Goal: Book appointment/travel/reservation

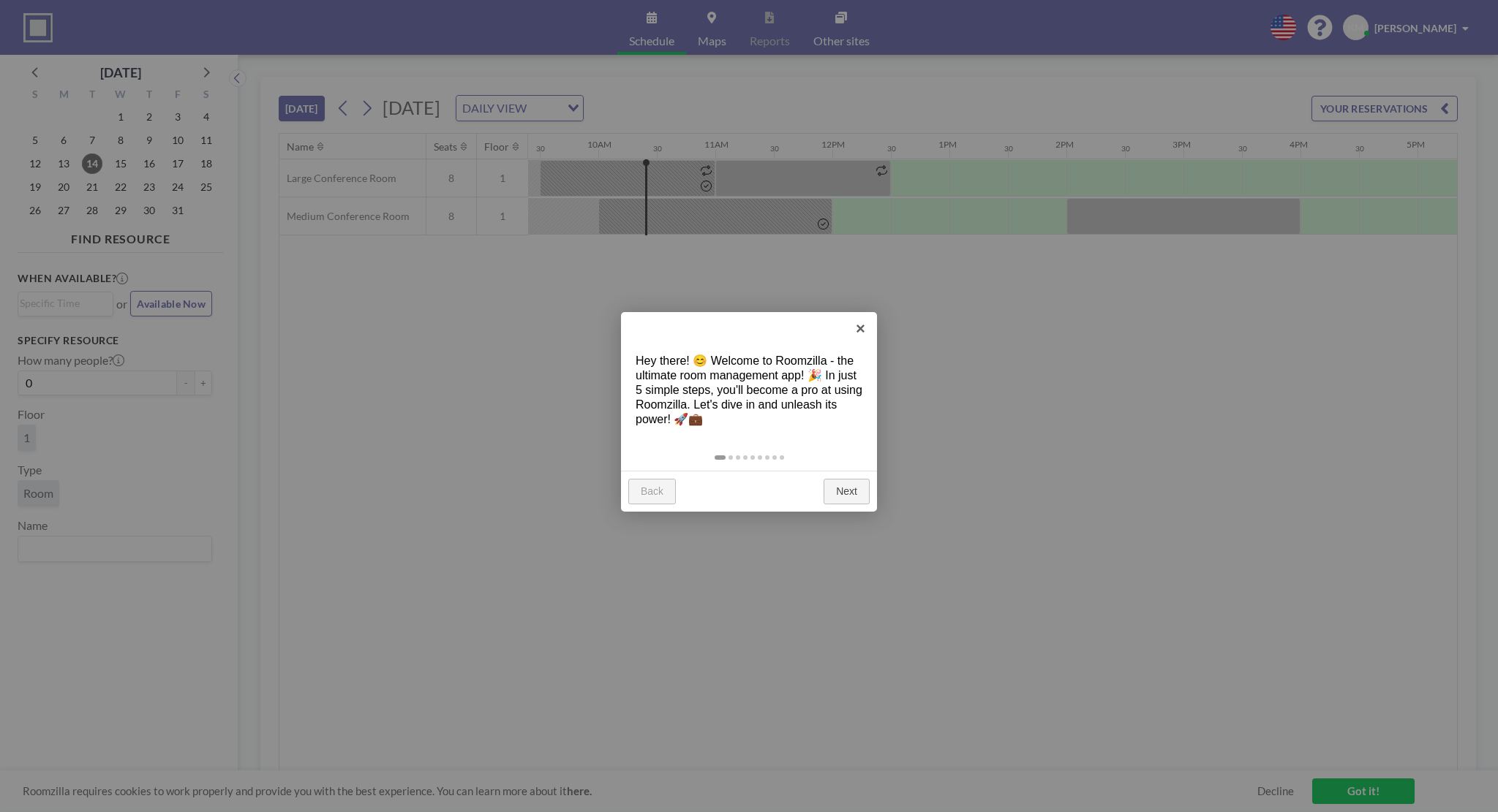
scroll to position [0, 1112]
click at [843, 491] on link "Next" at bounding box center [847, 492] width 46 height 26
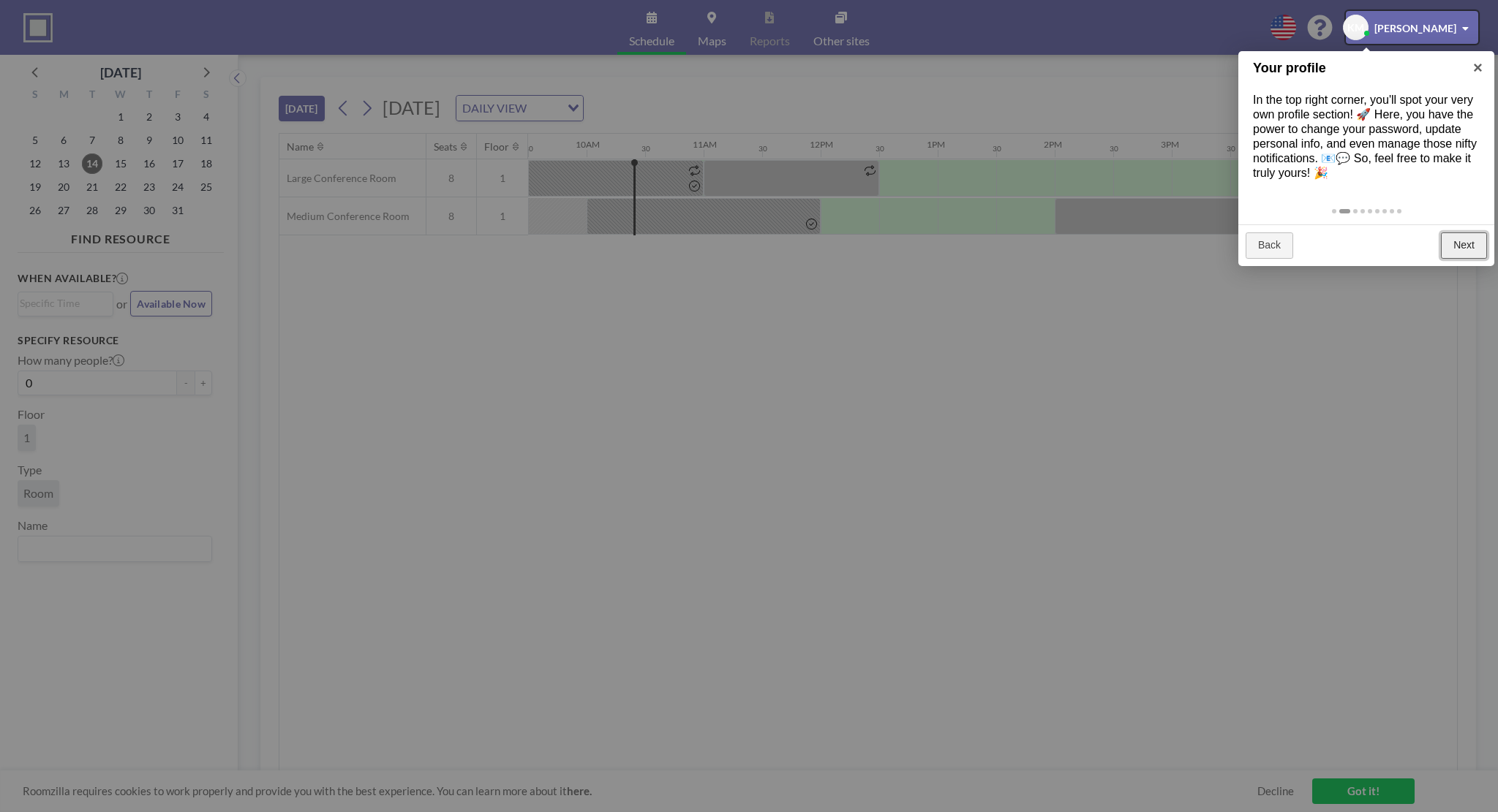
click at [1472, 243] on link "Next" at bounding box center [1464, 246] width 46 height 26
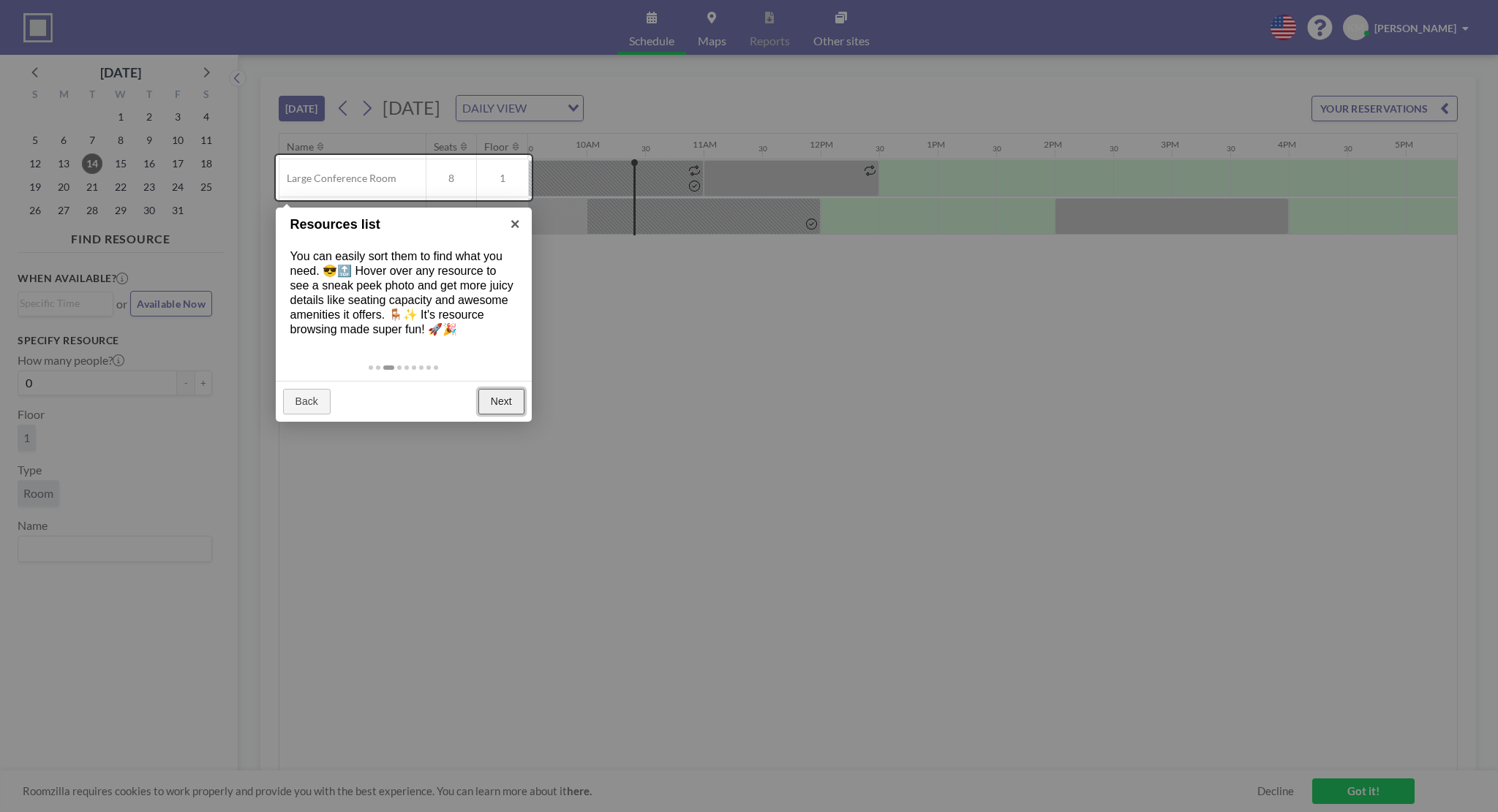
click at [501, 402] on link "Next" at bounding box center [501, 402] width 46 height 26
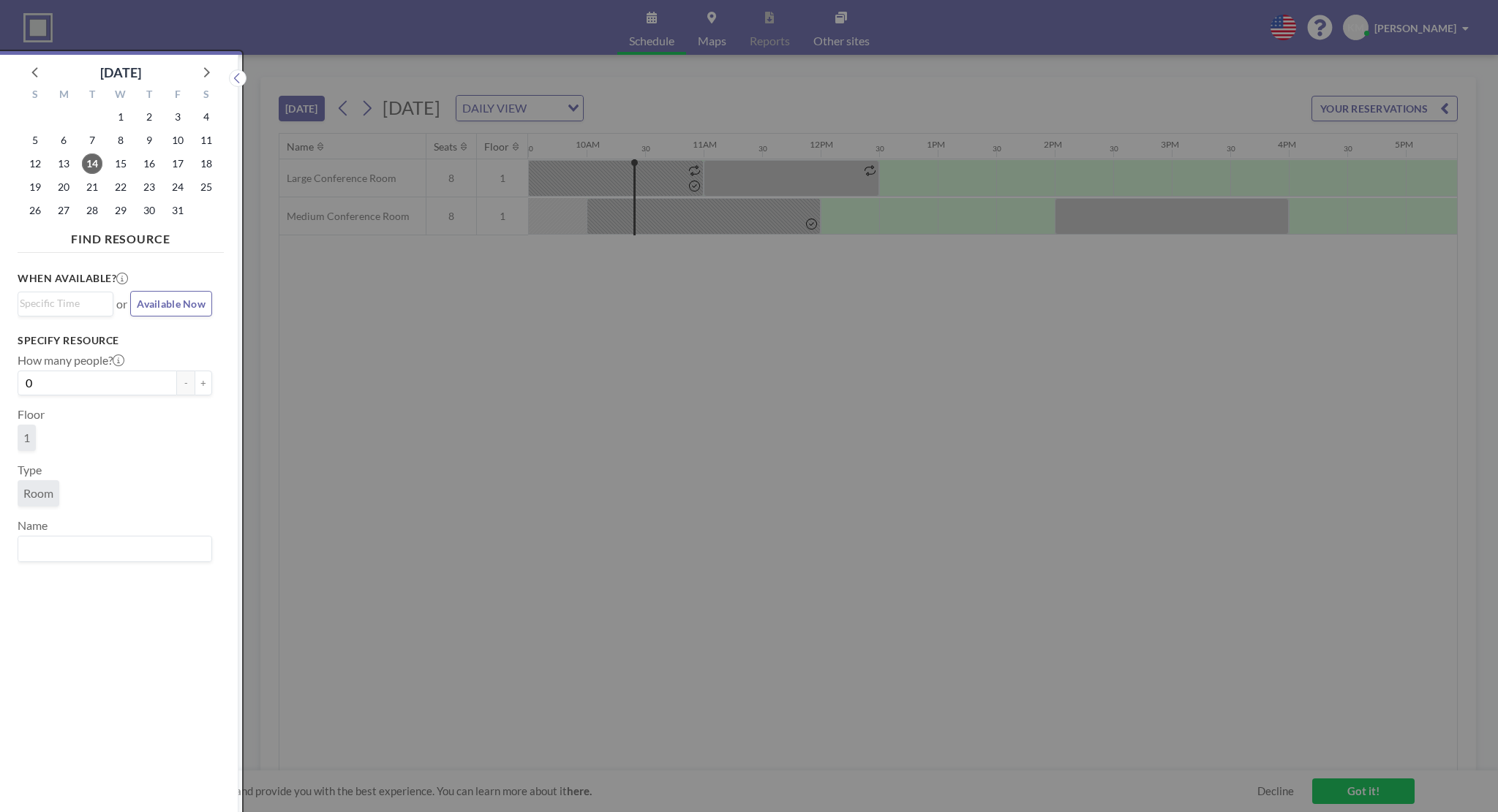
scroll to position [3, 0]
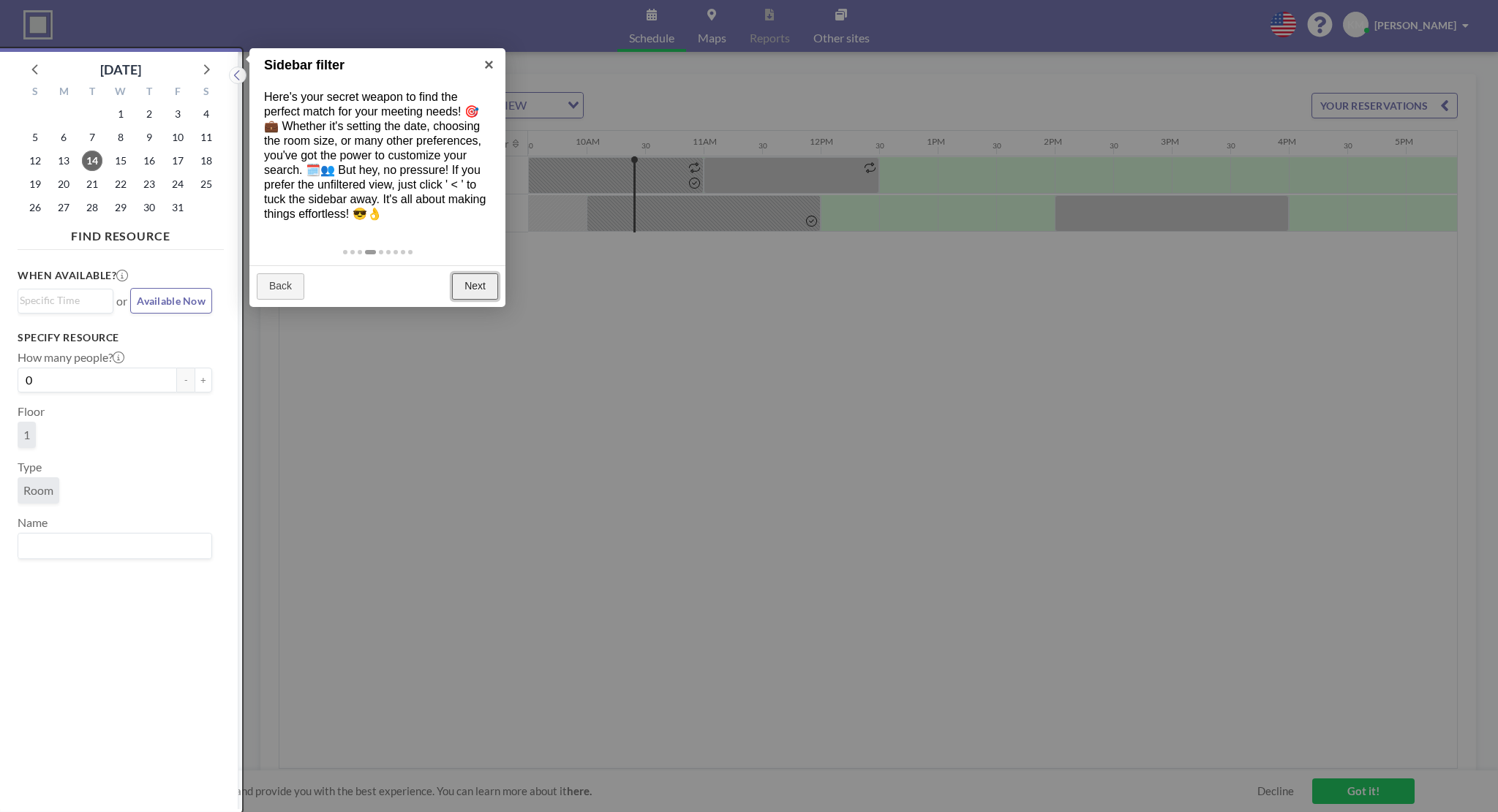
click at [484, 290] on link "Next" at bounding box center [475, 286] width 46 height 26
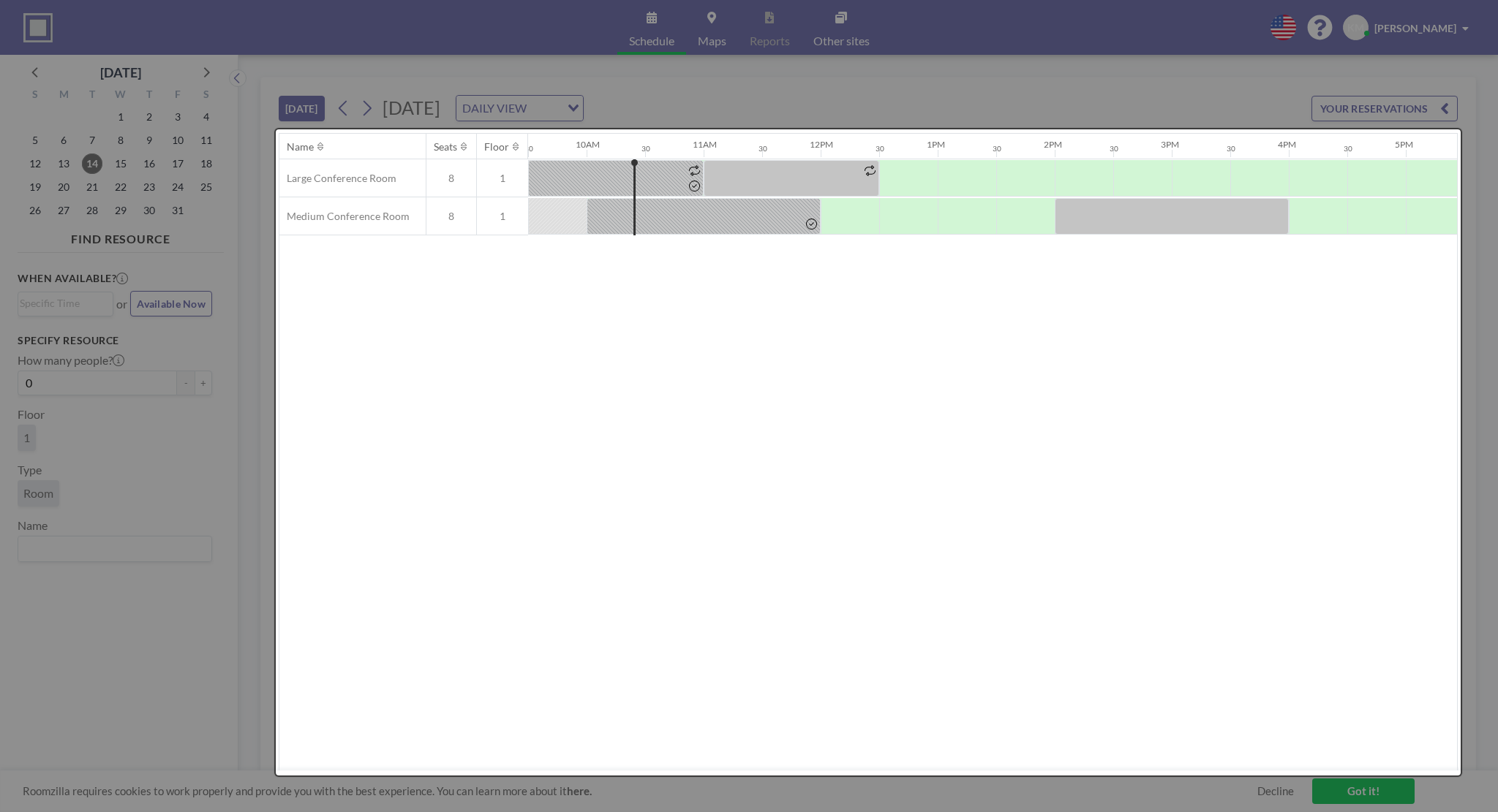
scroll to position [0, 0]
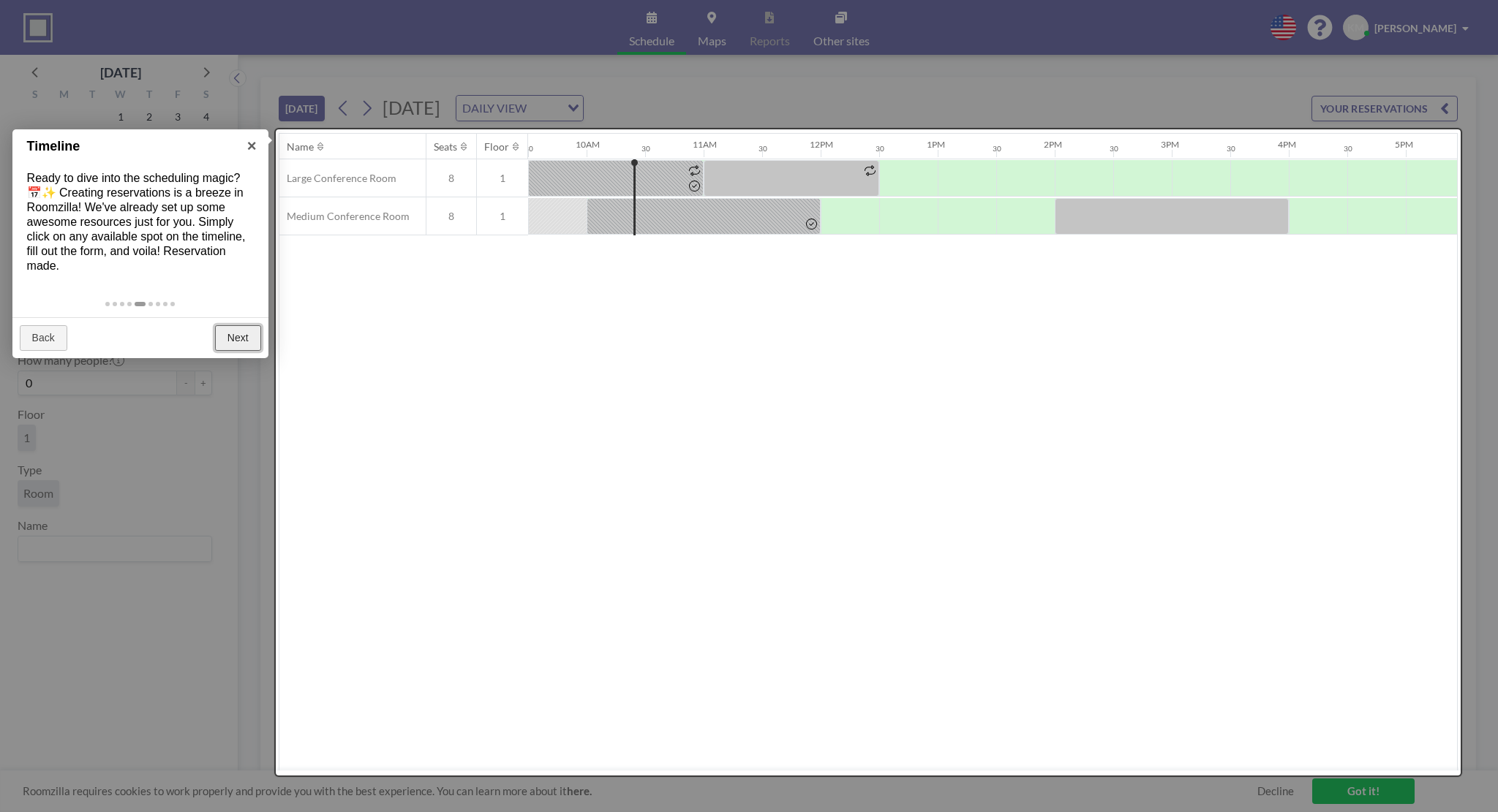
click at [228, 343] on link "Next" at bounding box center [238, 338] width 46 height 26
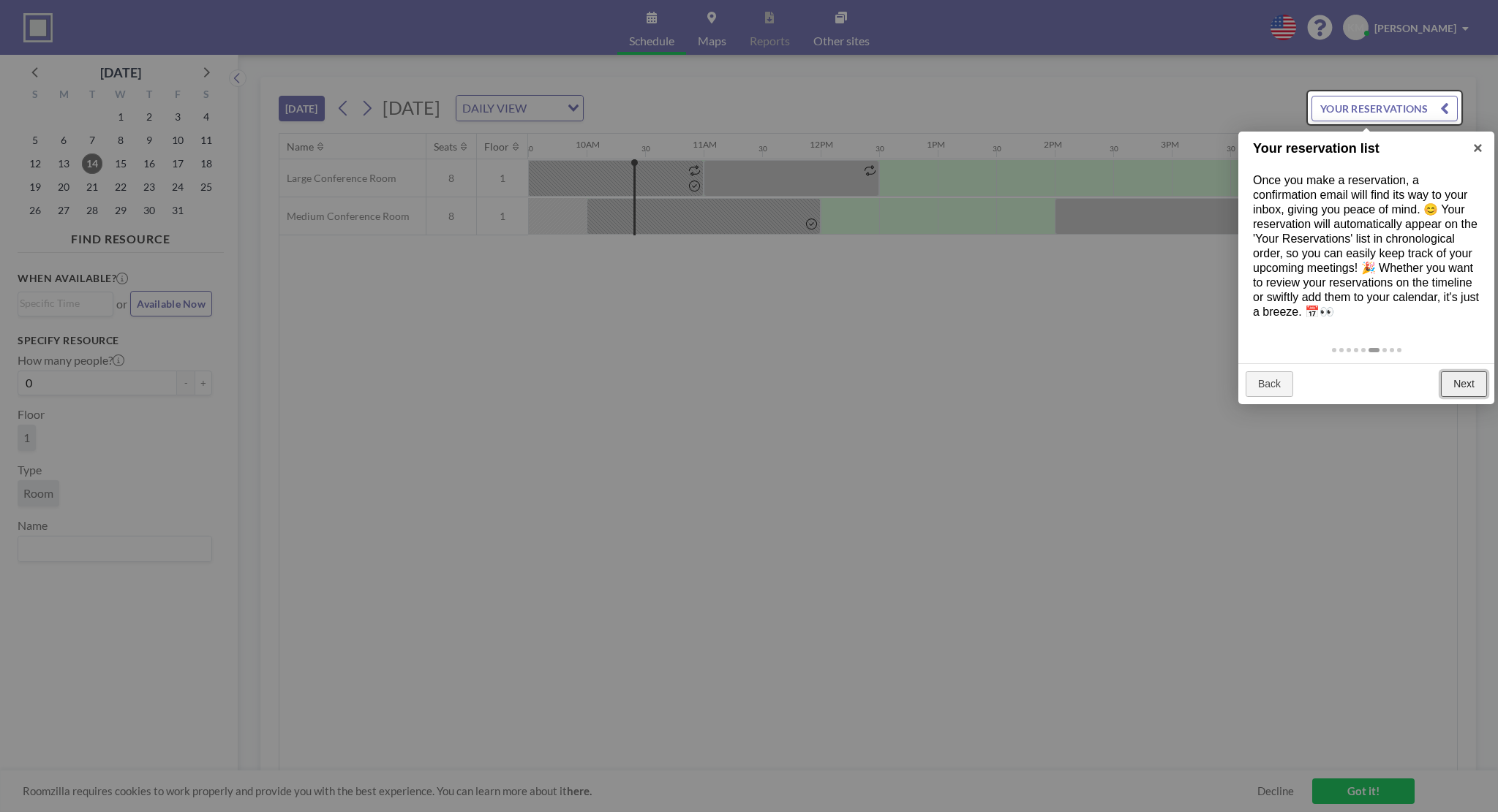
click at [1457, 385] on link "Next" at bounding box center [1464, 385] width 46 height 26
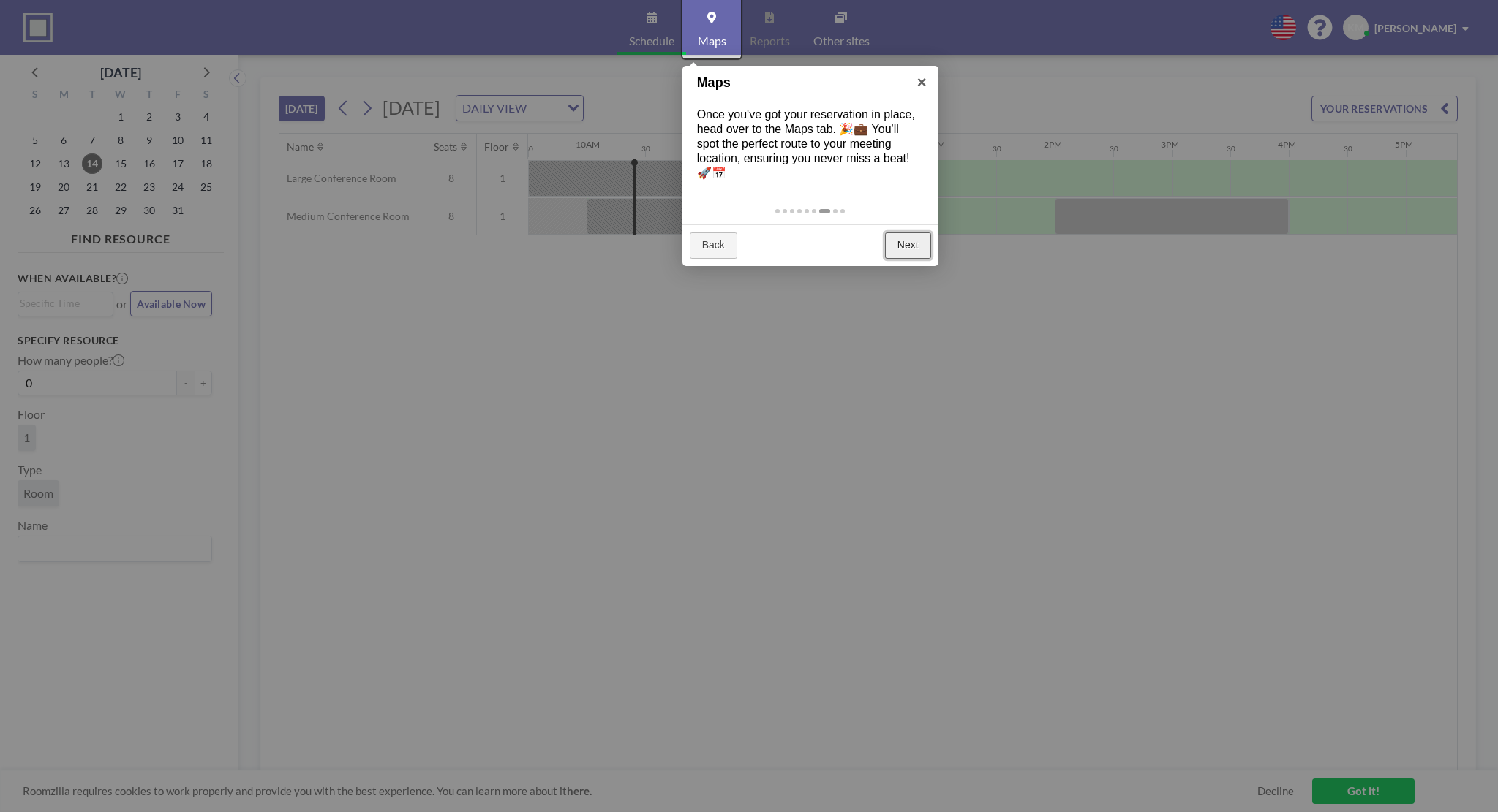
click at [910, 243] on link "Next" at bounding box center [908, 246] width 46 height 26
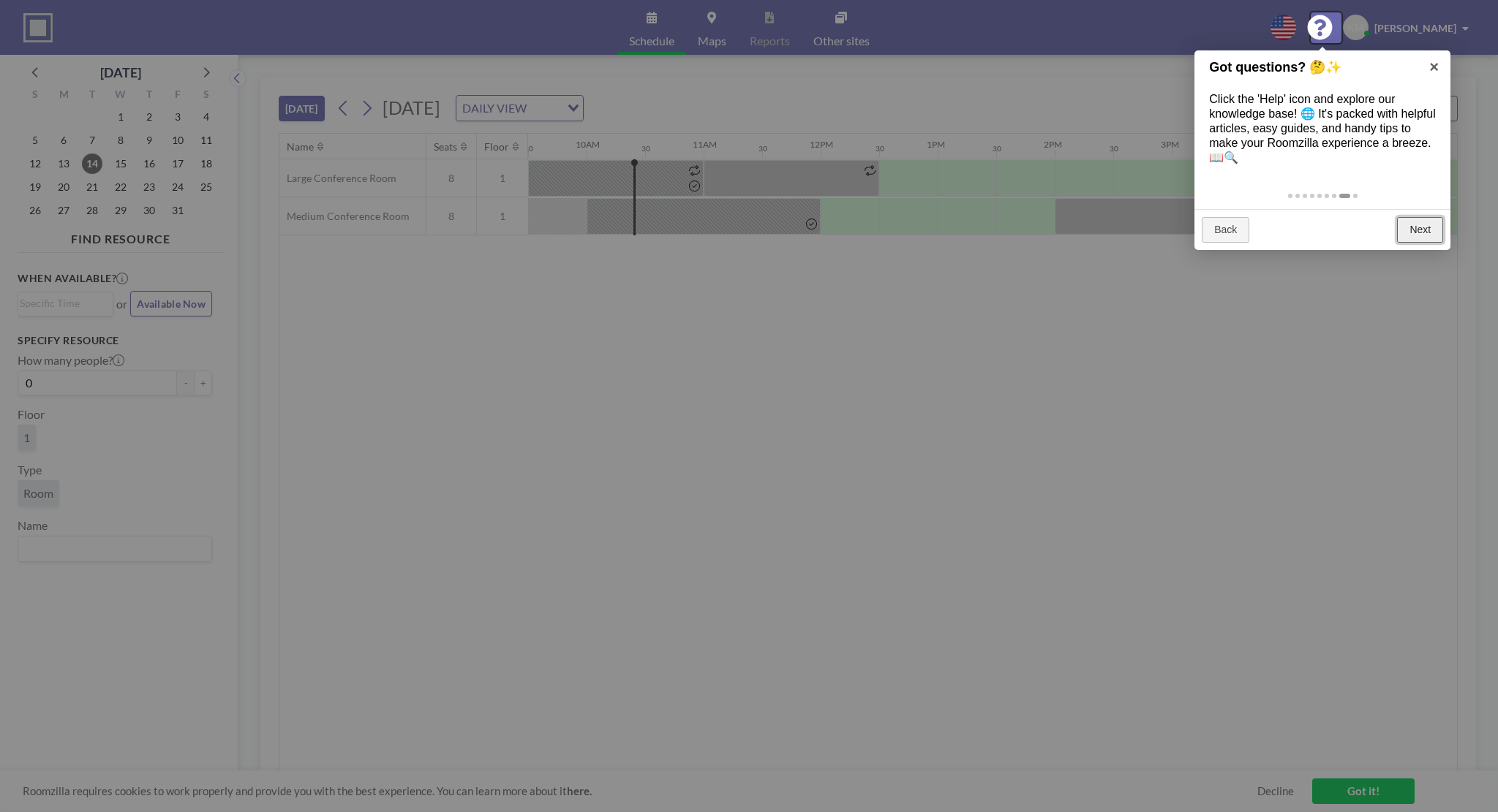
click at [1425, 241] on link "Next" at bounding box center [1420, 231] width 46 height 26
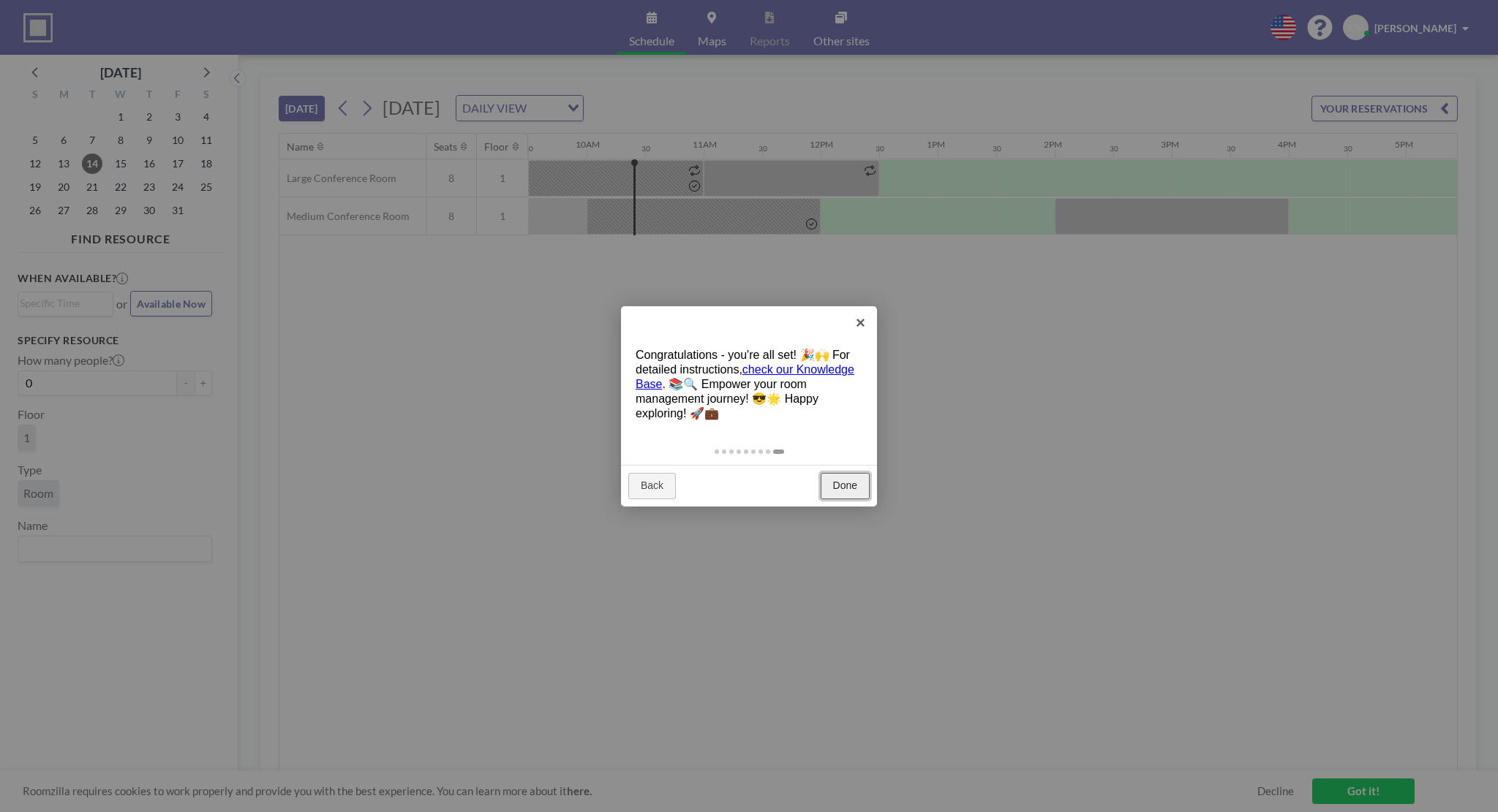
click at [860, 493] on link "Done" at bounding box center [845, 486] width 49 height 26
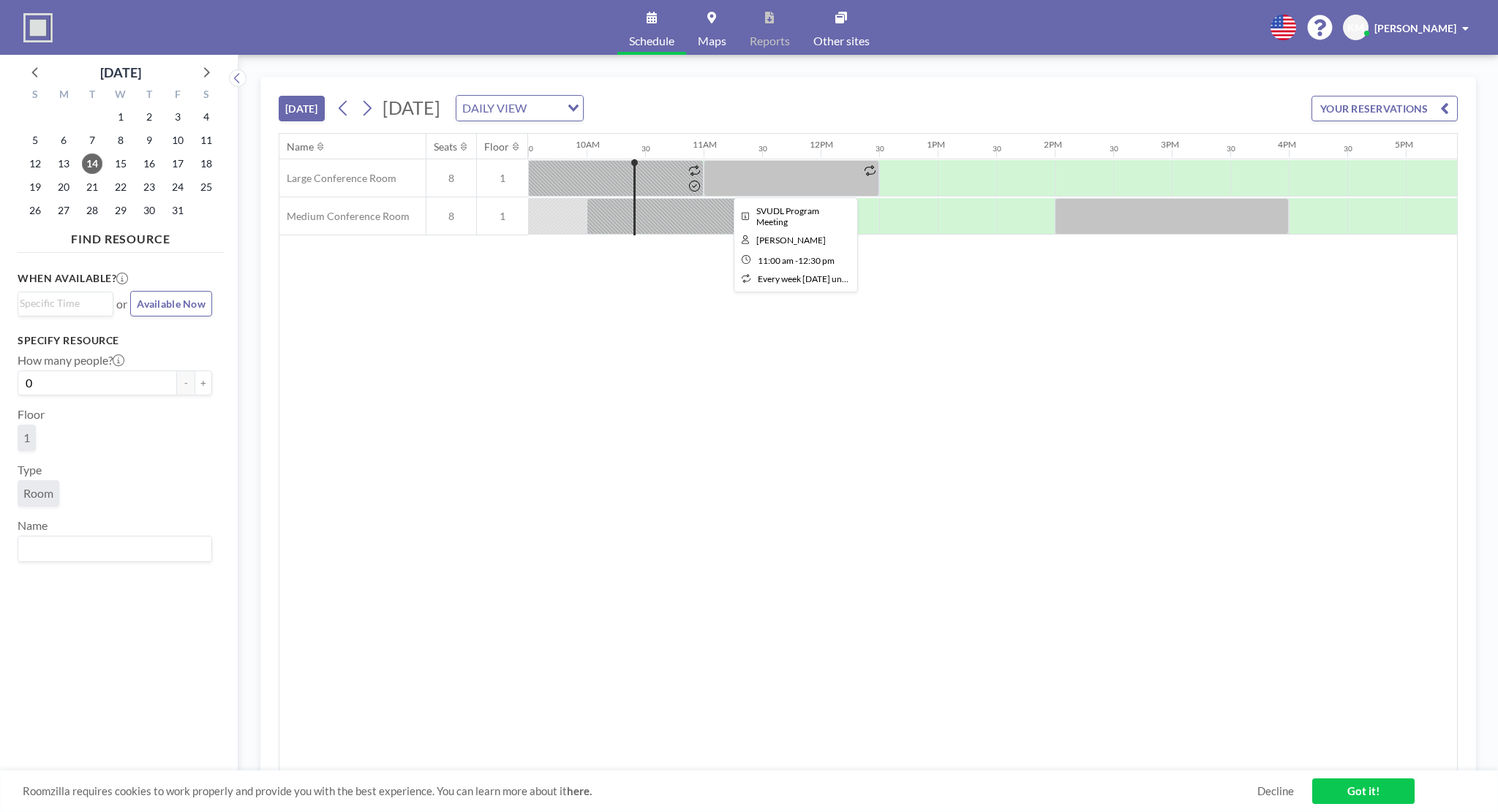
click at [859, 165] on div at bounding box center [791, 179] width 175 height 37
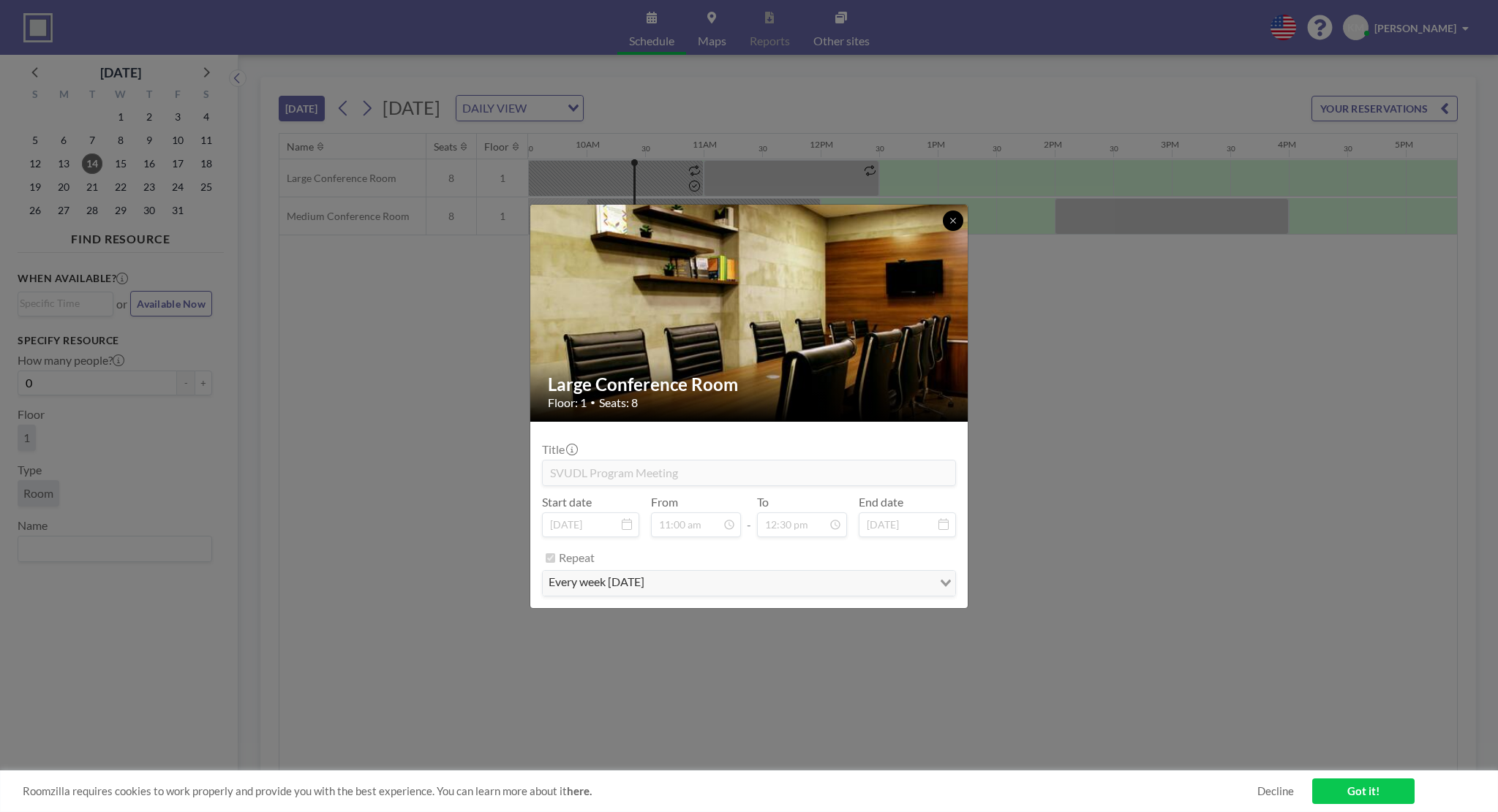
click at [959, 216] on button at bounding box center [953, 220] width 20 height 20
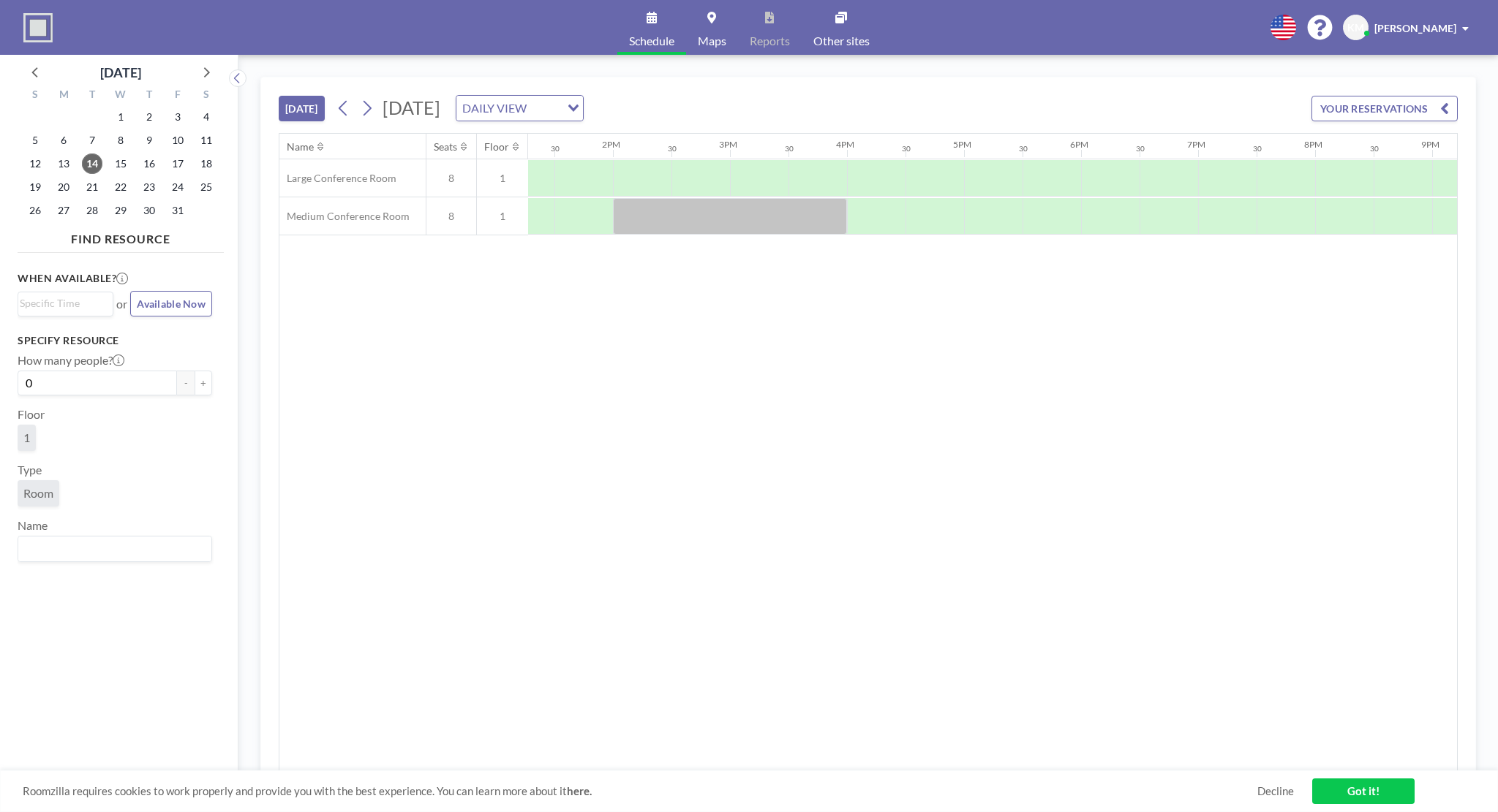
scroll to position [0, 1547]
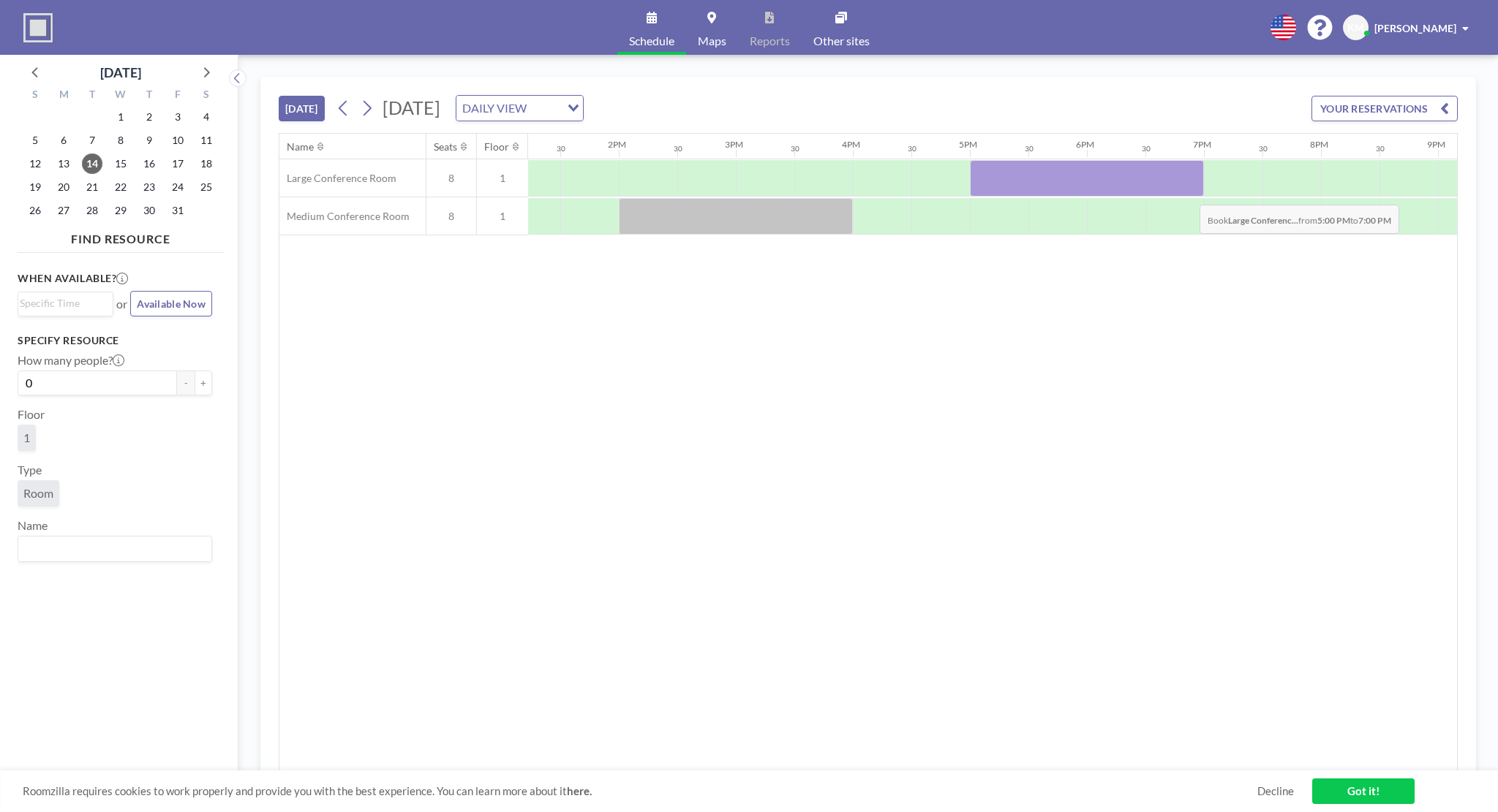
drag, startPoint x: 983, startPoint y: 187, endPoint x: 1188, endPoint y: 193, distance: 205.1
click at [1188, 193] on div at bounding box center [1087, 179] width 234 height 37
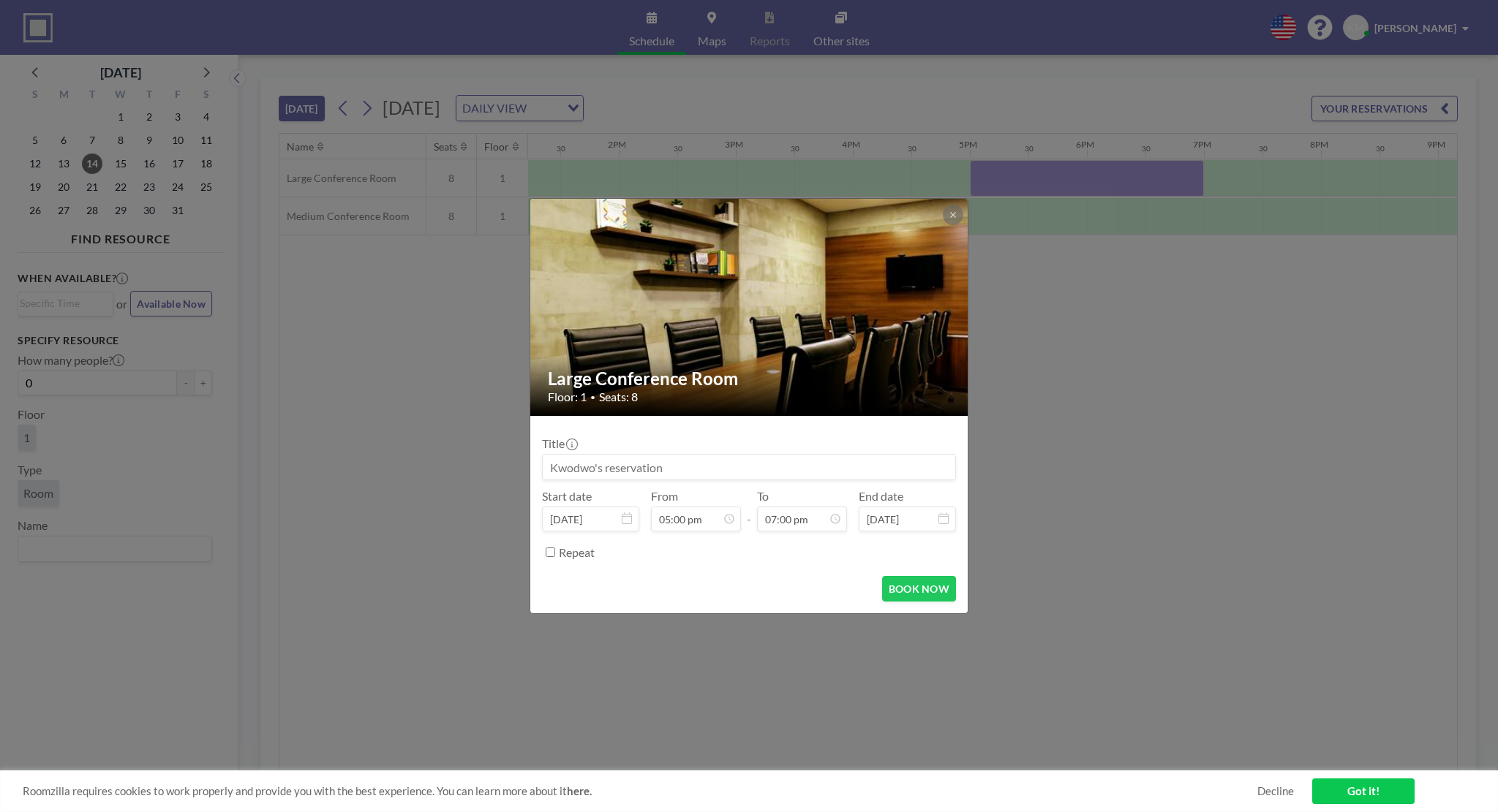
click at [647, 476] on input at bounding box center [749, 467] width 412 height 25
type input "K"
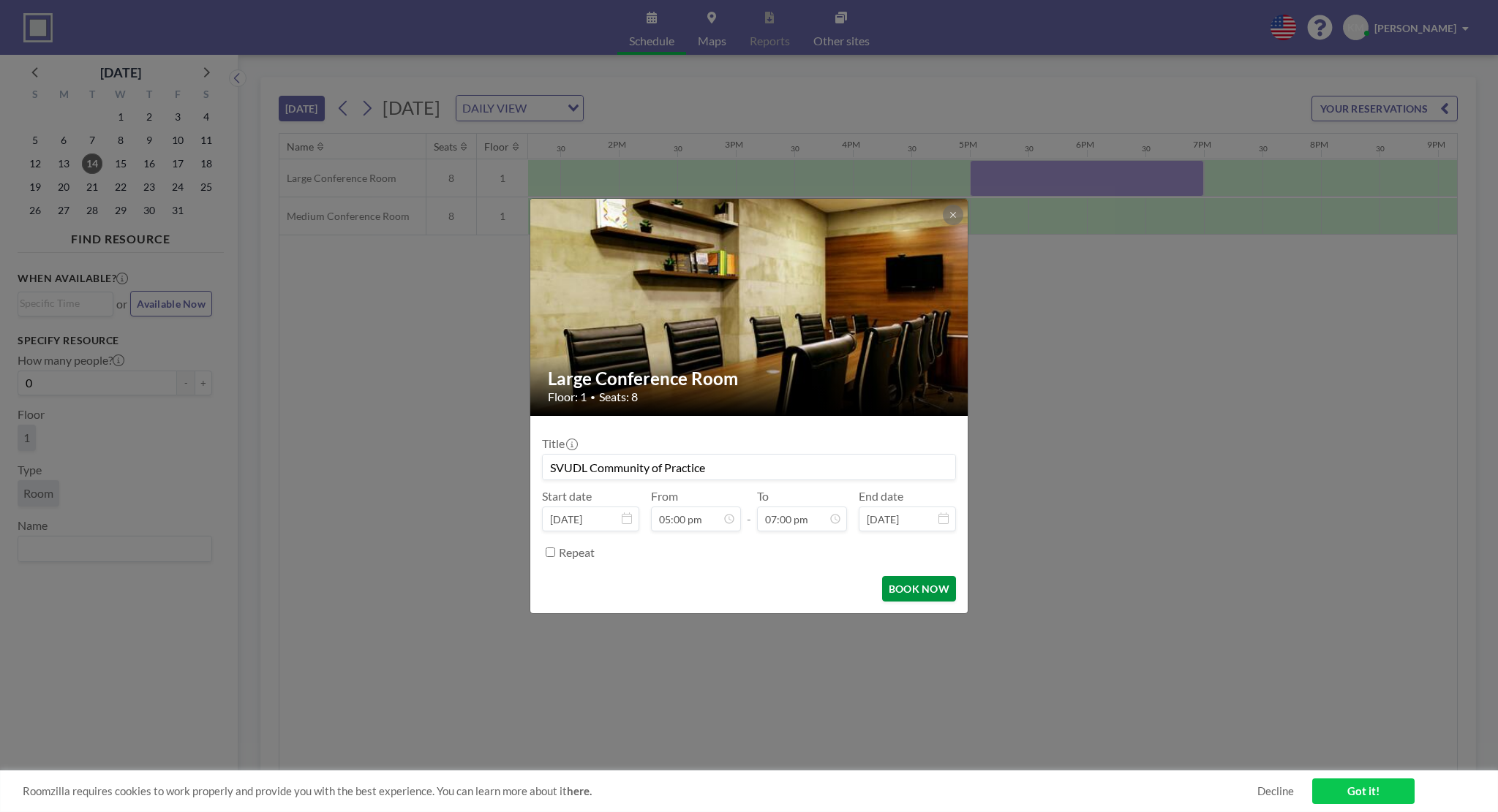
type input "SVUDL Community of Practice"
click at [923, 593] on button "BOOK NOW" at bounding box center [919, 588] width 74 height 26
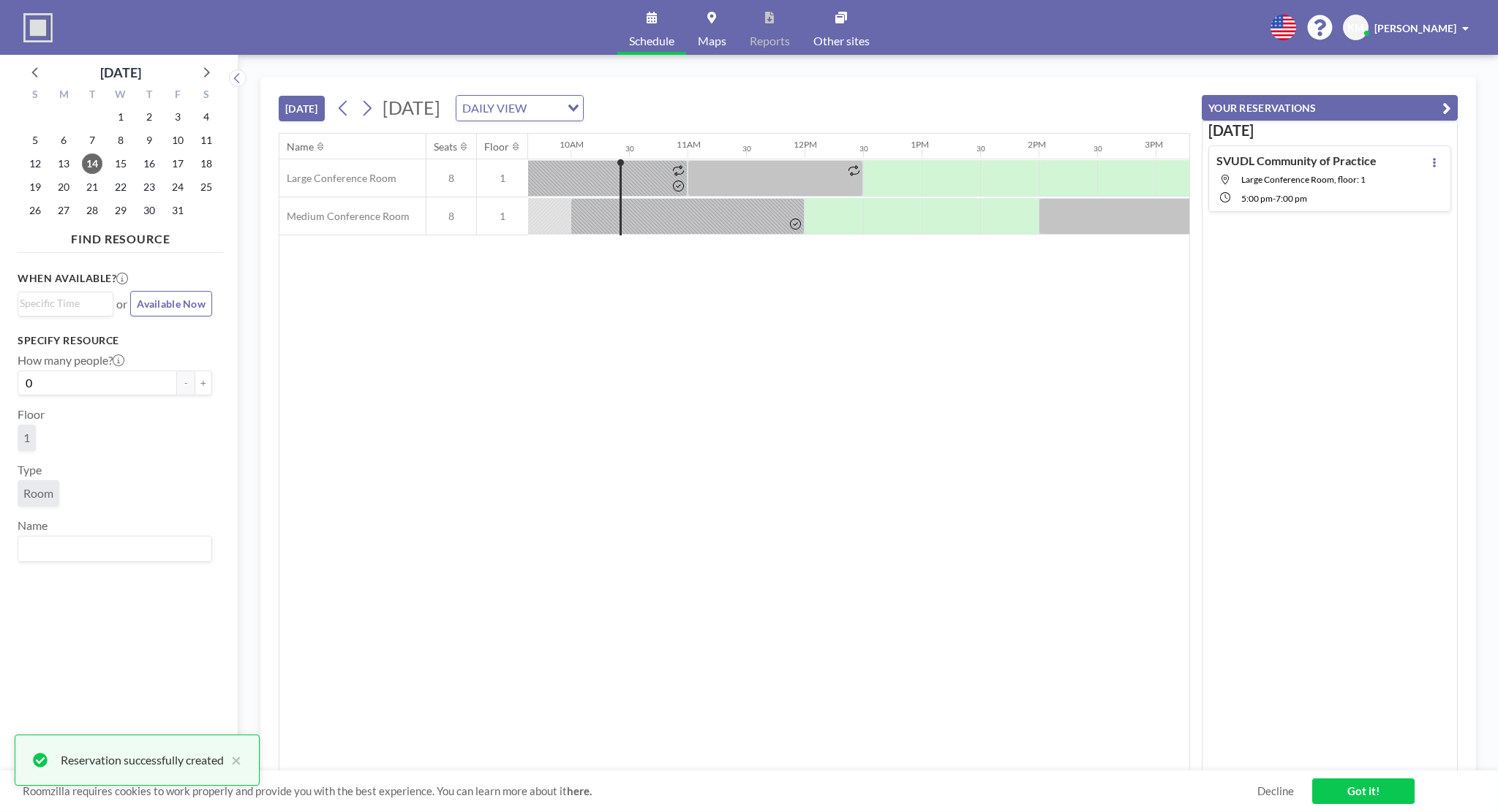
scroll to position [0, 1120]
click at [855, 166] on div at bounding box center [862, 171] width 17 height 19
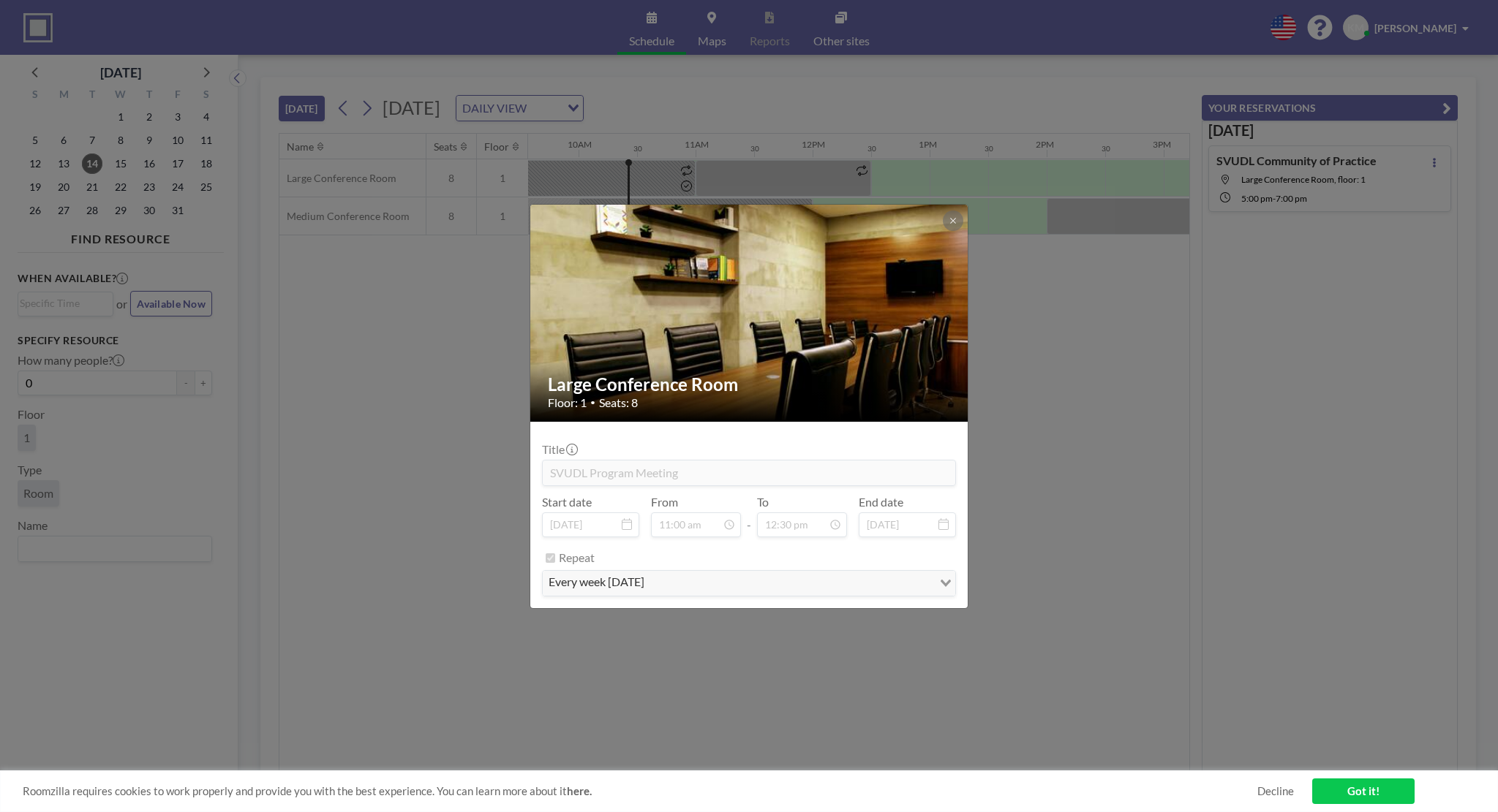
click at [814, 166] on div "Large Conference Room Floor: 1 • Seats: 8 Title SVUDL Program Meeting Start dat…" at bounding box center [749, 406] width 1498 height 812
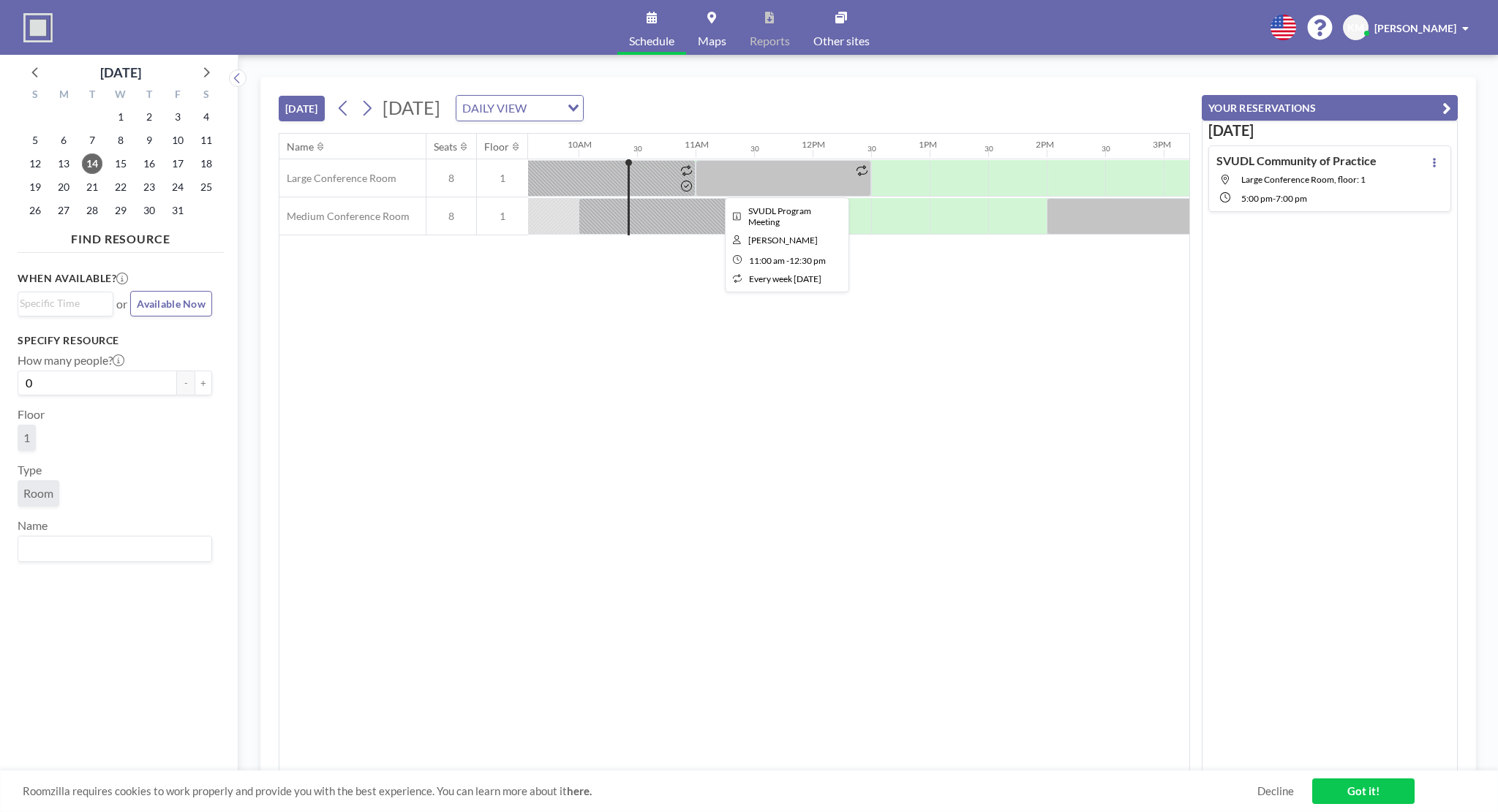
click at [791, 179] on div at bounding box center [782, 179] width 175 height 37
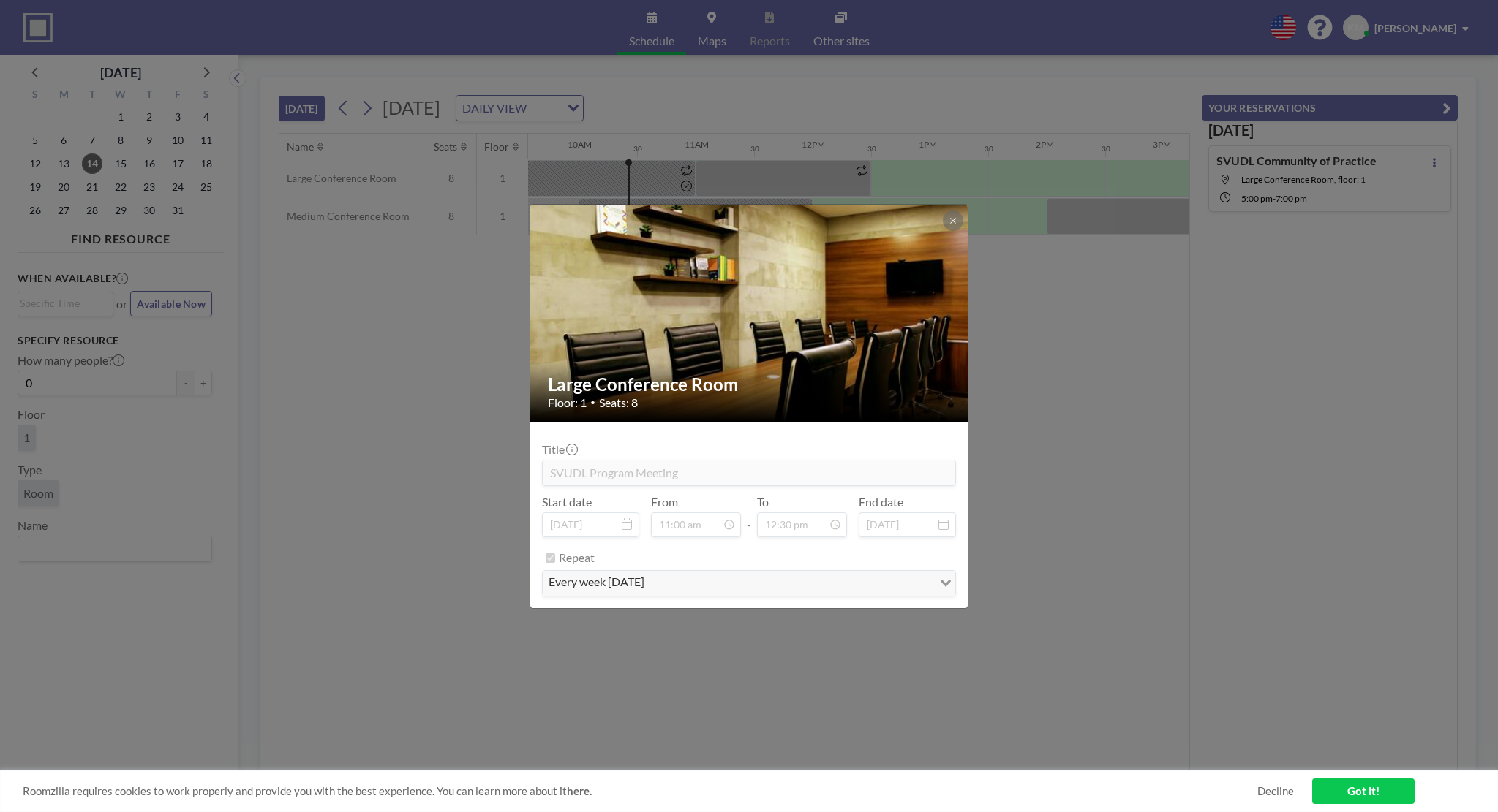
click at [791, 179] on div "Large Conference Room Floor: 1 • Seats: 8 Title SVUDL Program Meeting Start dat…" at bounding box center [749, 406] width 1498 height 812
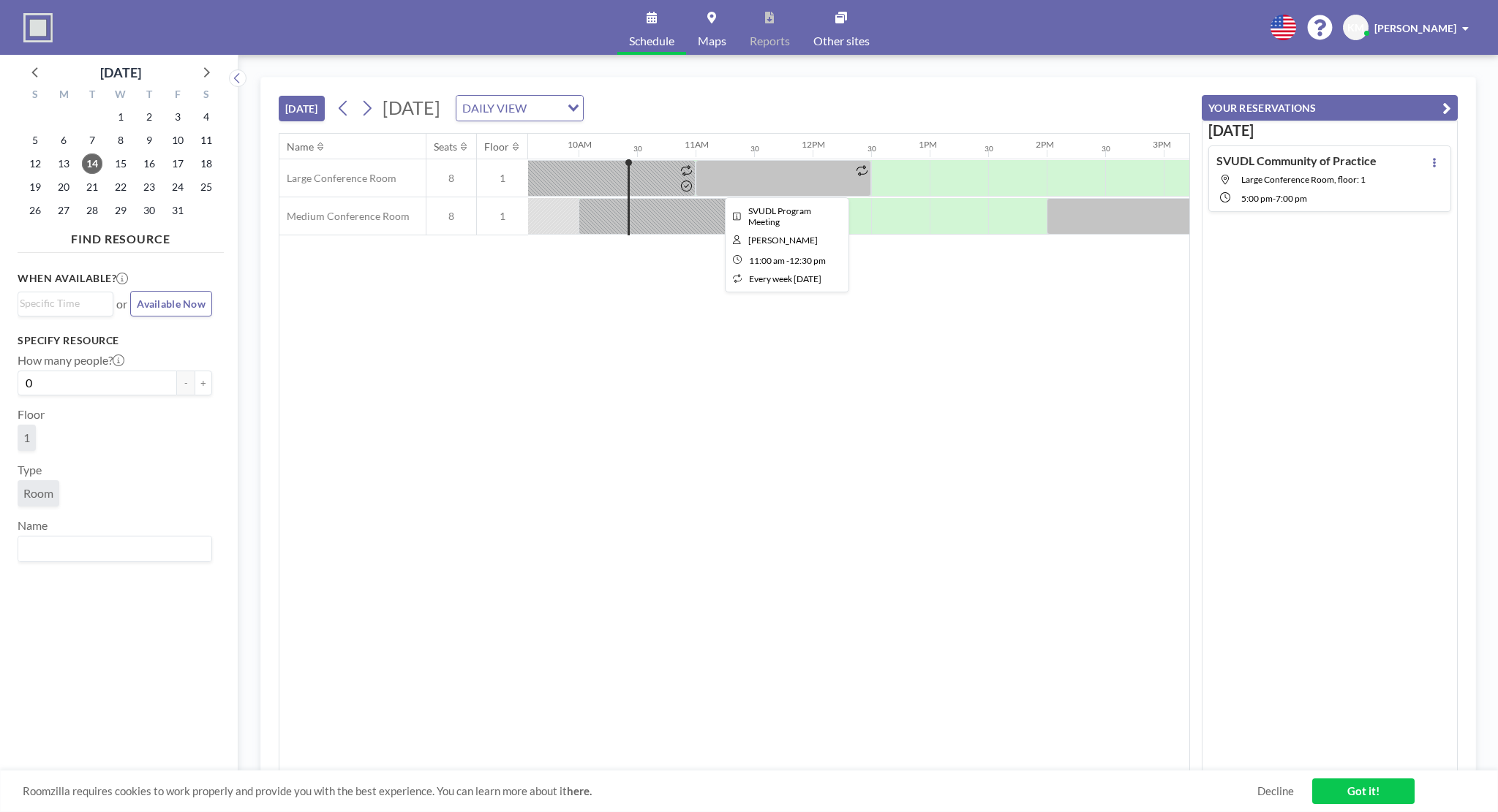
drag, startPoint x: 704, startPoint y: 169, endPoint x: 830, endPoint y: 168, distance: 126.0
click at [830, 168] on div at bounding box center [782, 179] width 175 height 37
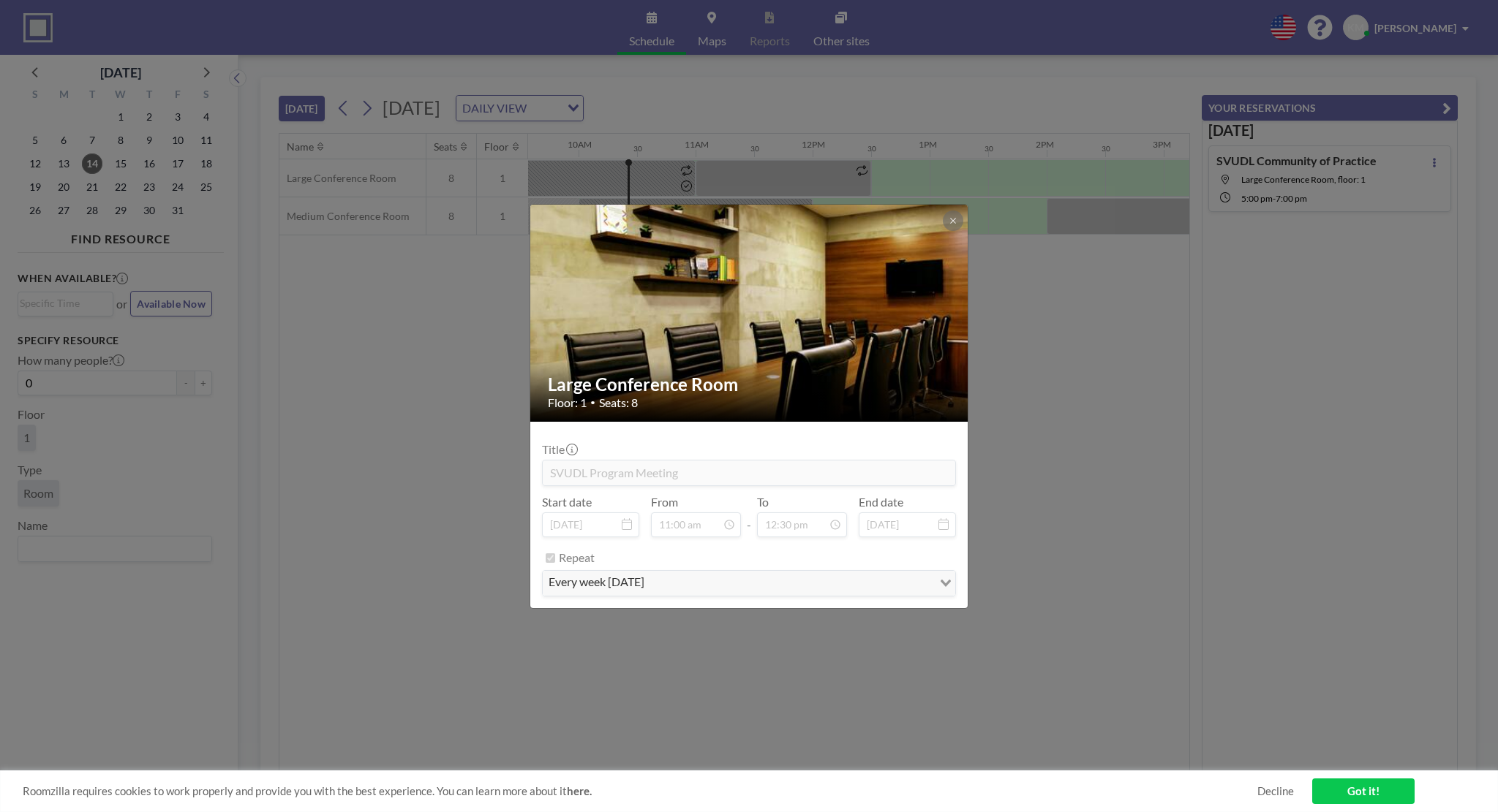
click at [824, 165] on div "Large Conference Room Floor: 1 • Seats: 8 Title SVUDL Program Meeting Start dat…" at bounding box center [749, 406] width 1498 height 812
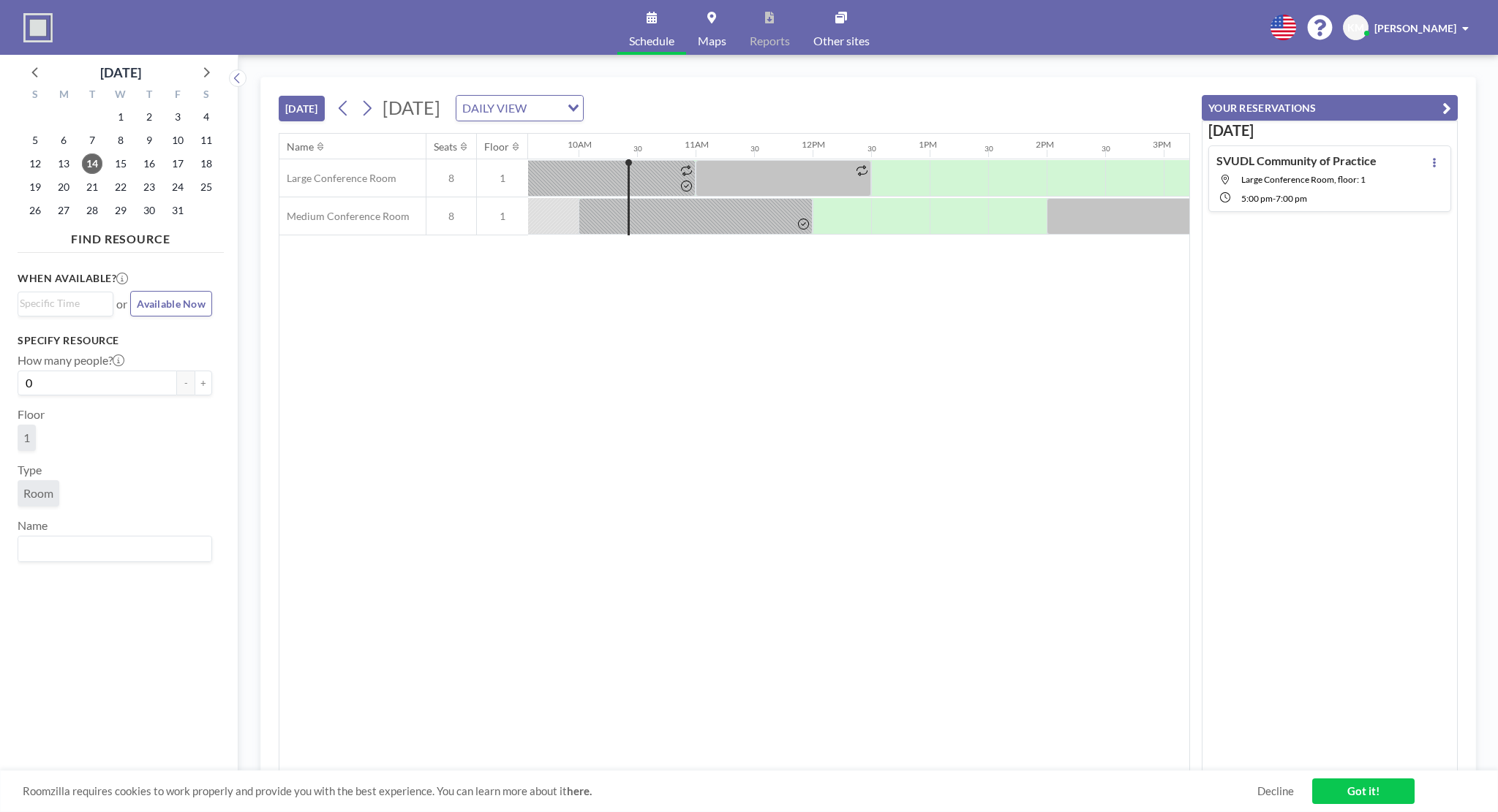
click at [1415, 18] on div "KM Kwodwo [PERSON_NAME]" at bounding box center [1408, 27] width 131 height 26
click at [1421, 63] on span "Profile" at bounding box center [1425, 70] width 31 height 15
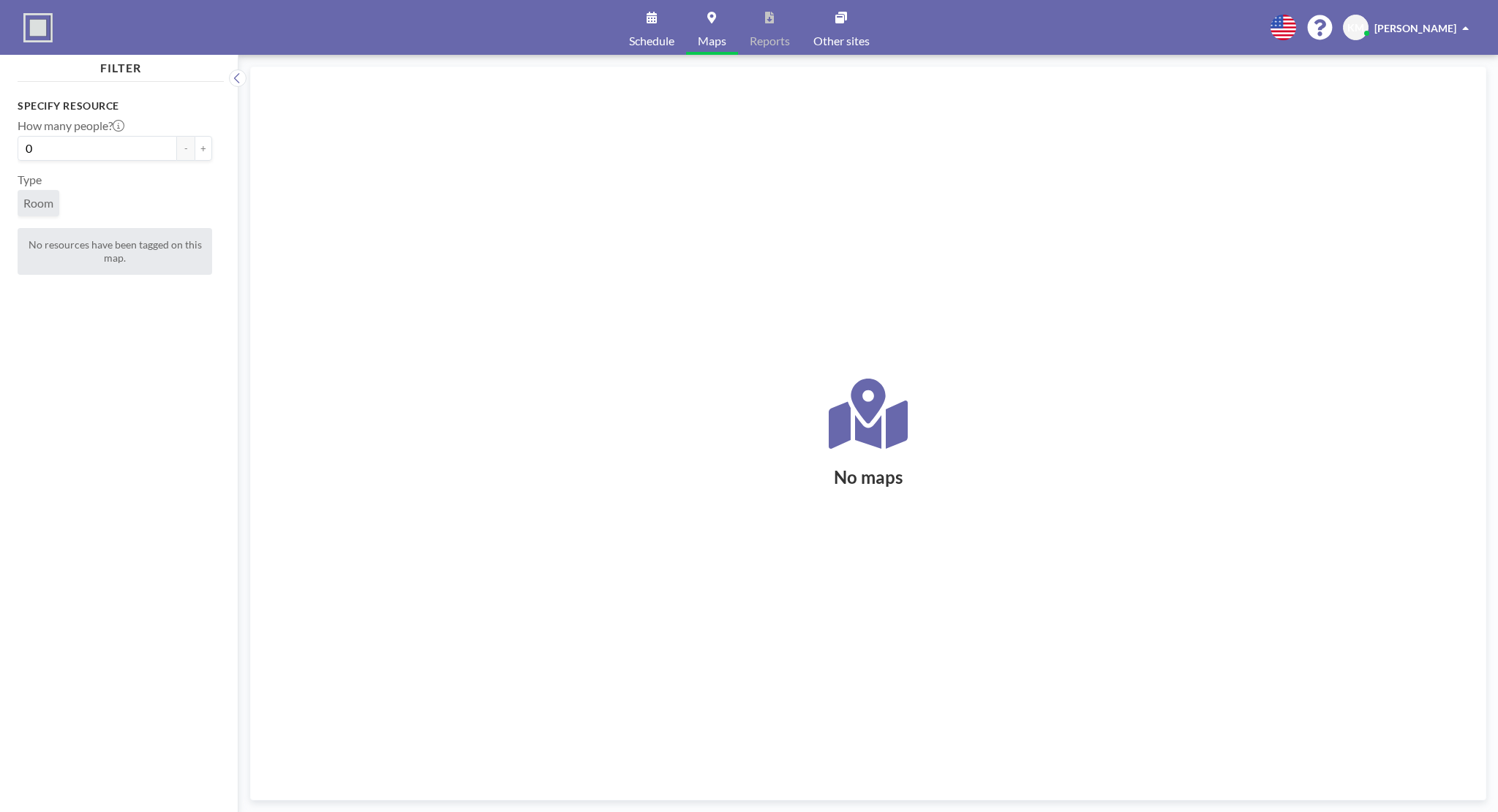
click at [656, 31] on link "Schedule" at bounding box center [652, 27] width 69 height 55
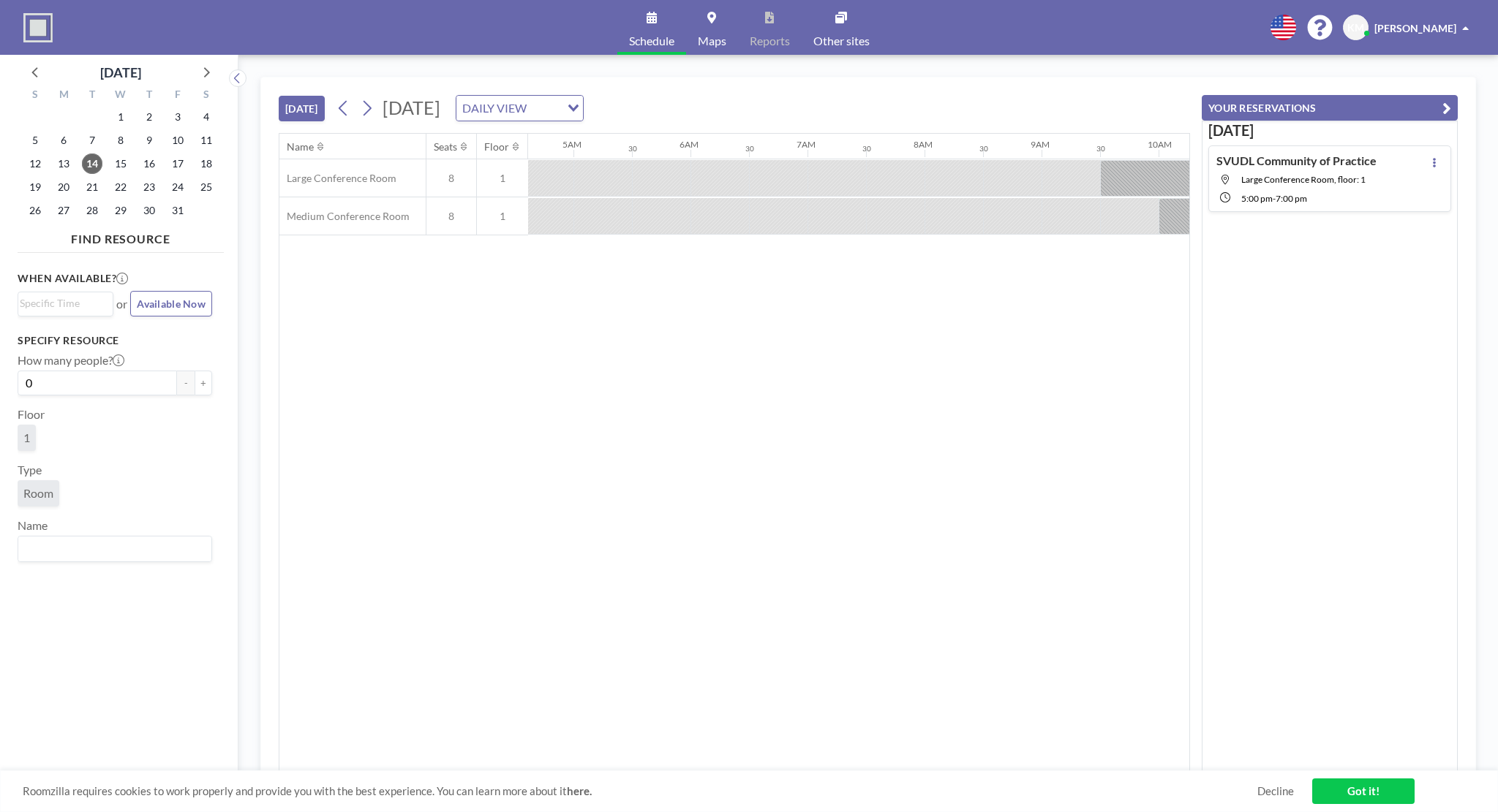
scroll to position [0, 532]
drag, startPoint x: 739, startPoint y: 184, endPoint x: 621, endPoint y: 188, distance: 118.1
click at [621, 188] on div at bounding box center [1399, 178] width 2808 height 38
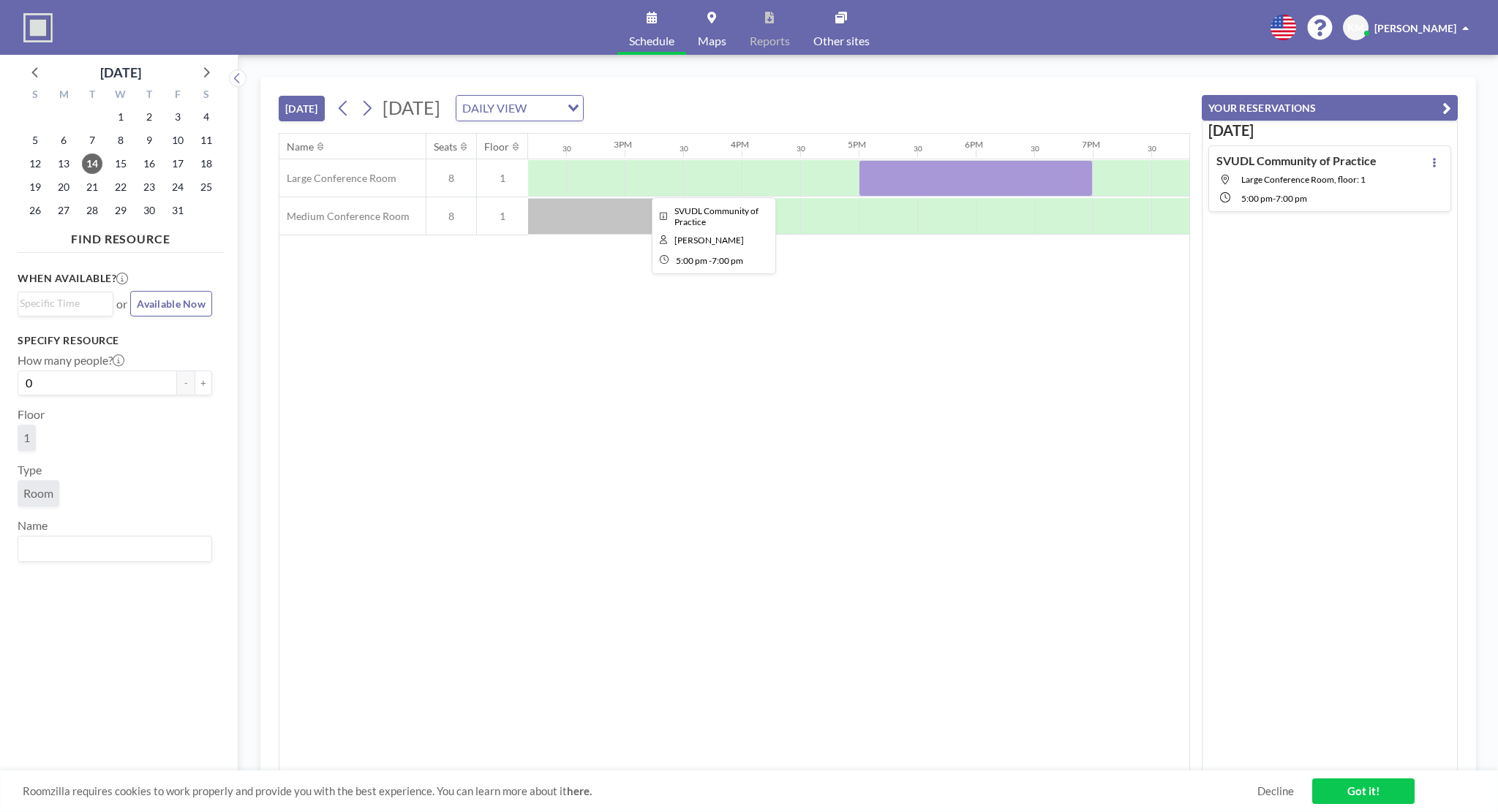
scroll to position [0, 1646]
click at [370, 102] on icon at bounding box center [367, 107] width 14 height 22
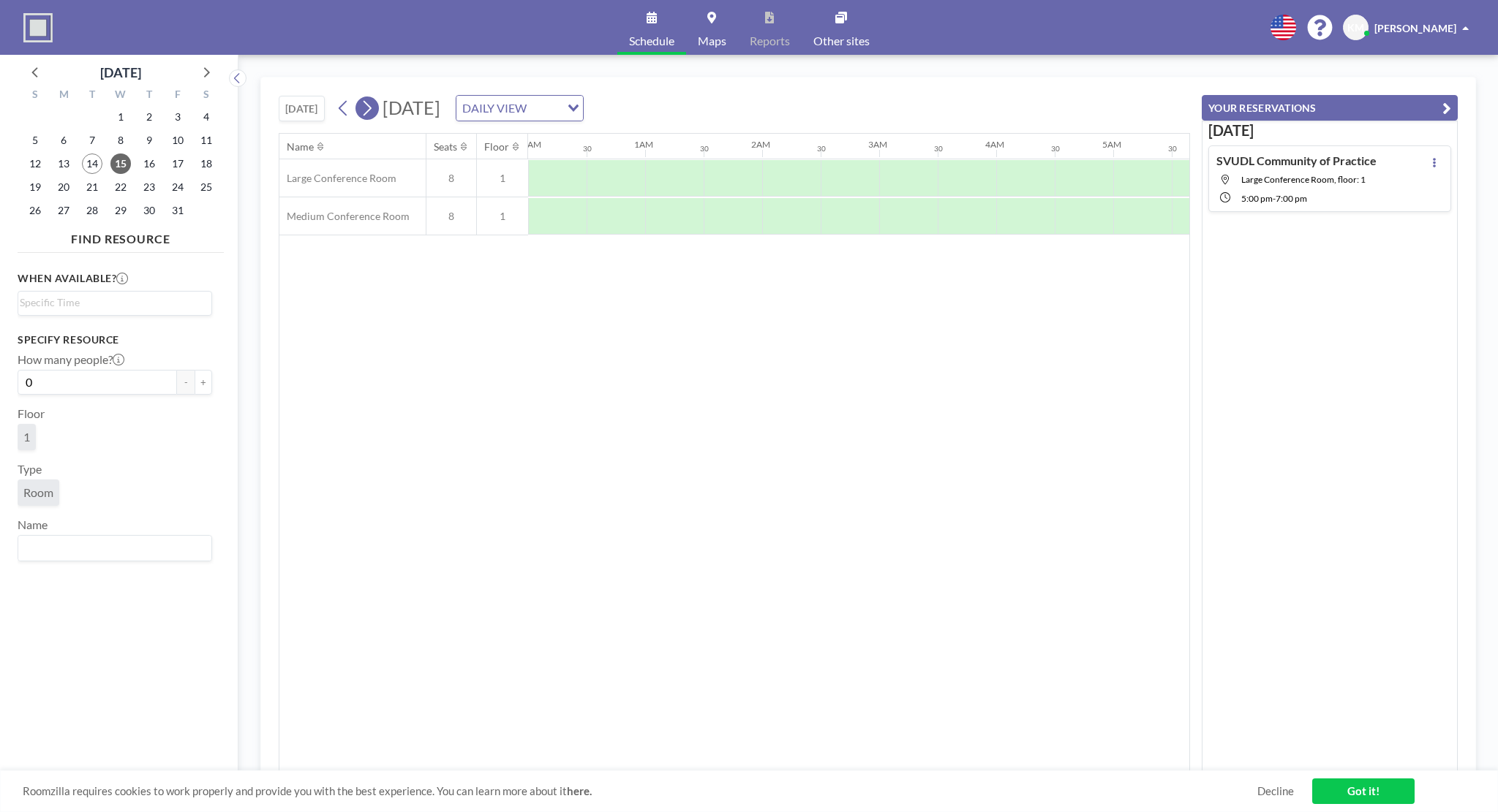
scroll to position [0, 273]
click at [370, 102] on icon at bounding box center [367, 107] width 14 height 22
click at [583, 105] on div "DAILY VIEW Loading..." at bounding box center [520, 108] width 127 height 25
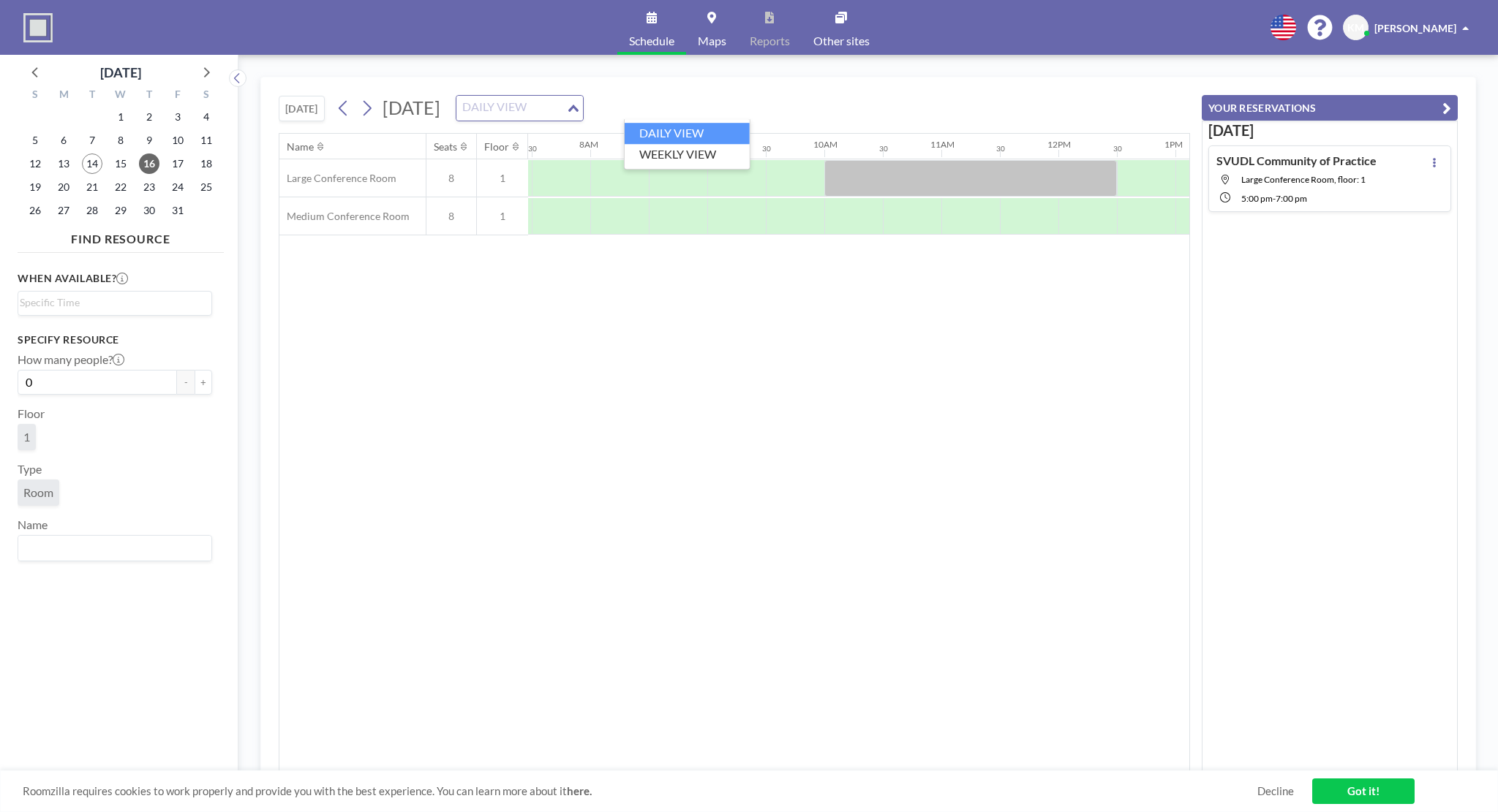
scroll to position [0, 878]
click at [698, 144] on li "WEEKLY VIEW" at bounding box center [687, 155] width 125 height 21
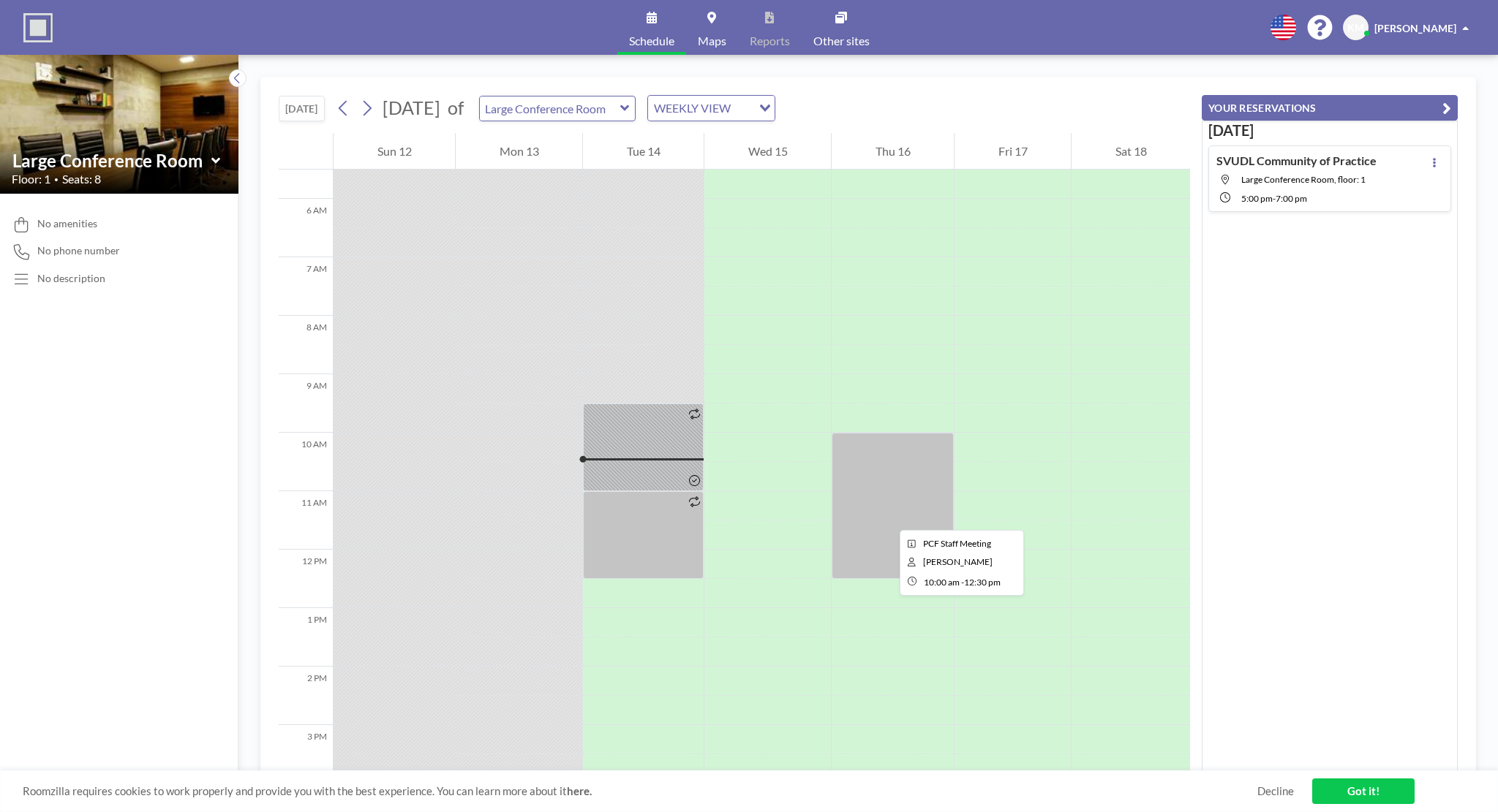
scroll to position [321, 0]
click at [371, 105] on icon at bounding box center [367, 108] width 8 height 15
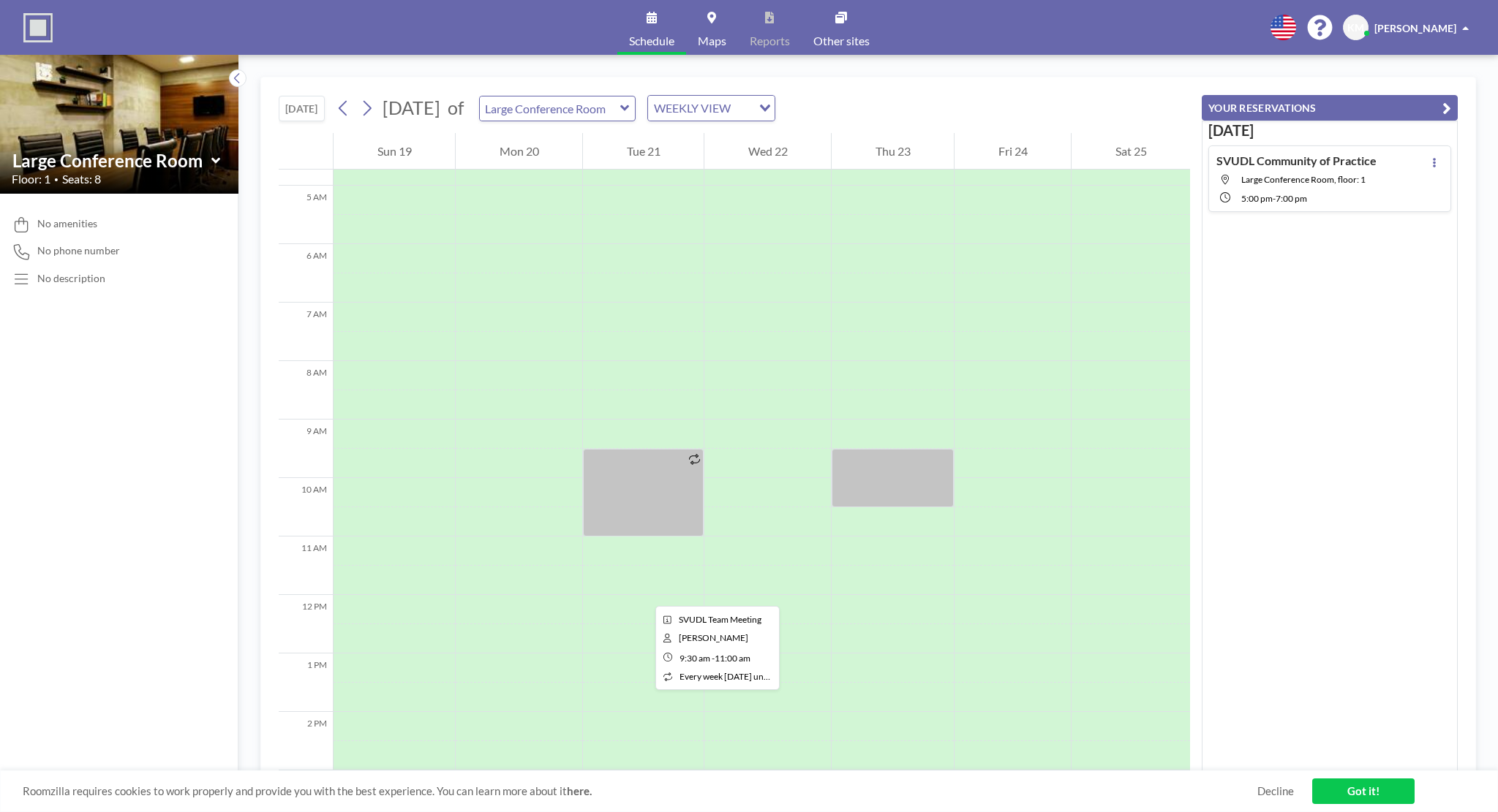
scroll to position [432, 0]
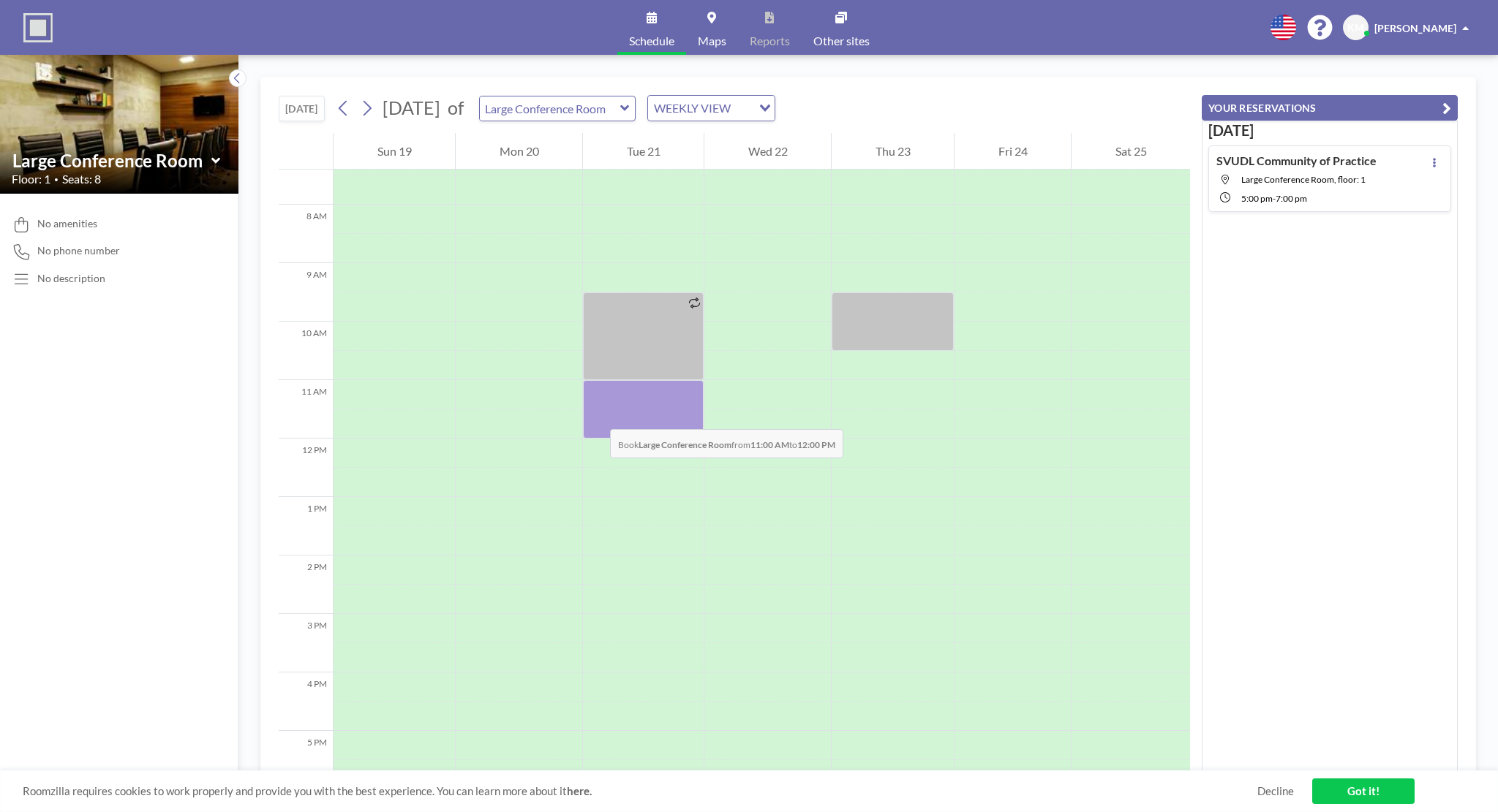
drag, startPoint x: 596, startPoint y: 394, endPoint x: 596, endPoint y: 415, distance: 21.0
click at [596, 415] on div at bounding box center [643, 410] width 121 height 58
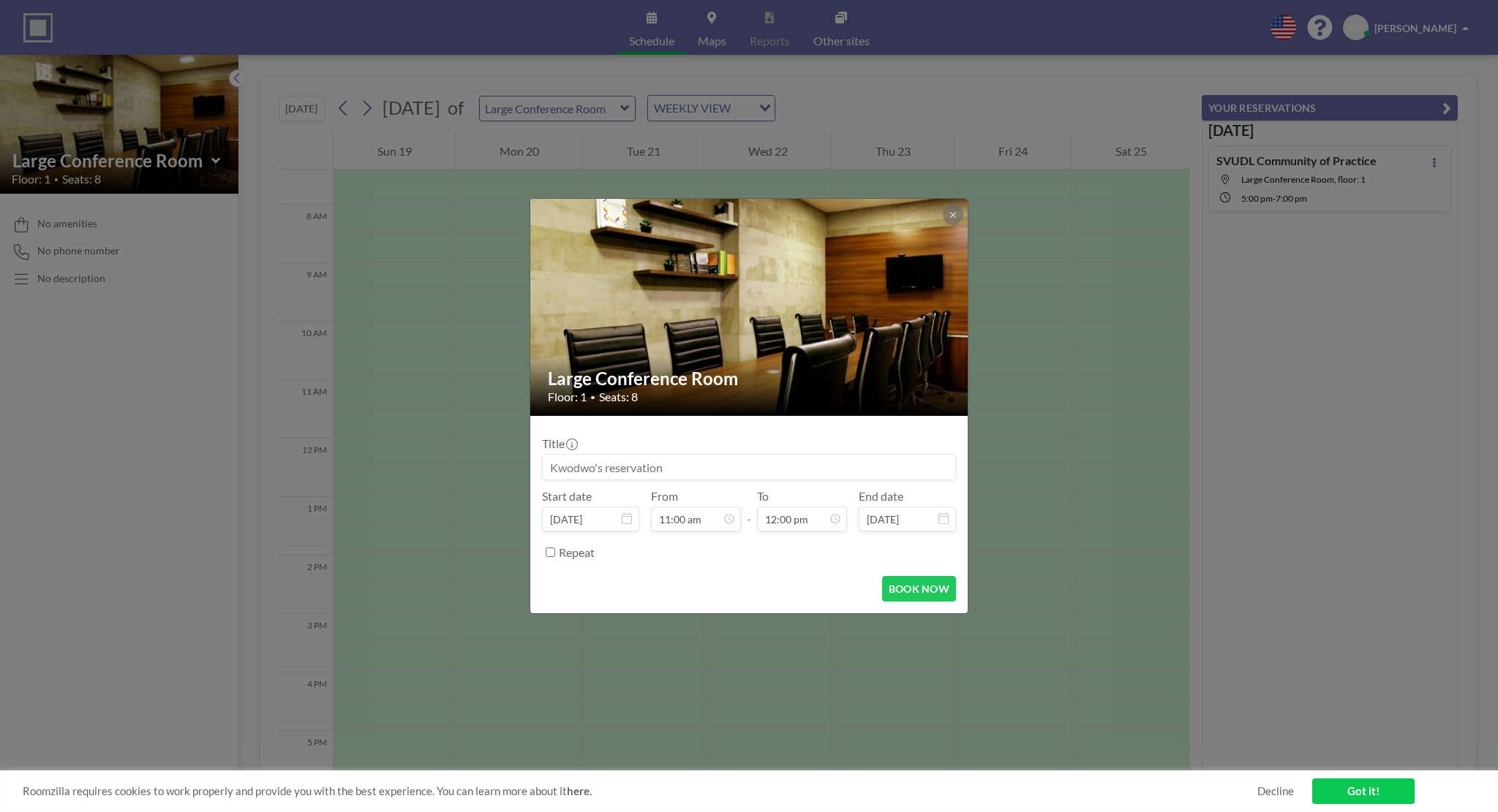
click at [629, 458] on input at bounding box center [749, 467] width 412 height 25
type input "SVUDL Program Team Meeting"
click at [591, 552] on label "Repeat" at bounding box center [576, 552] width 36 height 15
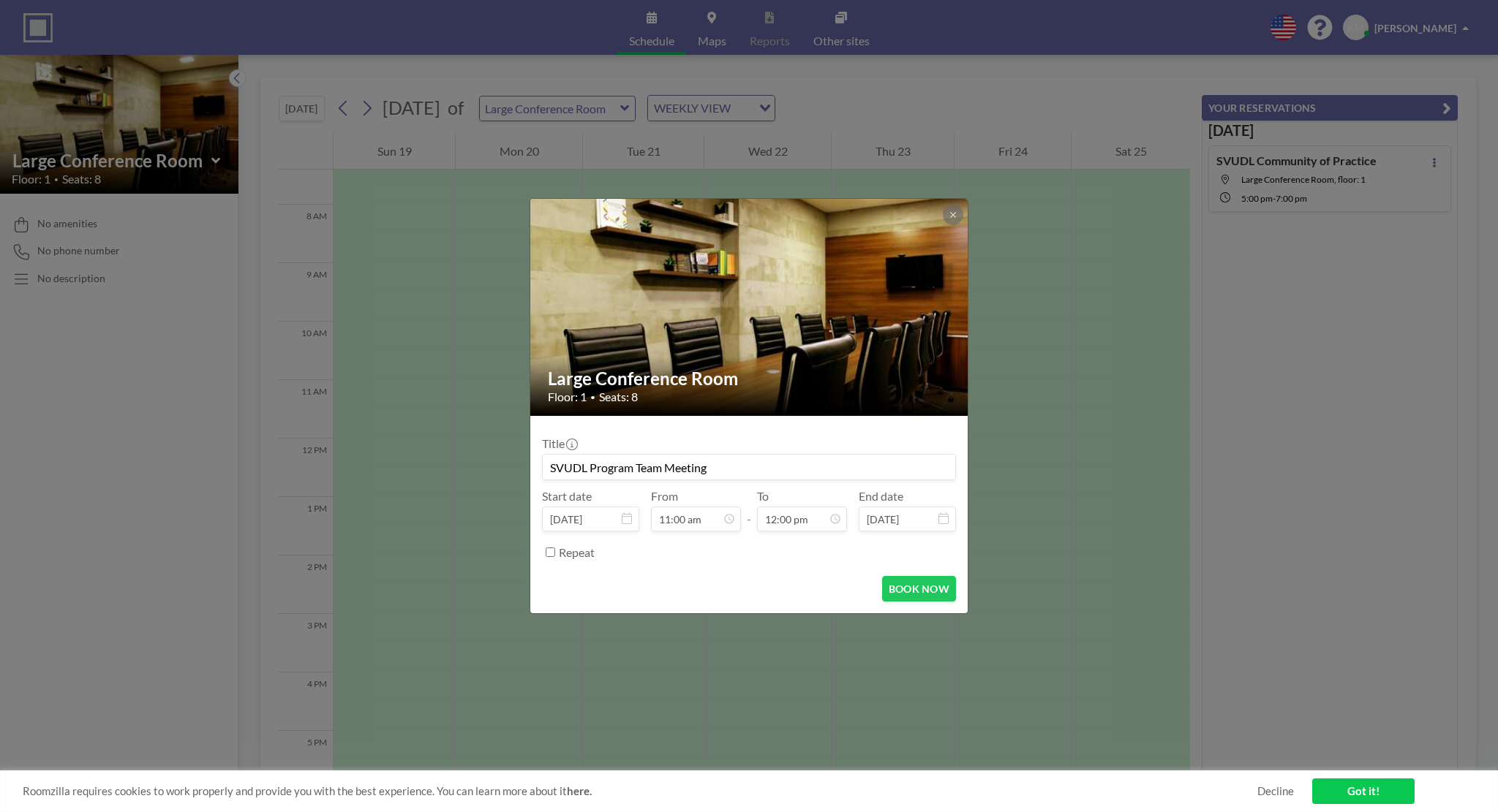
click at [555, 552] on input "Repeat" at bounding box center [550, 552] width 10 height 10
checkbox input "true"
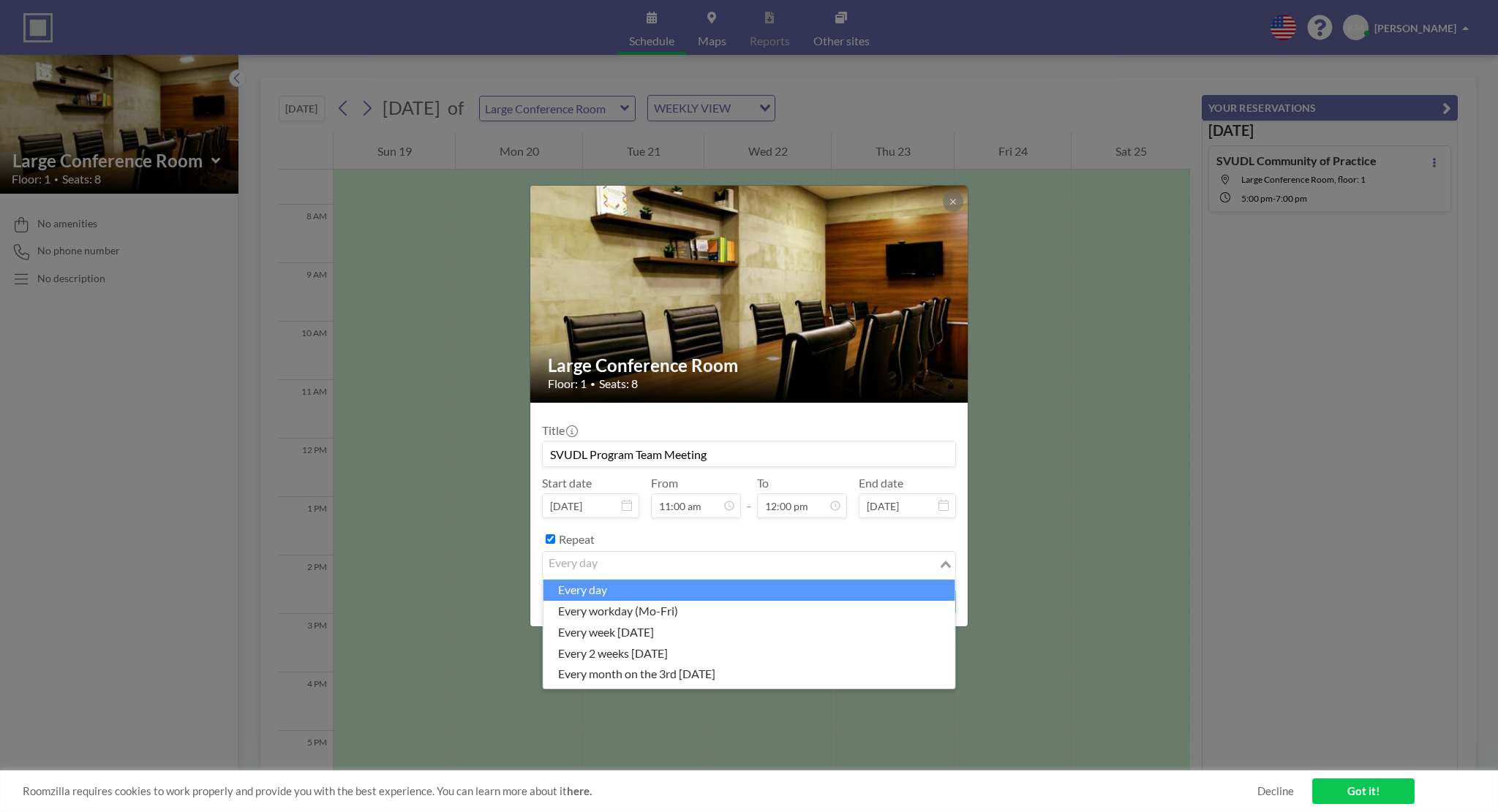
click at [591, 552] on div "every day" at bounding box center [740, 563] width 396 height 22
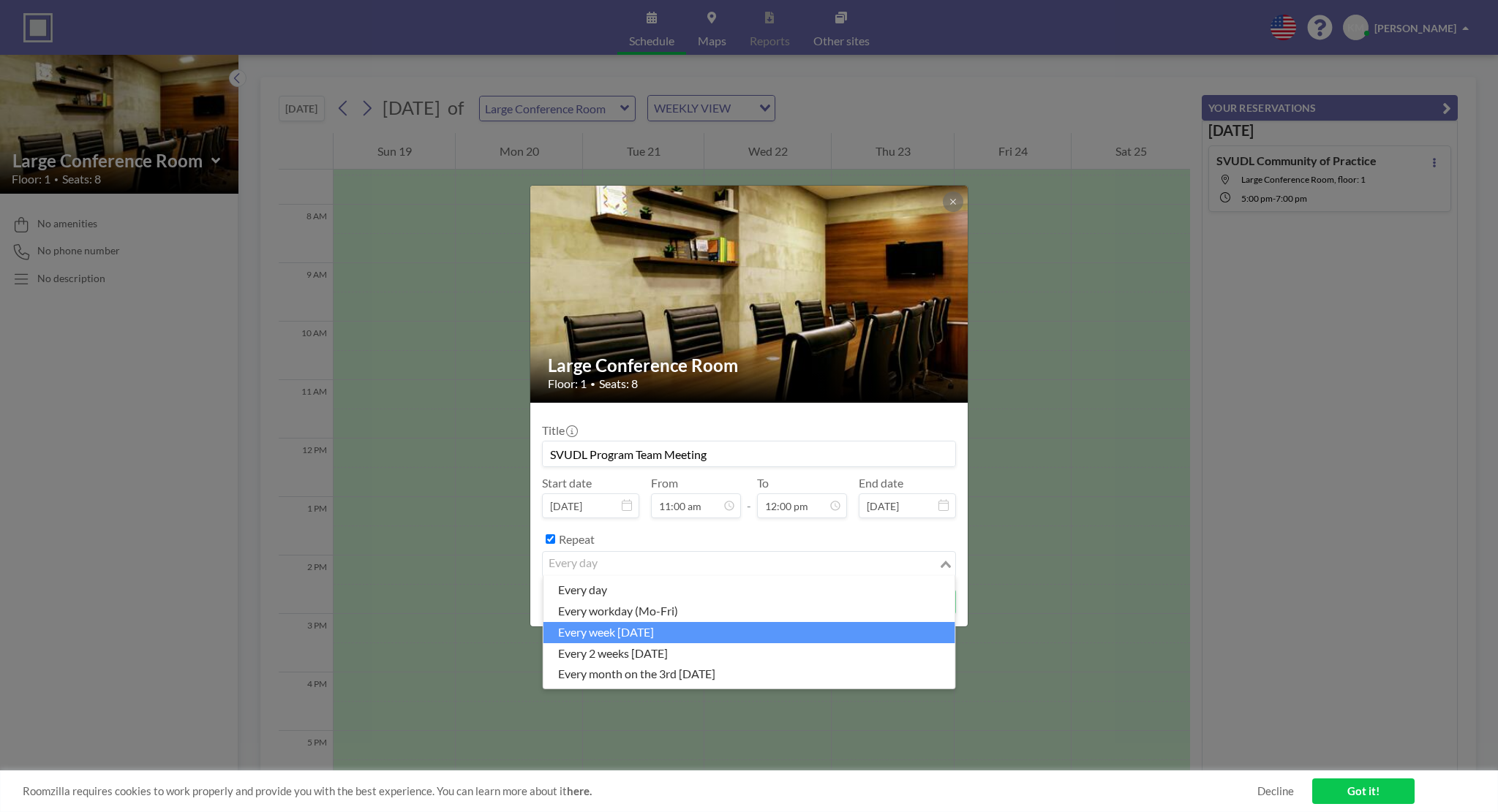
click at [655, 634] on li "every week [DATE]" at bounding box center [749, 632] width 412 height 21
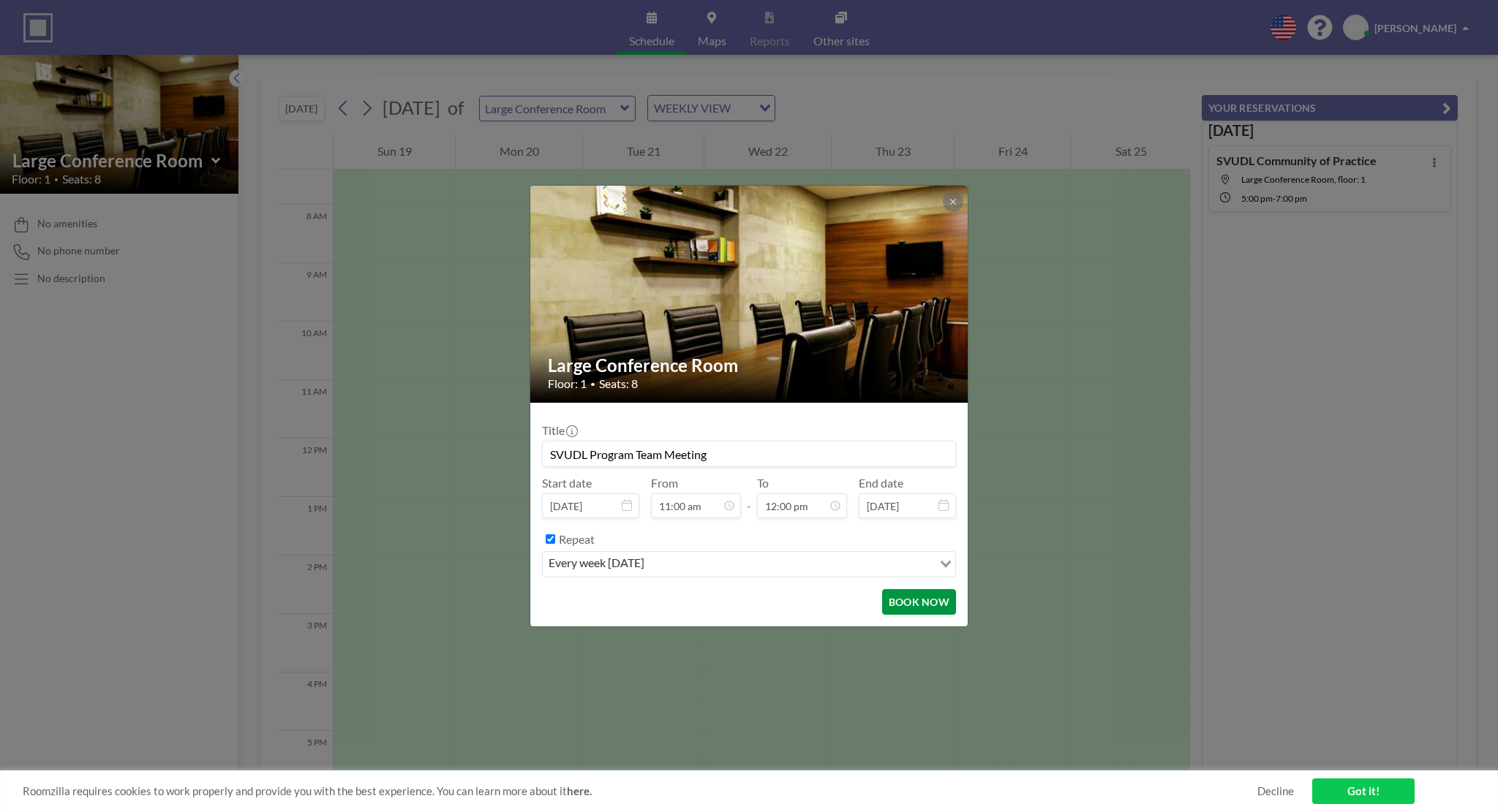
click at [934, 602] on button "BOOK NOW" at bounding box center [919, 602] width 74 height 26
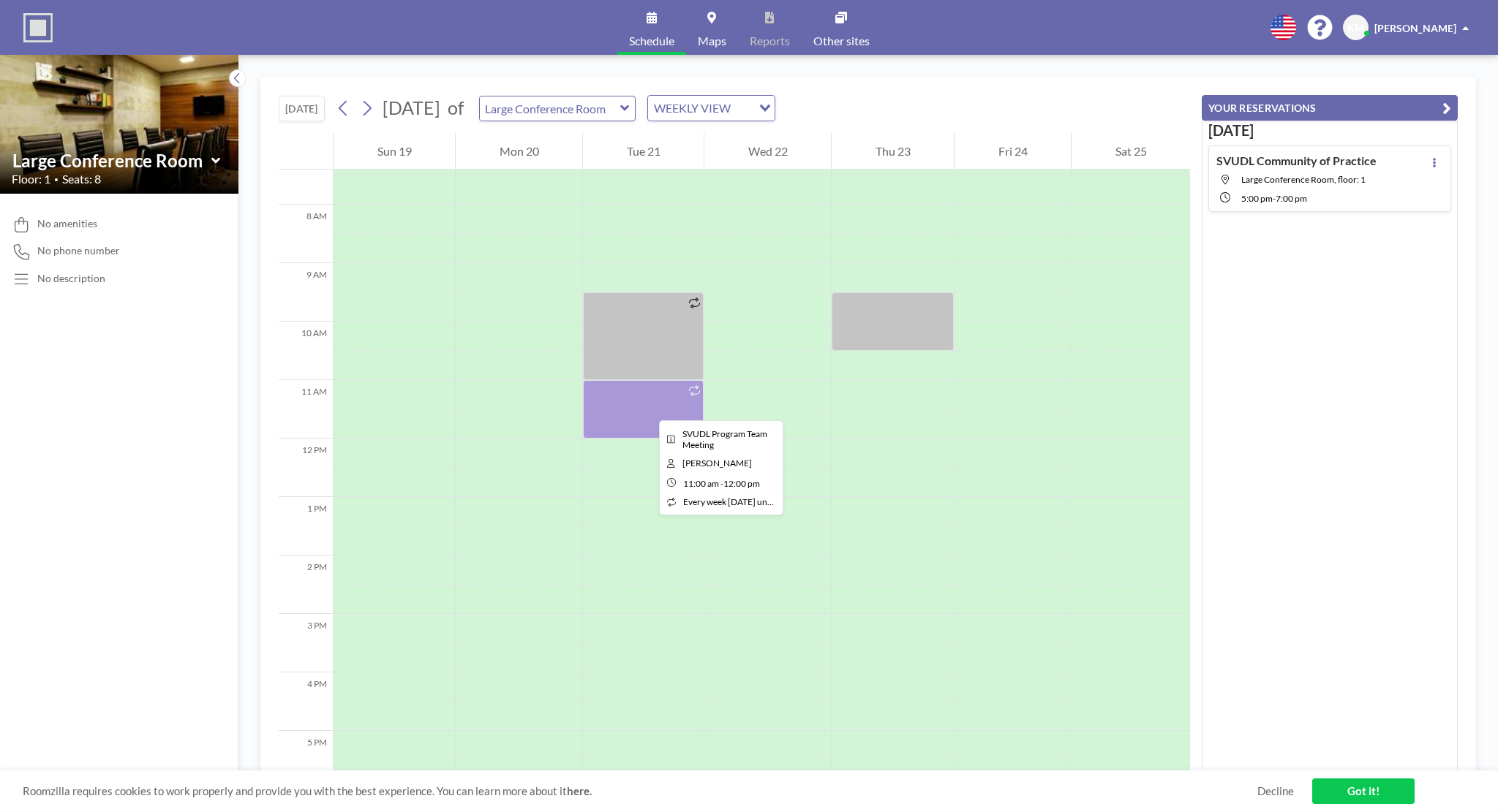
click at [648, 407] on div at bounding box center [643, 410] width 121 height 58
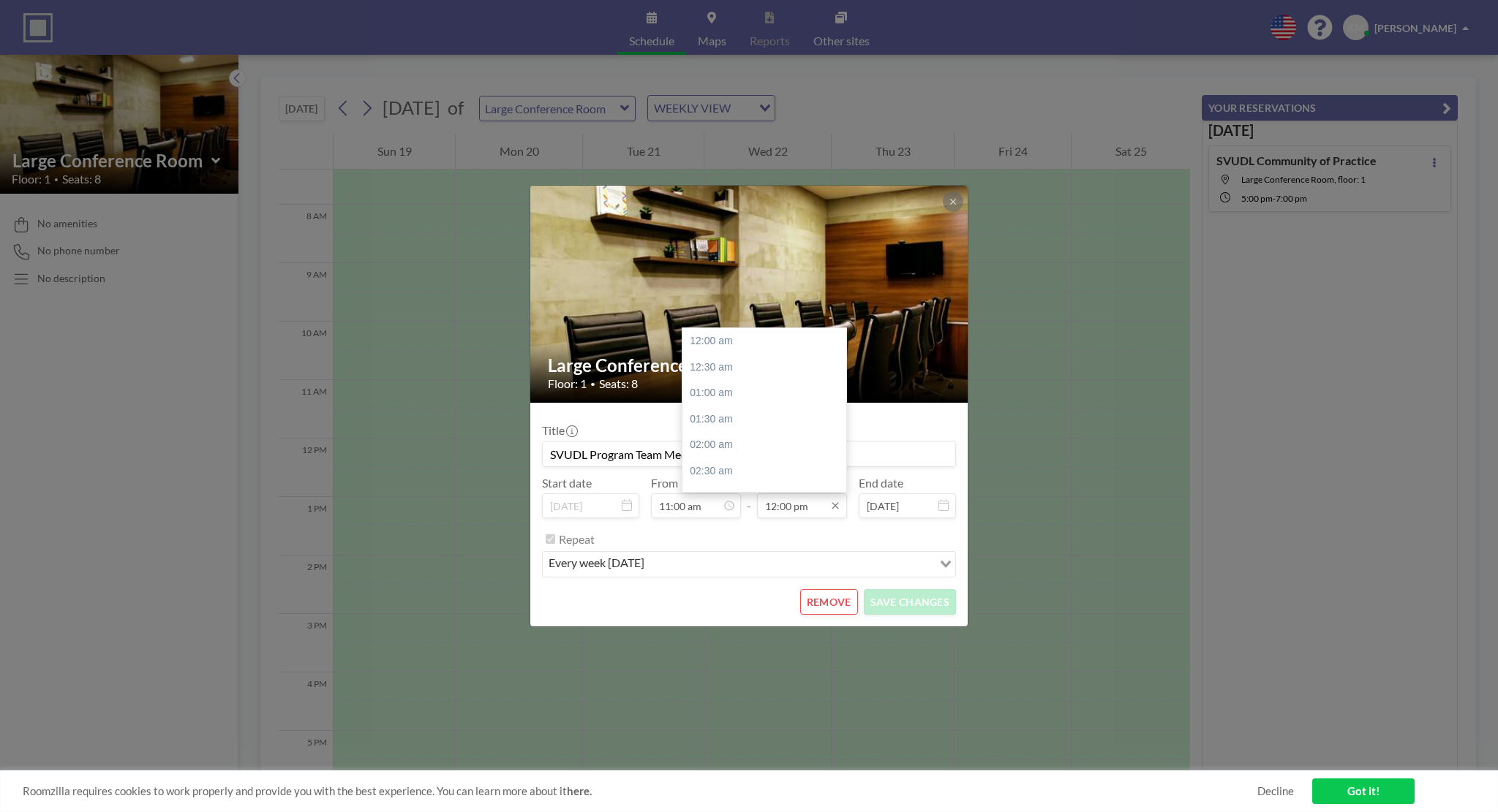
scroll to position [624, 0]
click at [753, 389] on div "01:00 pm" at bounding box center [768, 394] width 171 height 26
type input "01:00 pm"
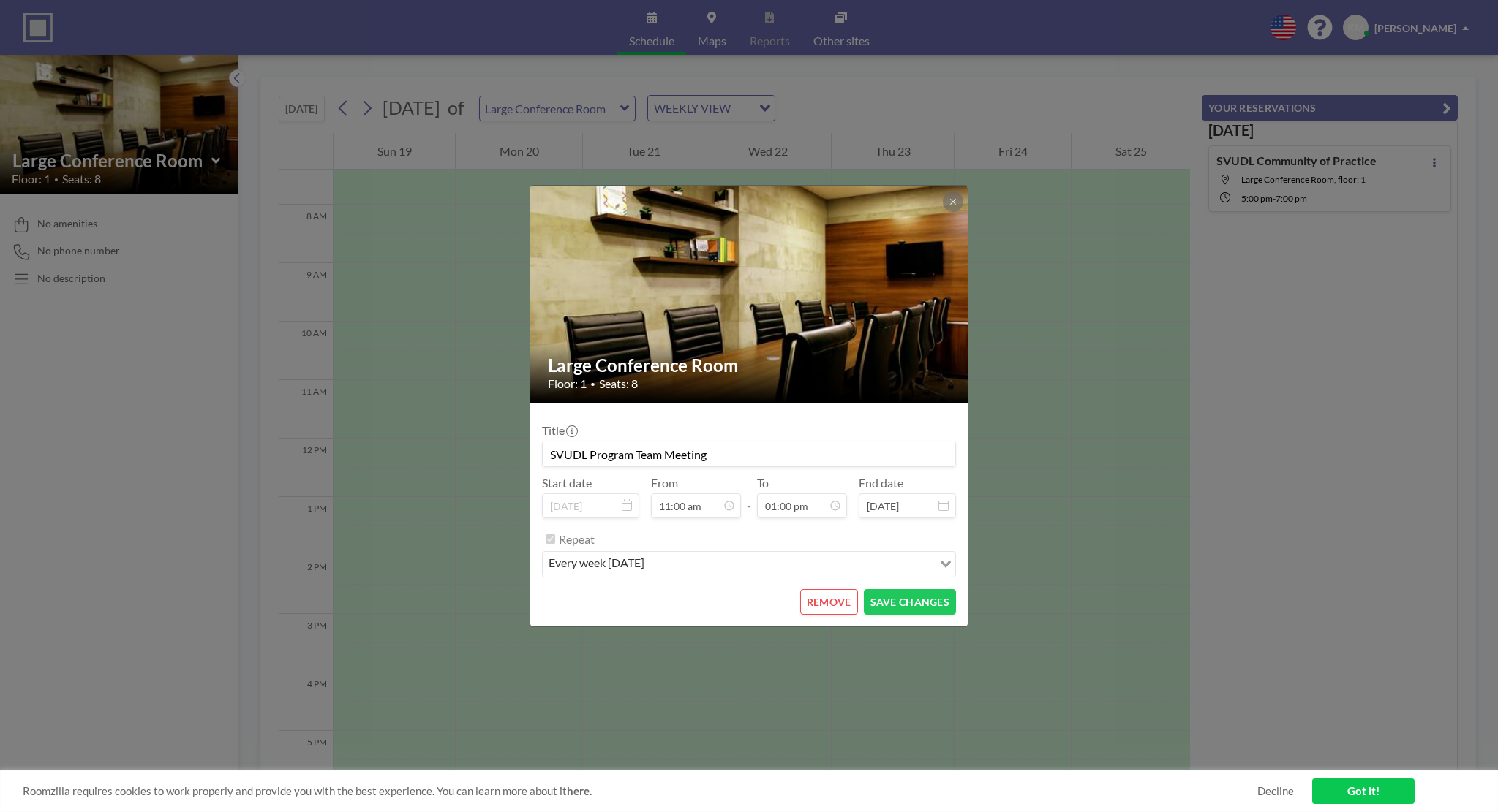
scroll to position [677, 0]
click at [905, 606] on button "SAVE CHANGES" at bounding box center [909, 602] width 93 height 26
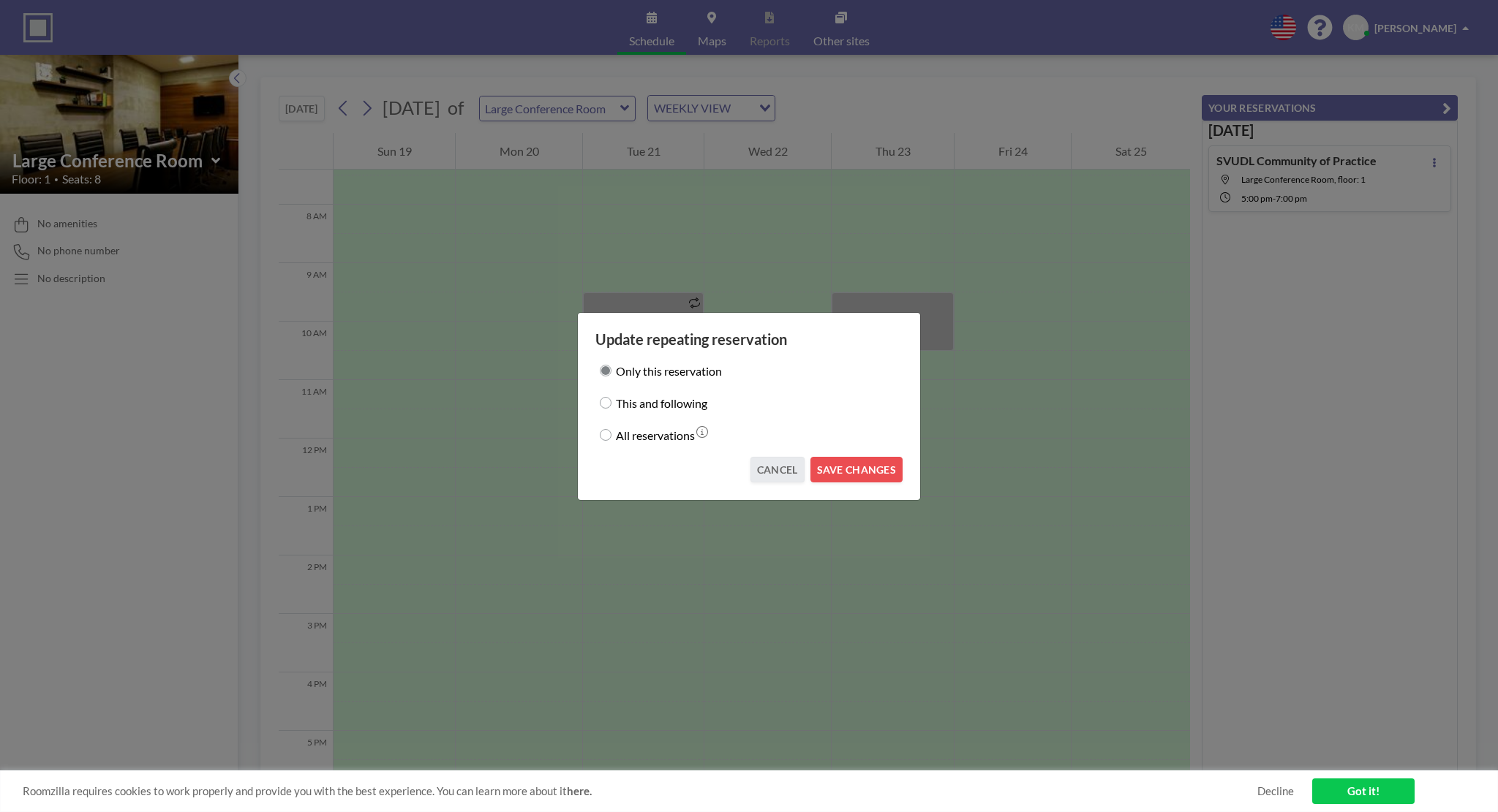
click at [699, 397] on label "This and following" at bounding box center [662, 402] width 92 height 20
click at [612, 397] on input "This and following" at bounding box center [605, 402] width 11 height 11
radio input "true"
click at [884, 467] on button "SAVE CHANGES" at bounding box center [857, 469] width 93 height 26
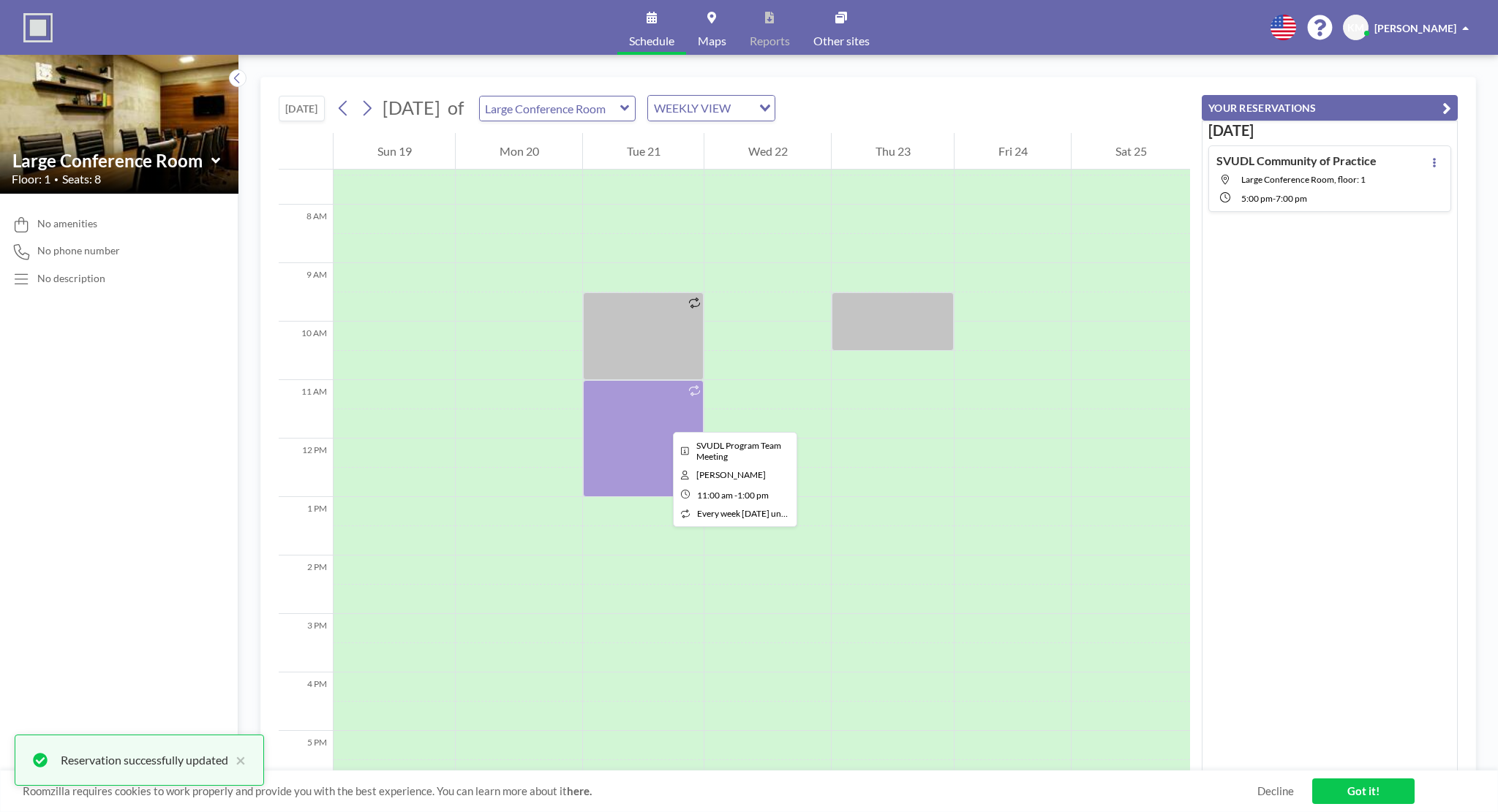
click at [661, 419] on div at bounding box center [643, 439] width 121 height 117
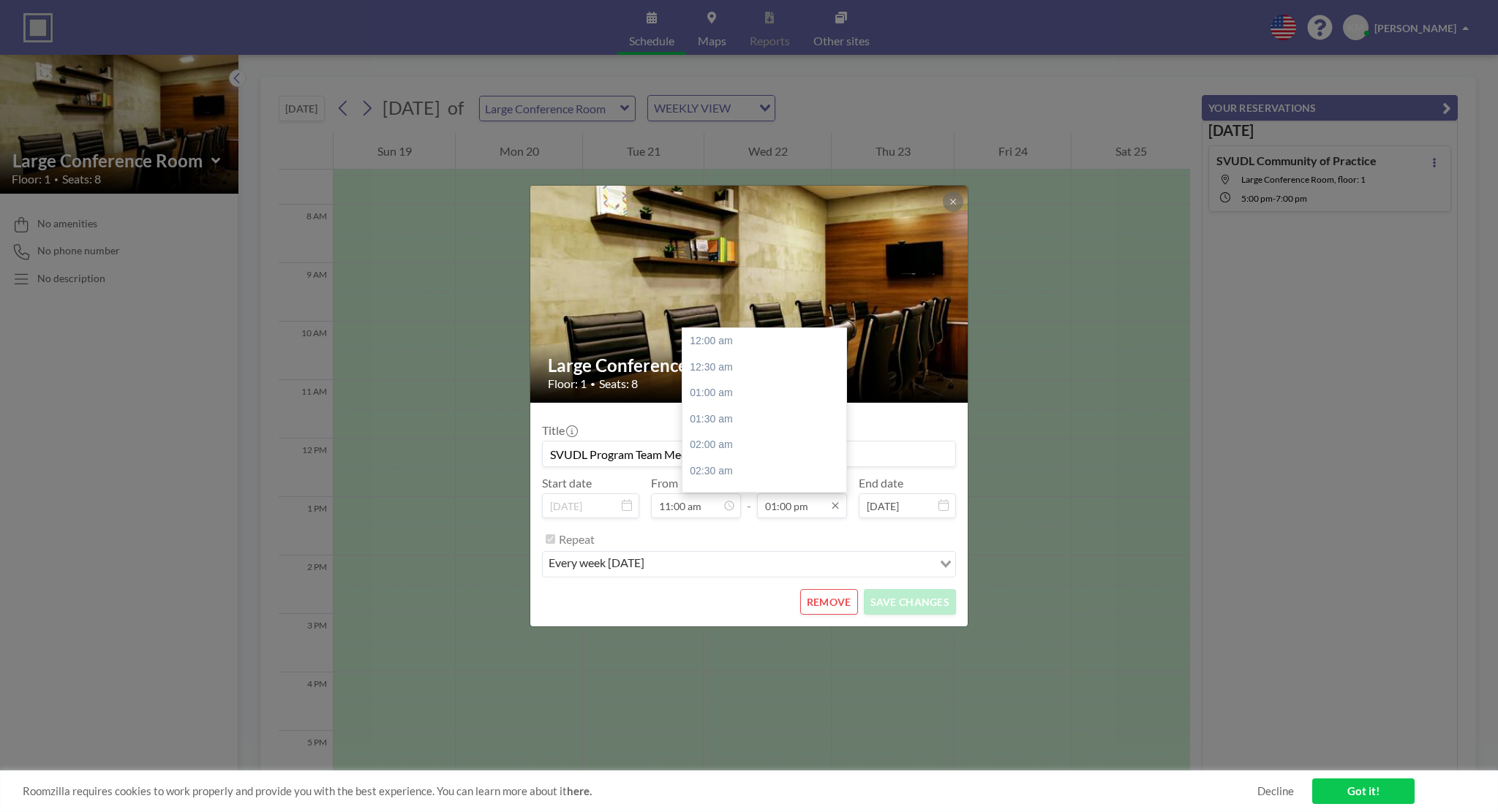
scroll to position [677, 0]
click at [798, 504] on input "01:00 pm" at bounding box center [802, 506] width 90 height 25
click at [749, 368] on div "12:30 pm" at bounding box center [768, 365] width 171 height 26
type input "12:30 pm"
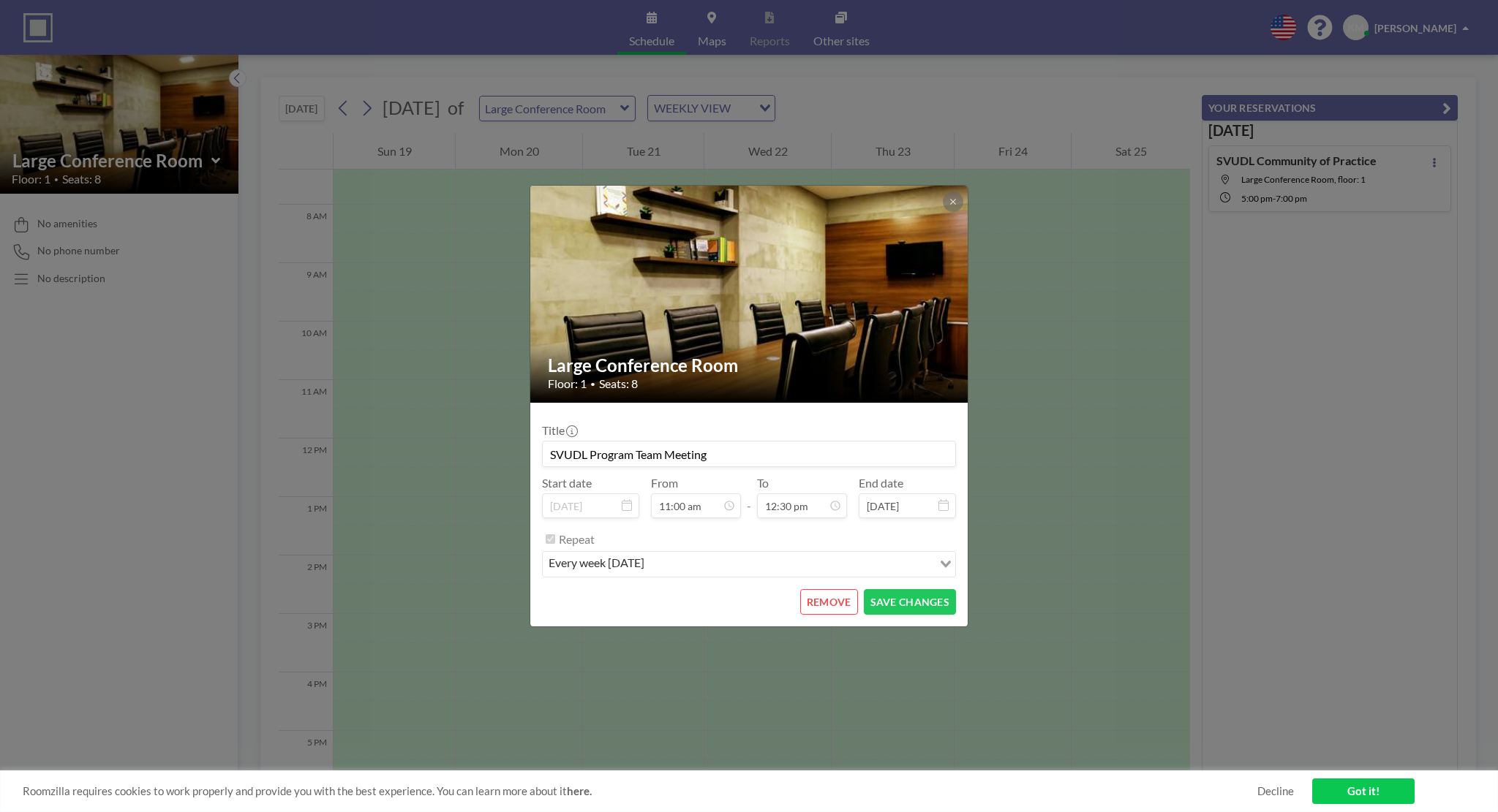
scroll to position [651, 0]
click at [905, 599] on button "SAVE CHANGES" at bounding box center [909, 602] width 93 height 26
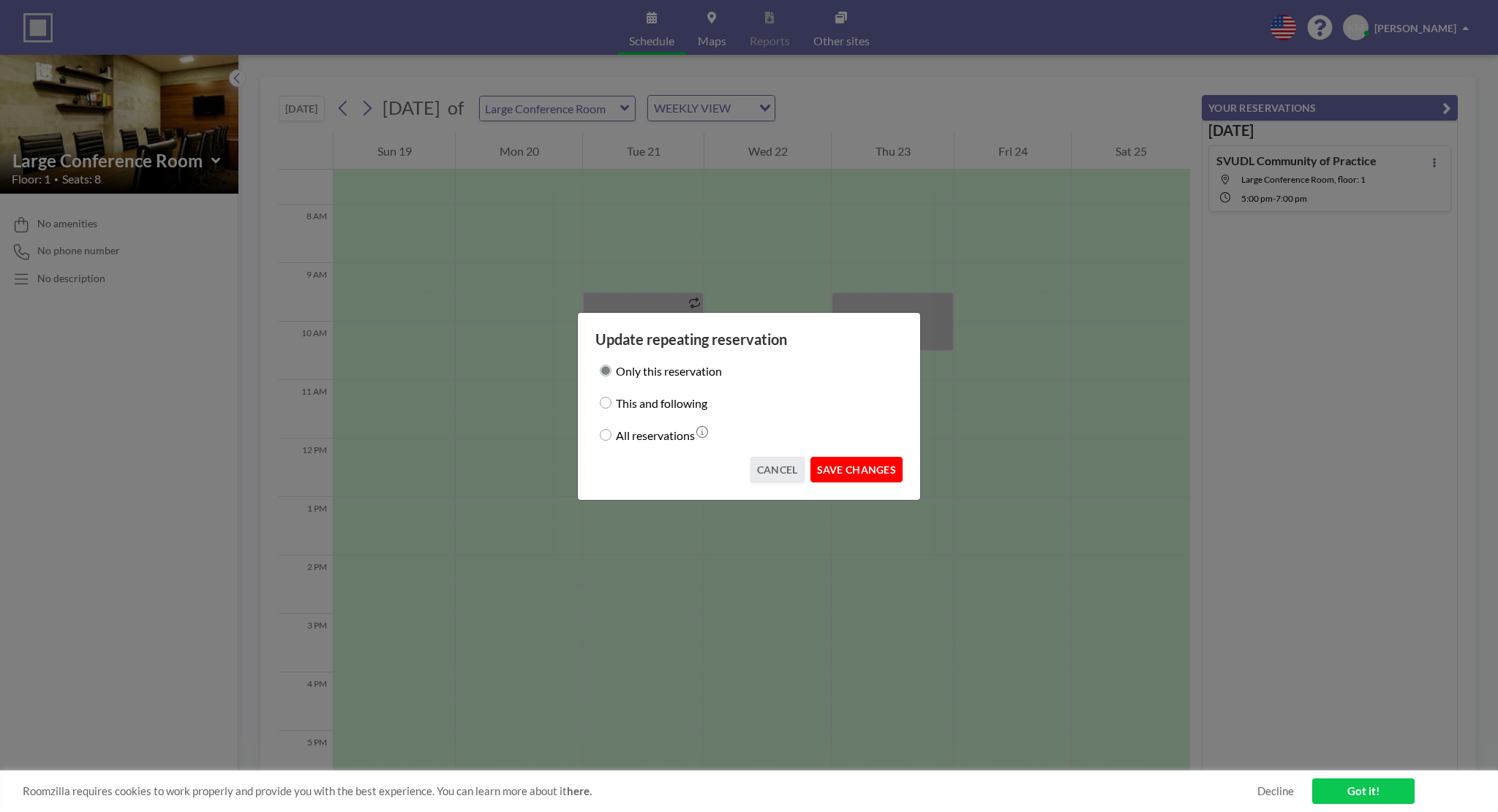
click at [863, 464] on button "SAVE CHANGES" at bounding box center [857, 469] width 93 height 26
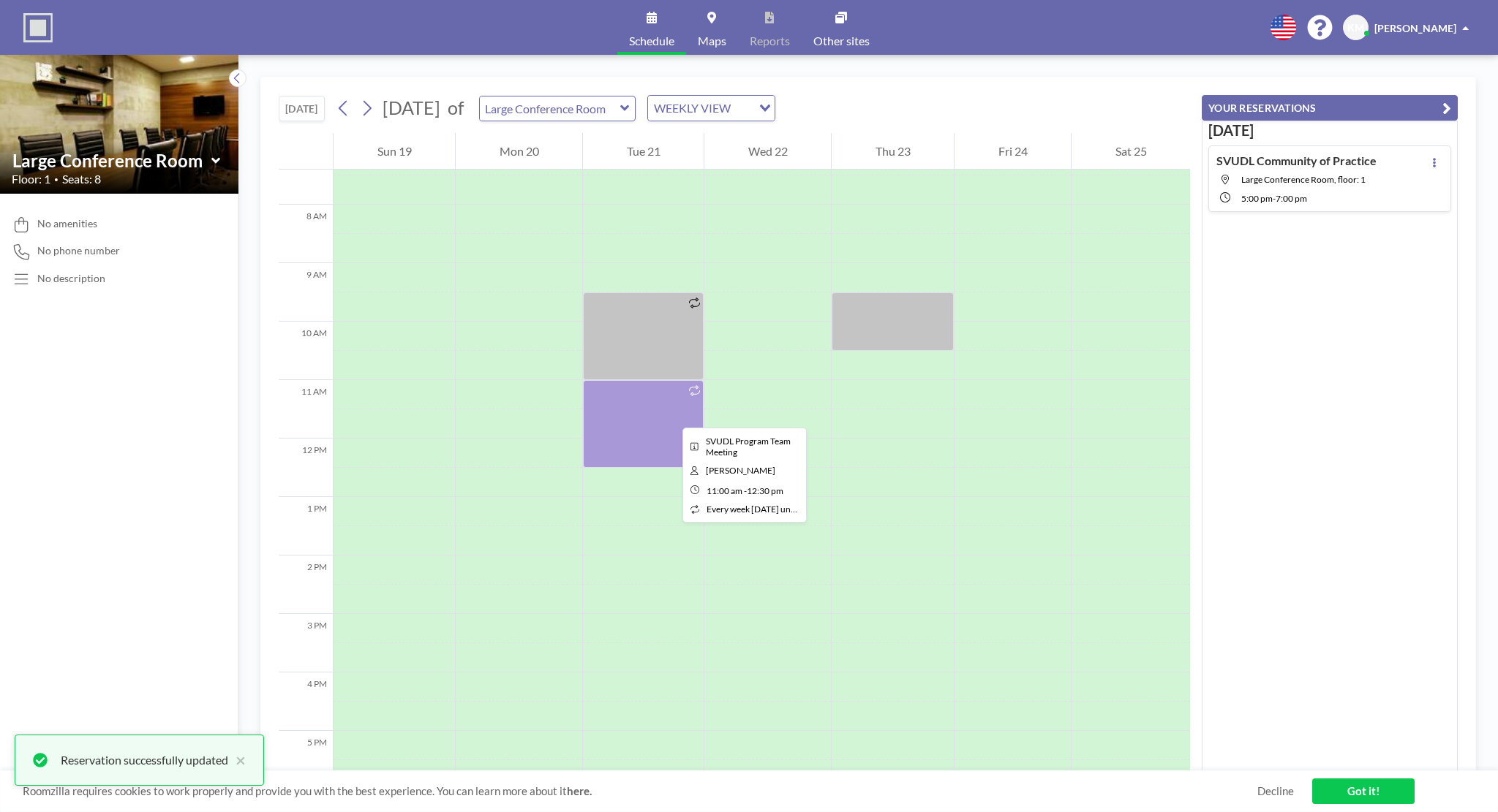
click at [671, 415] on div at bounding box center [643, 424] width 121 height 88
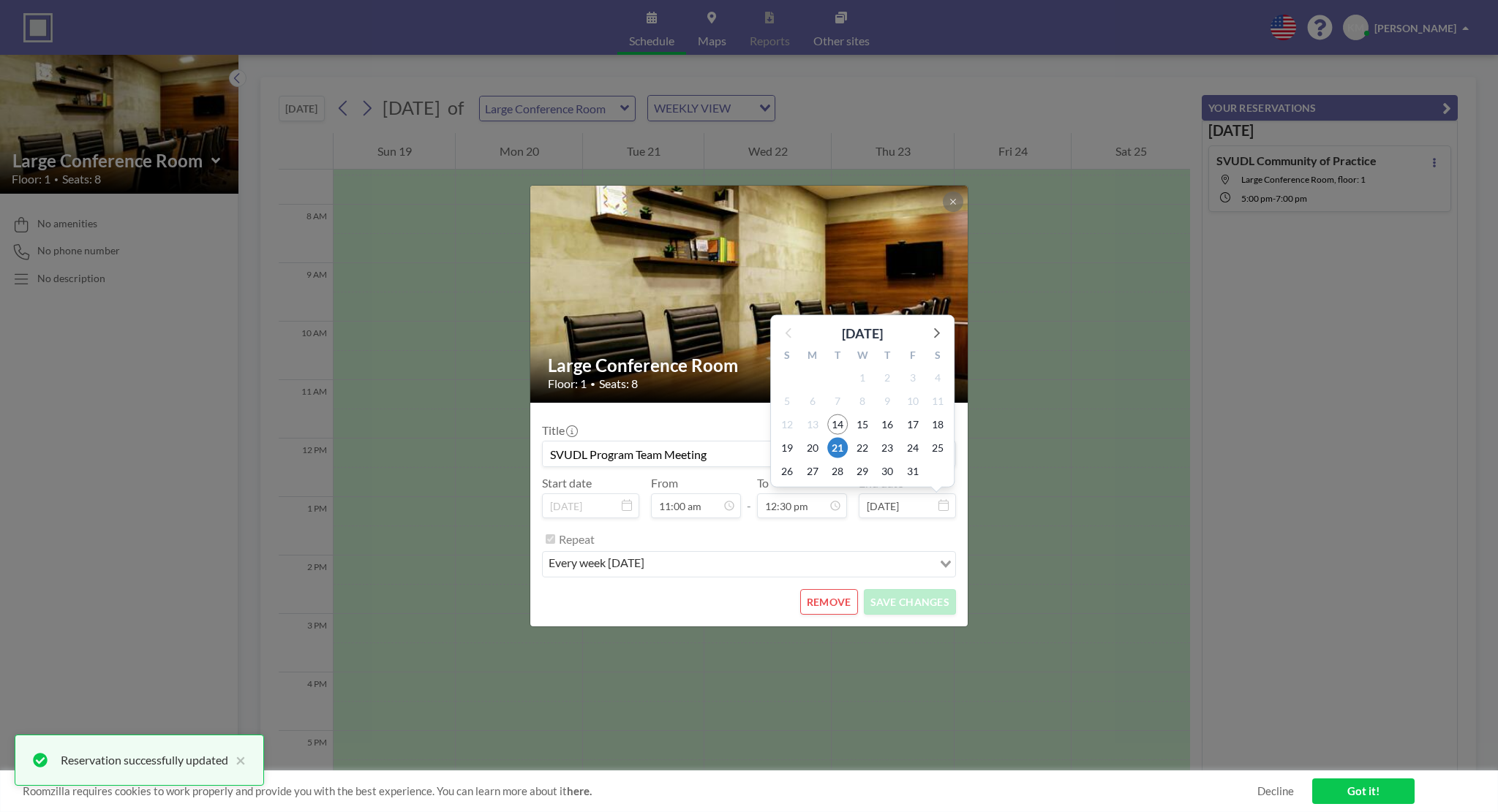
scroll to position [651, 0]
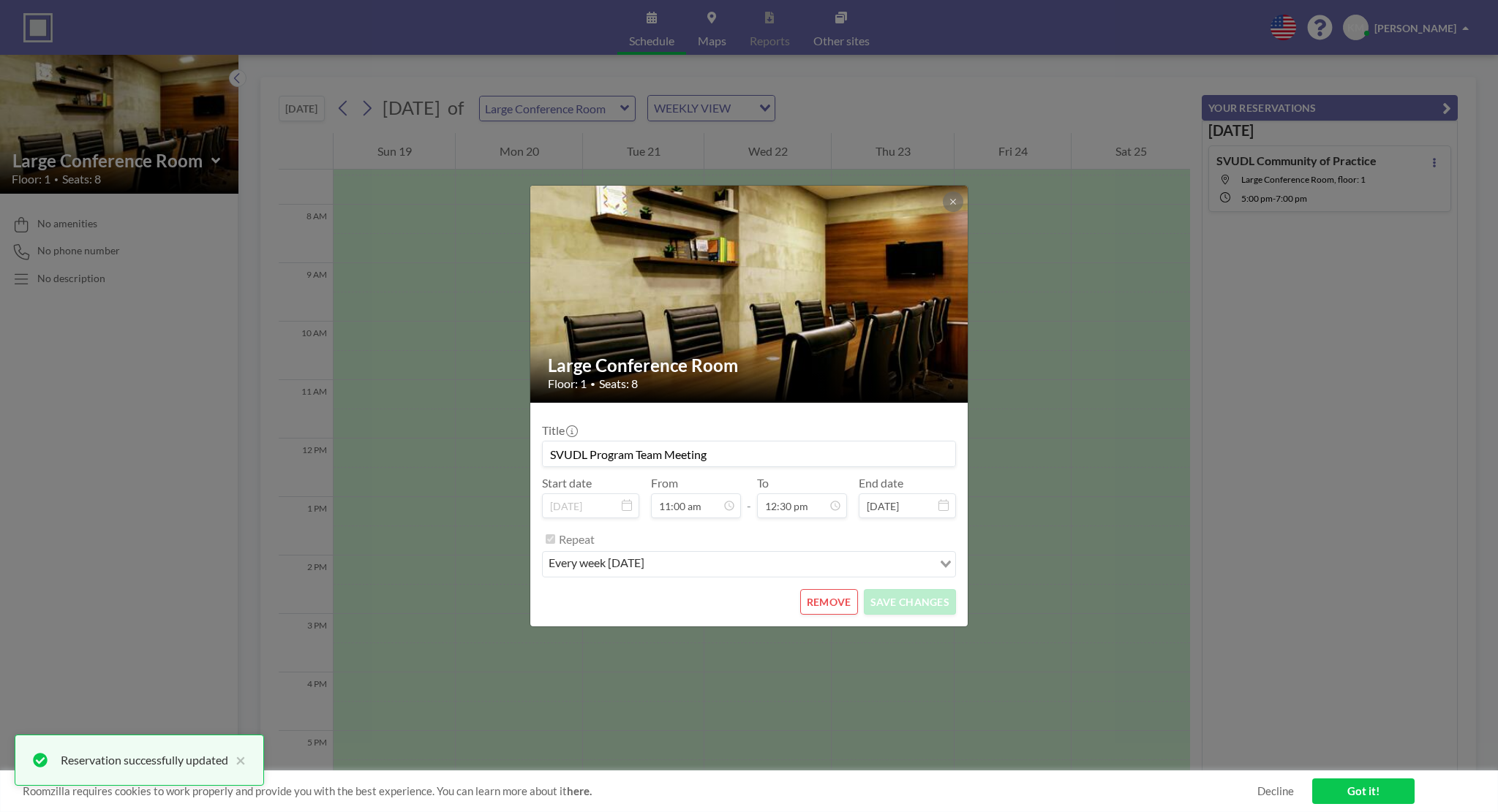
click at [931, 694] on div "Large Conference Room Floor: 1 • Seats: 8 Title SVUDL Program Team Meeting Star…" at bounding box center [749, 406] width 1498 height 812
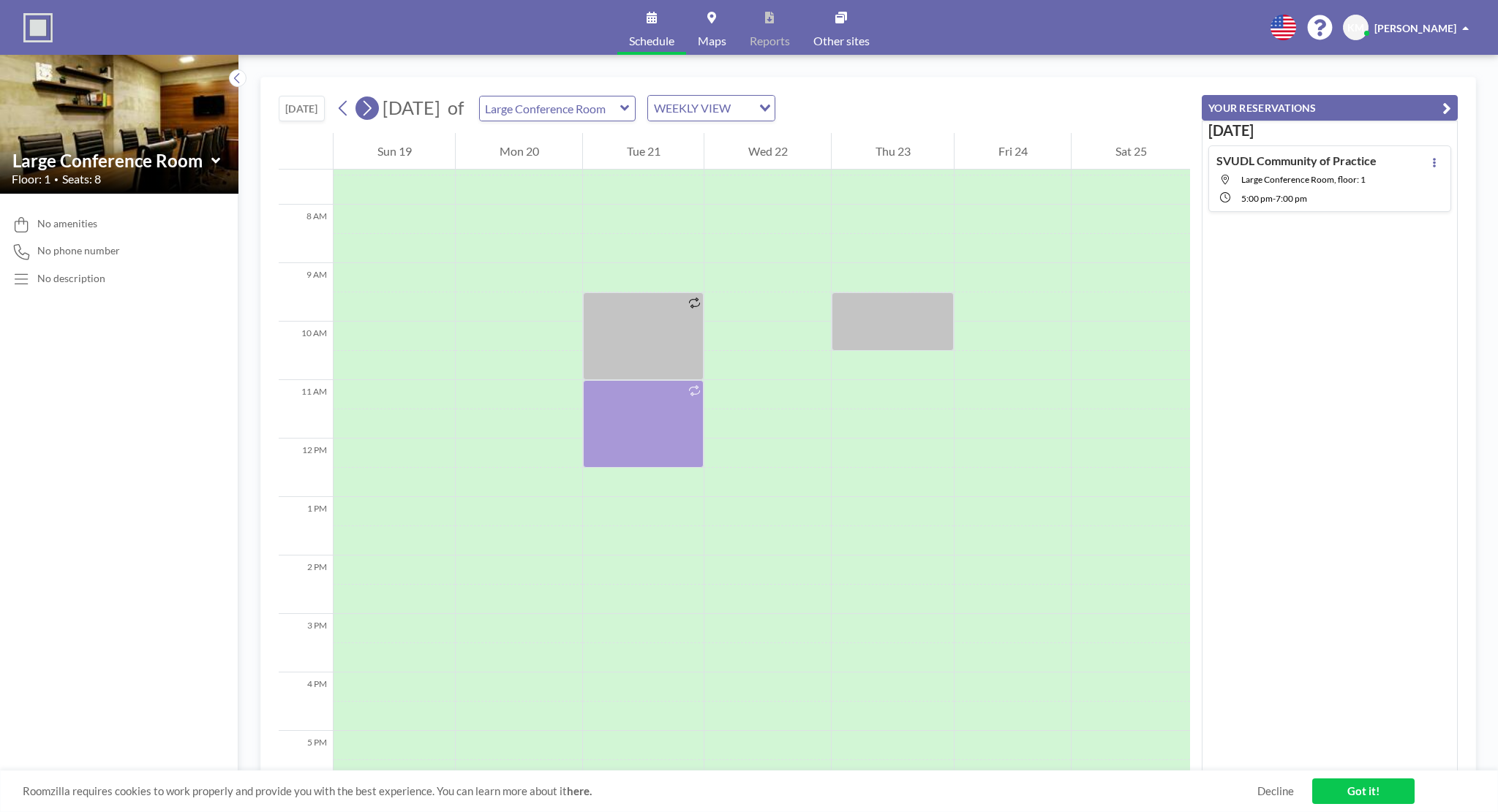
click at [370, 107] on icon at bounding box center [367, 107] width 14 height 22
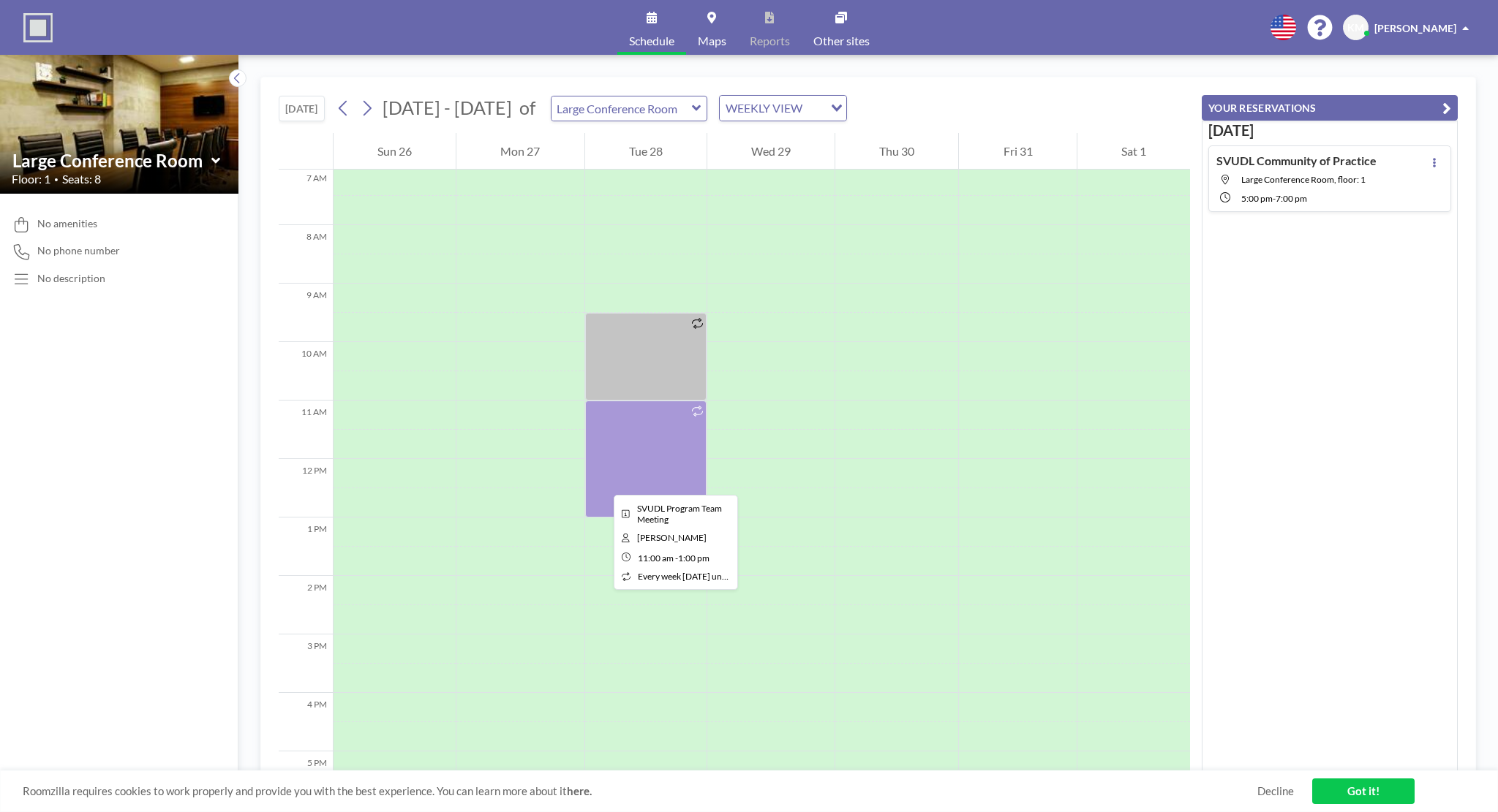
scroll to position [444, 0]
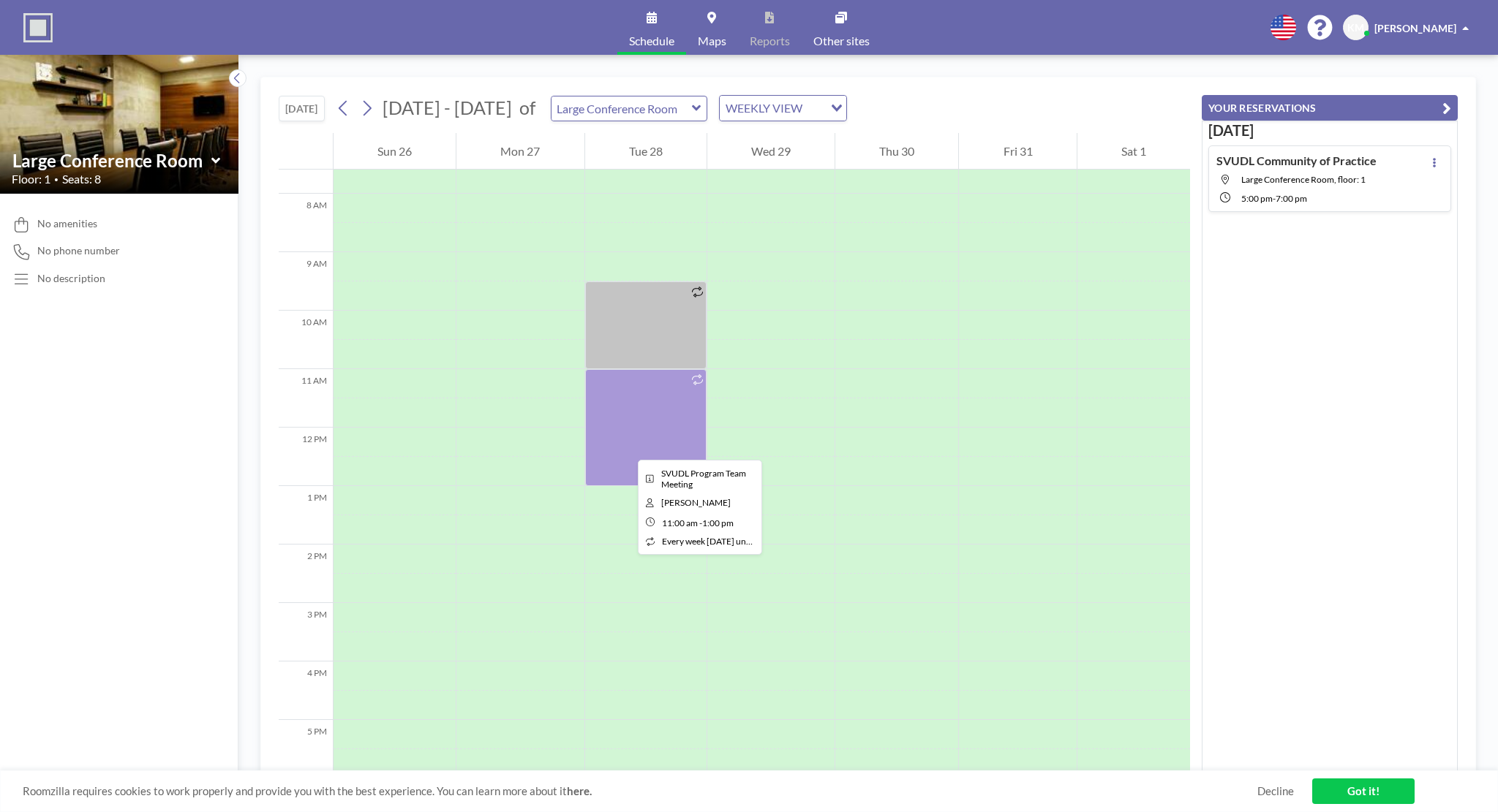
click at [627, 447] on div at bounding box center [646, 427] width 122 height 117
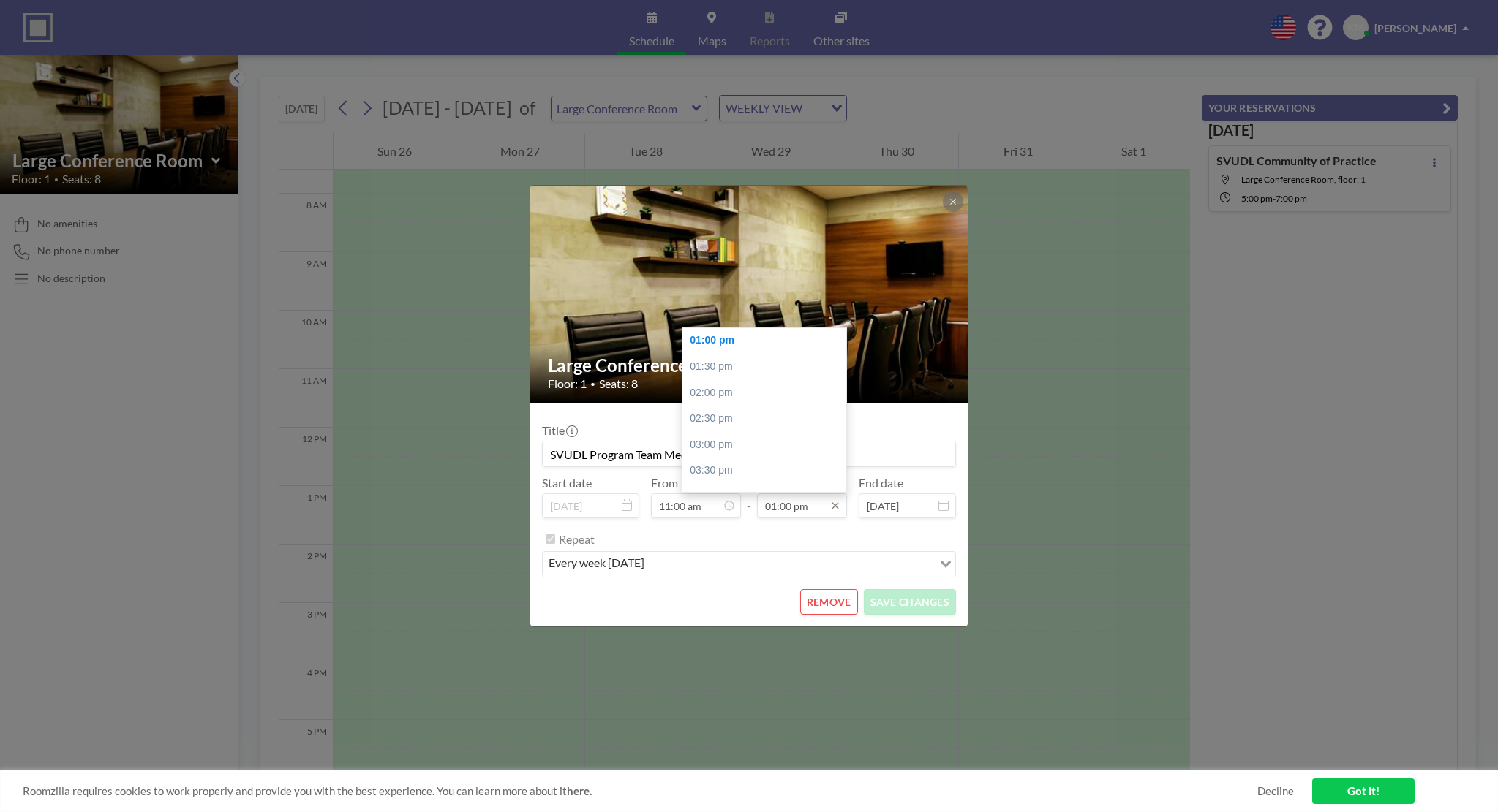
click at [811, 511] on input "01:00 pm" at bounding box center [802, 506] width 90 height 25
click at [732, 353] on div "12:30 pm" at bounding box center [768, 353] width 171 height 26
type input "12:30 pm"
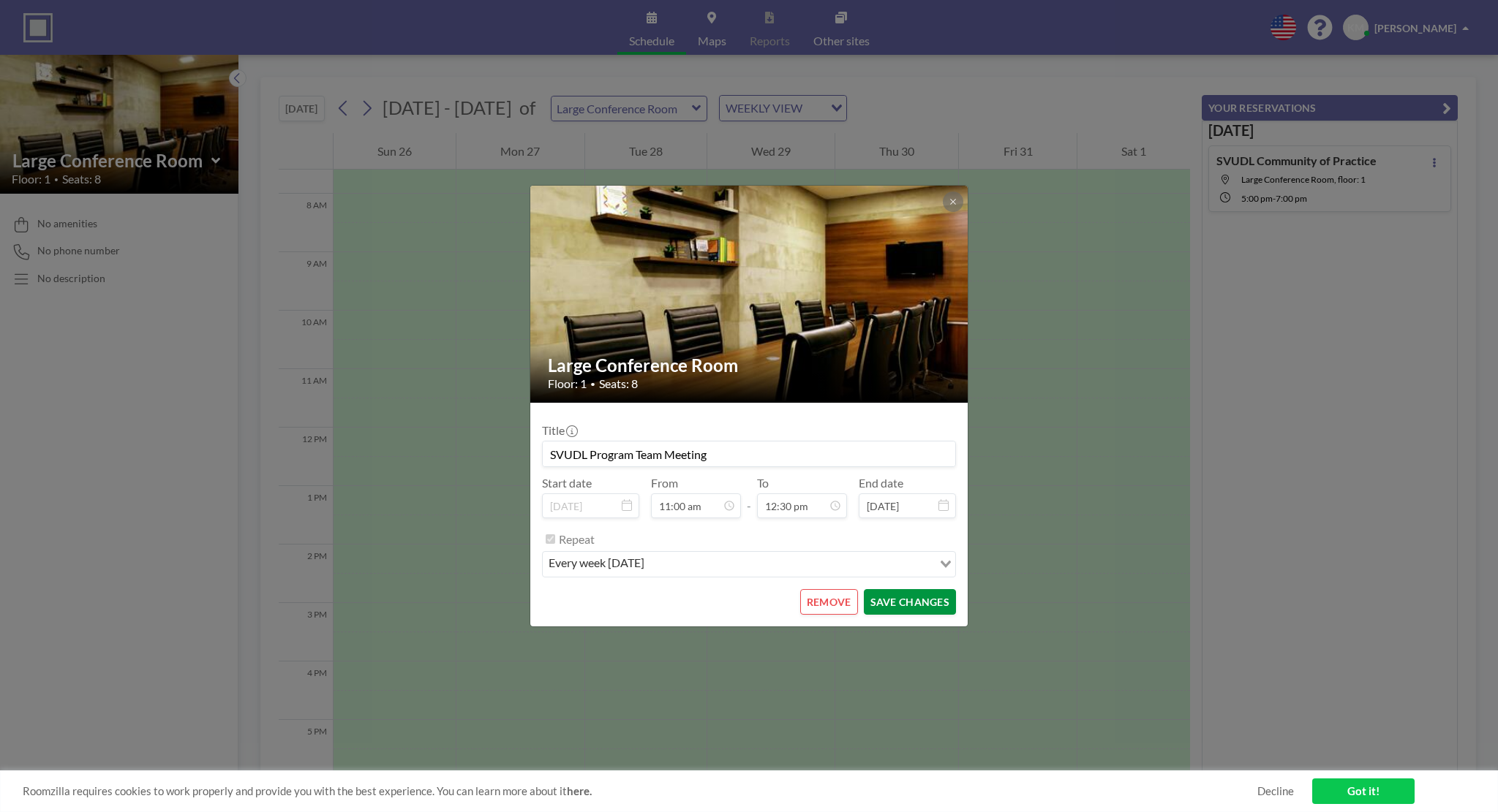
click at [901, 604] on button "SAVE CHANGES" at bounding box center [909, 602] width 93 height 26
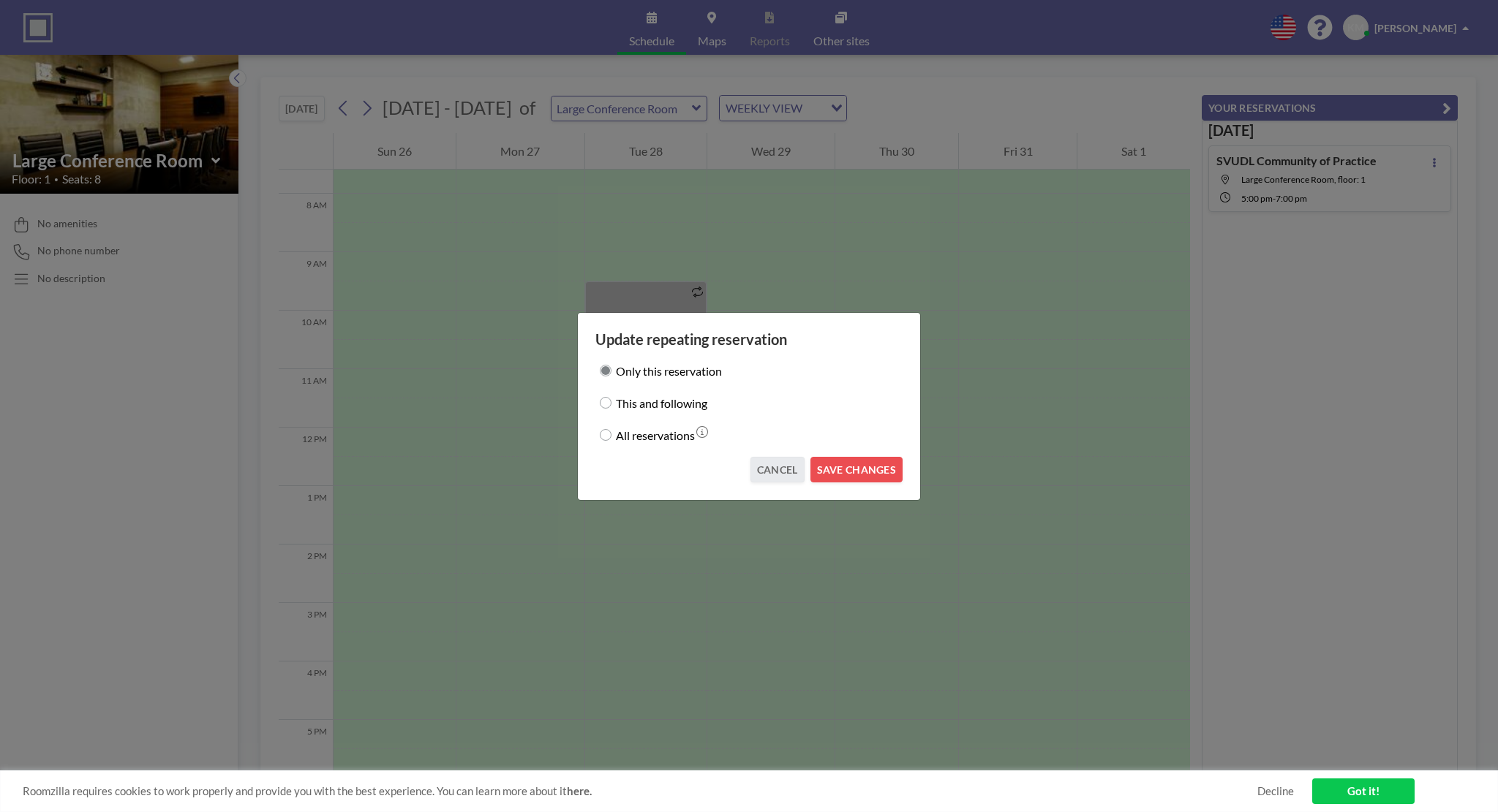
click at [658, 405] on label "This and following" at bounding box center [662, 402] width 92 height 20
click at [612, 405] on input "This and following" at bounding box center [605, 402] width 11 height 11
radio input "true"
click at [828, 471] on button "SAVE CHANGES" at bounding box center [857, 469] width 93 height 26
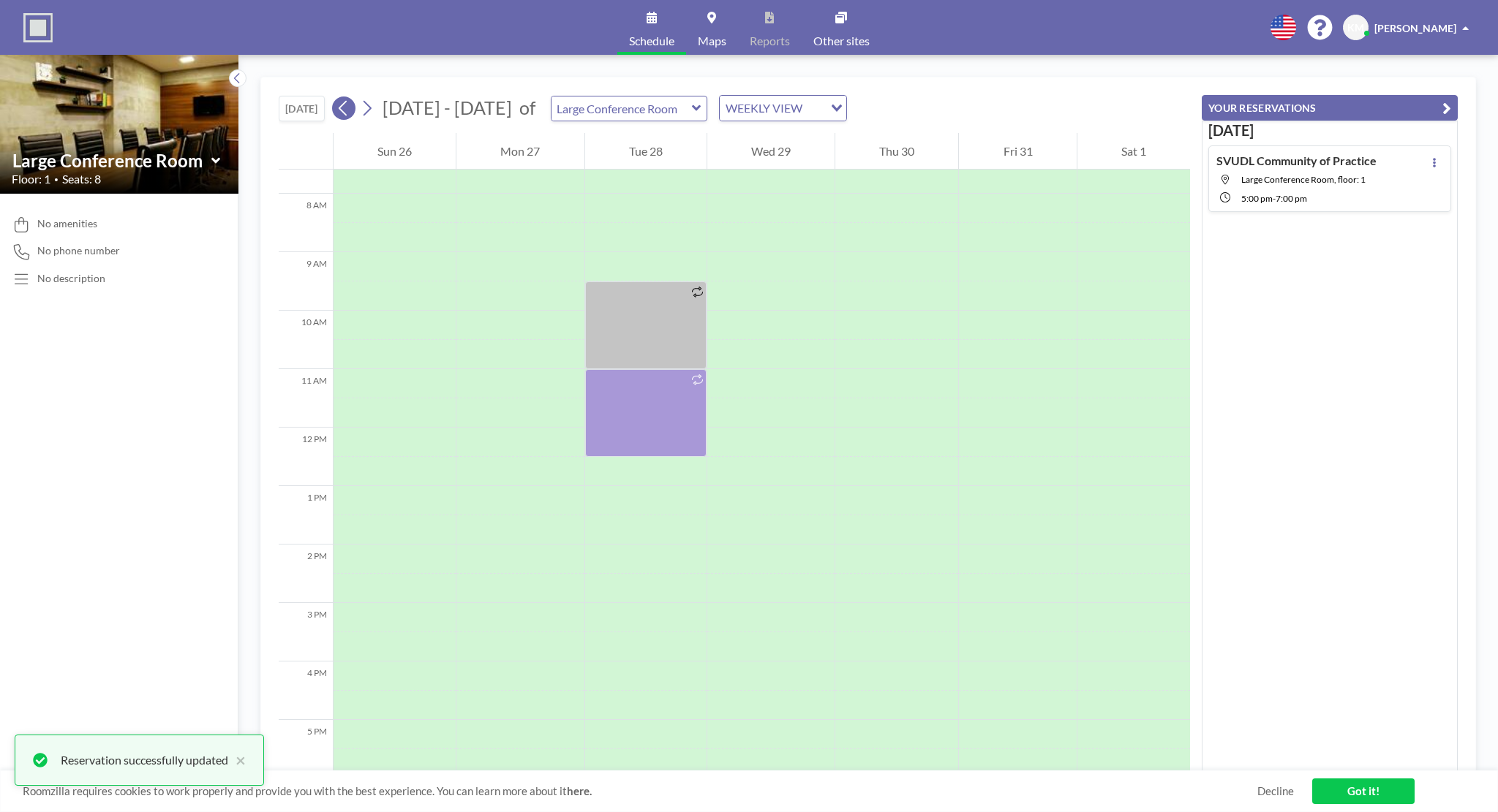
click at [348, 107] on icon at bounding box center [344, 107] width 14 height 22
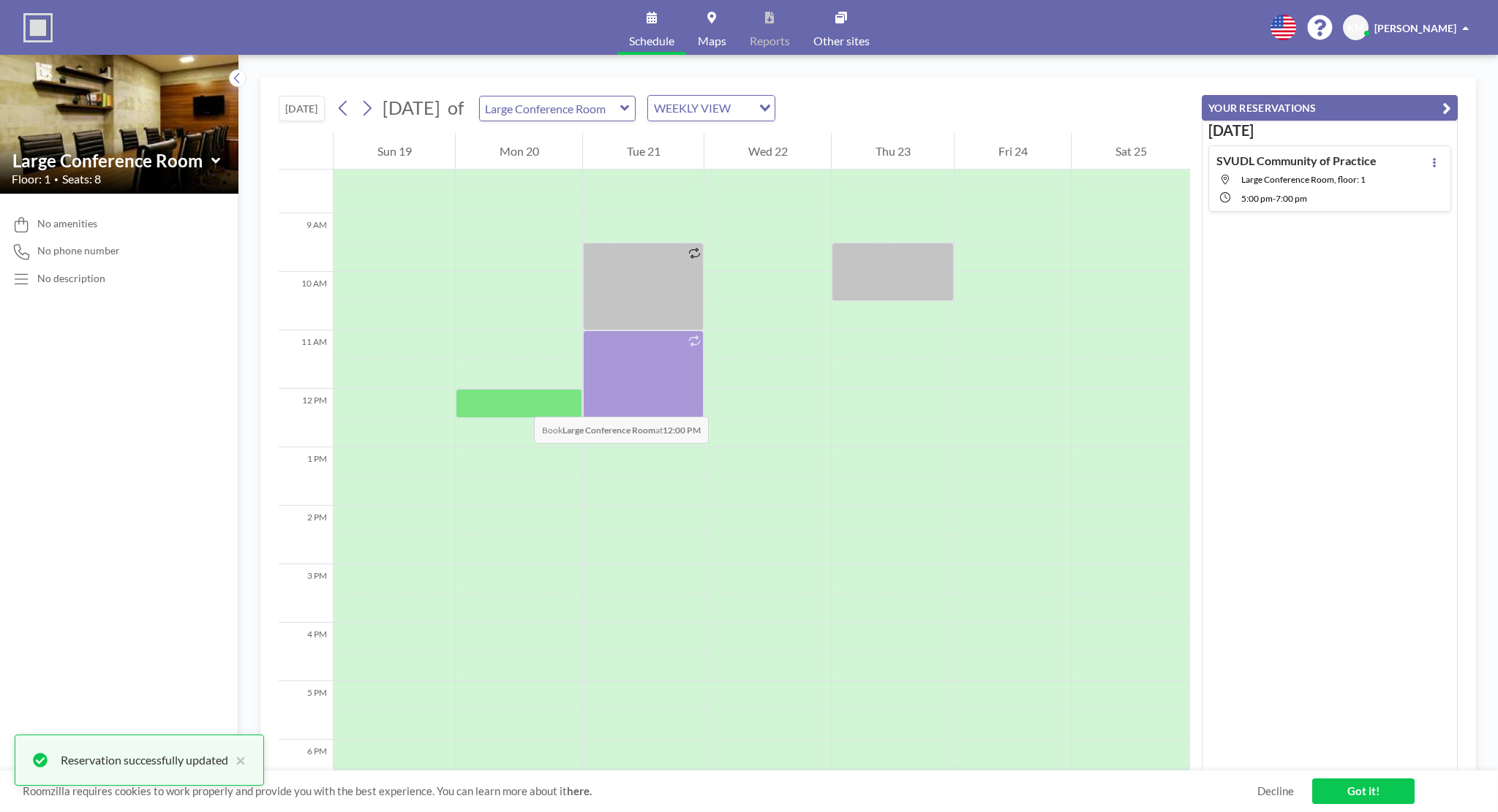
scroll to position [484, 0]
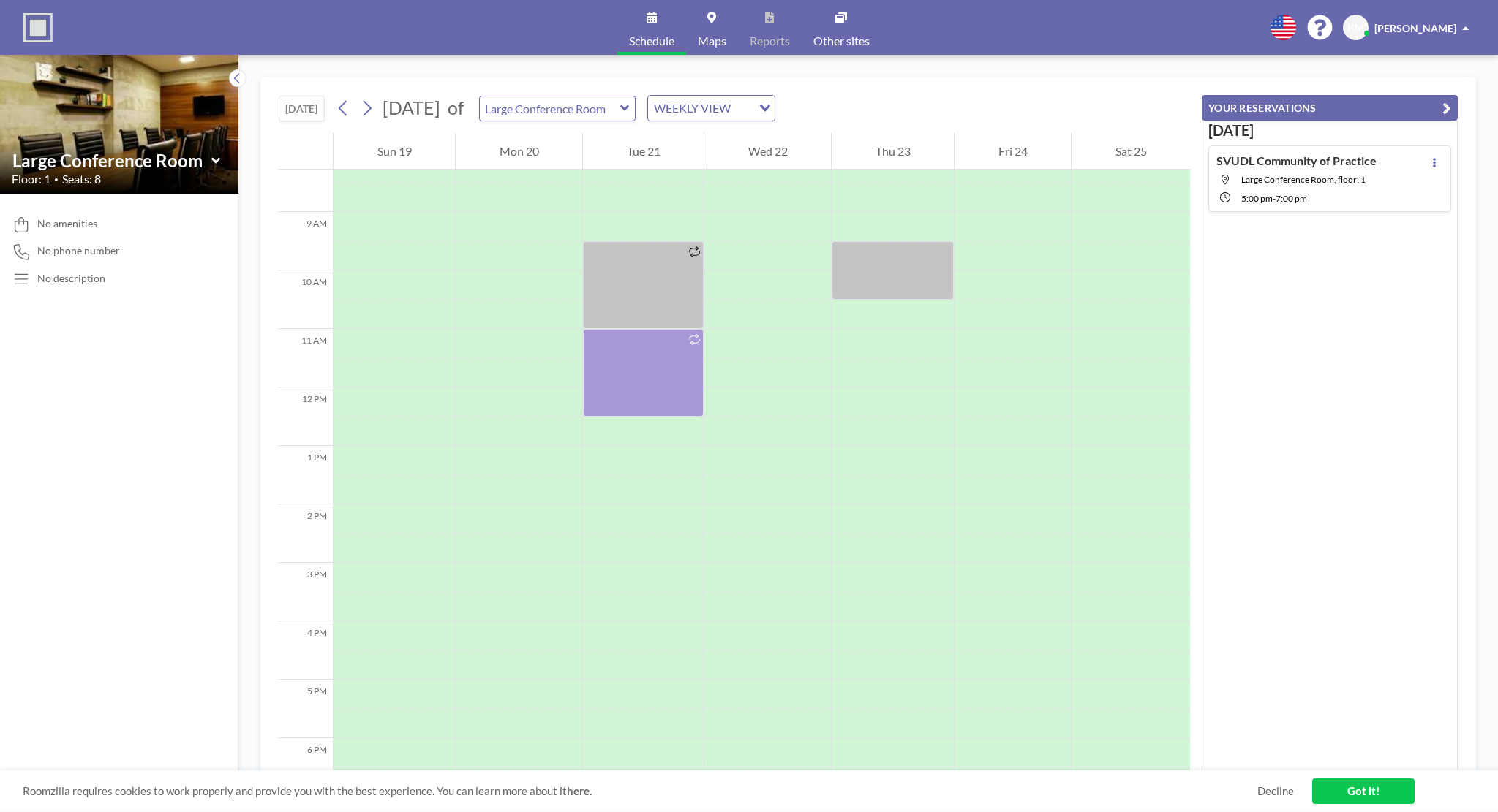
click at [600, 122] on div "TODAY October 2025 of Large Conference Room WEEKLY VIEW Loading..." at bounding box center [734, 105] width 911 height 55
click at [596, 114] on input "text" at bounding box center [550, 108] width 140 height 24
type input "Medium Conference Room"
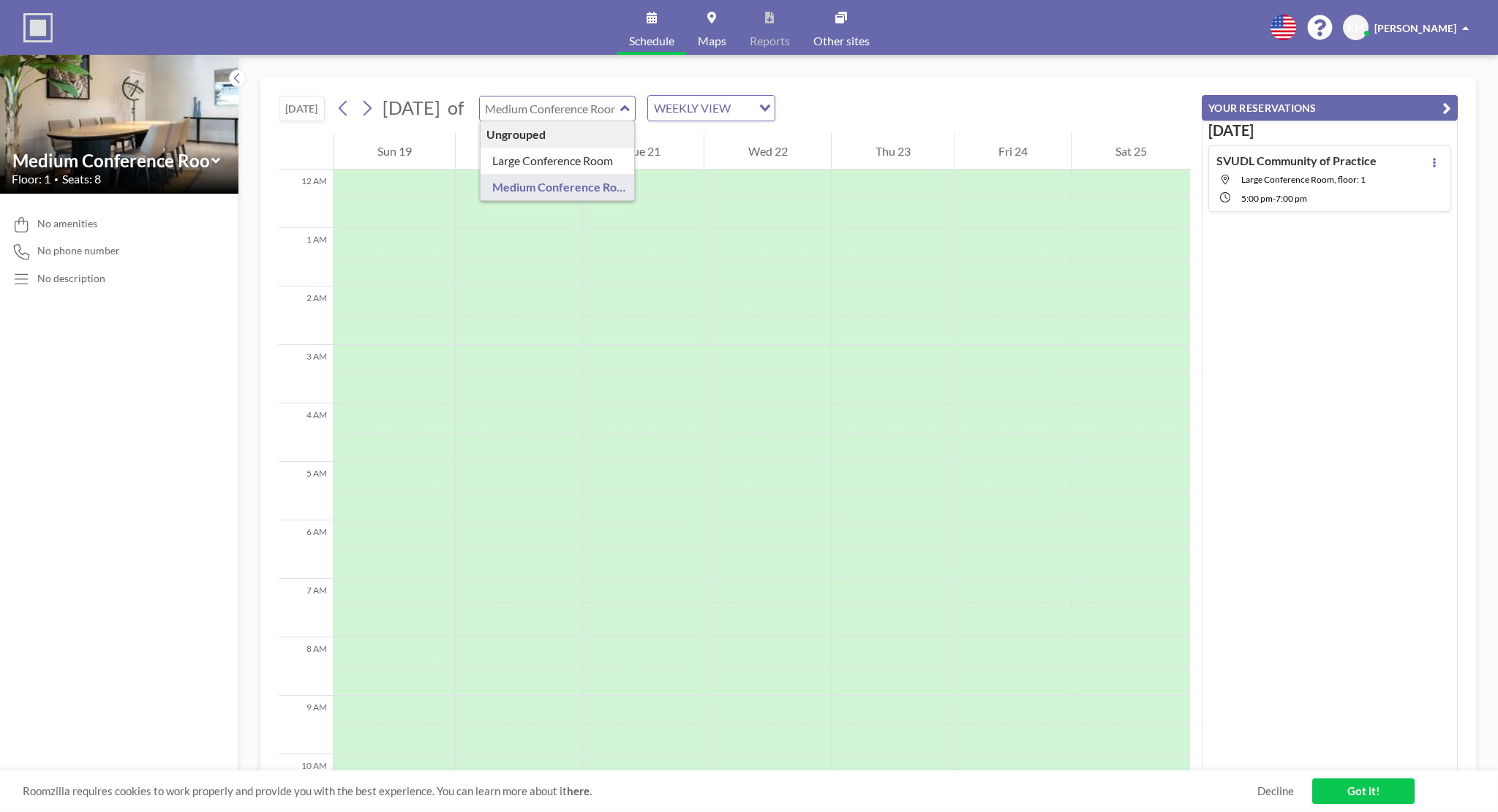
click at [603, 109] on input "text" at bounding box center [550, 108] width 140 height 24
type input "Large Conference Room"
